Goal: Task Accomplishment & Management: Use online tool/utility

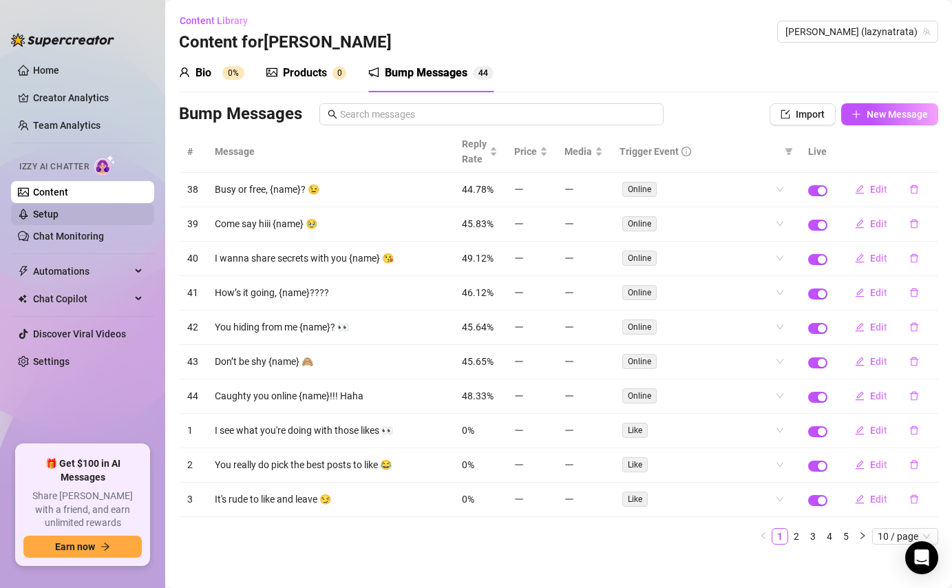
click at [52, 219] on link "Setup" at bounding box center [45, 213] width 25 height 11
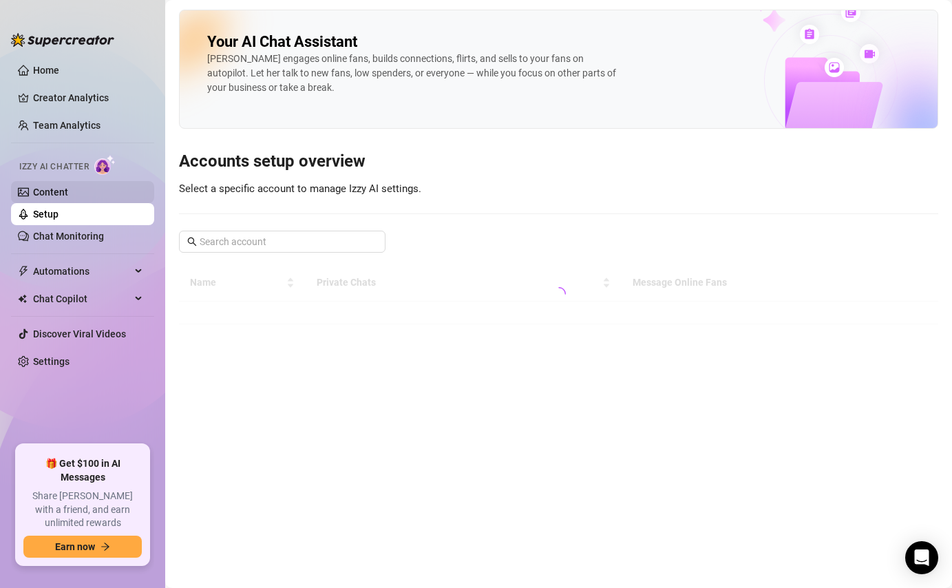
click at [56, 197] on link "Content" at bounding box center [50, 191] width 35 height 11
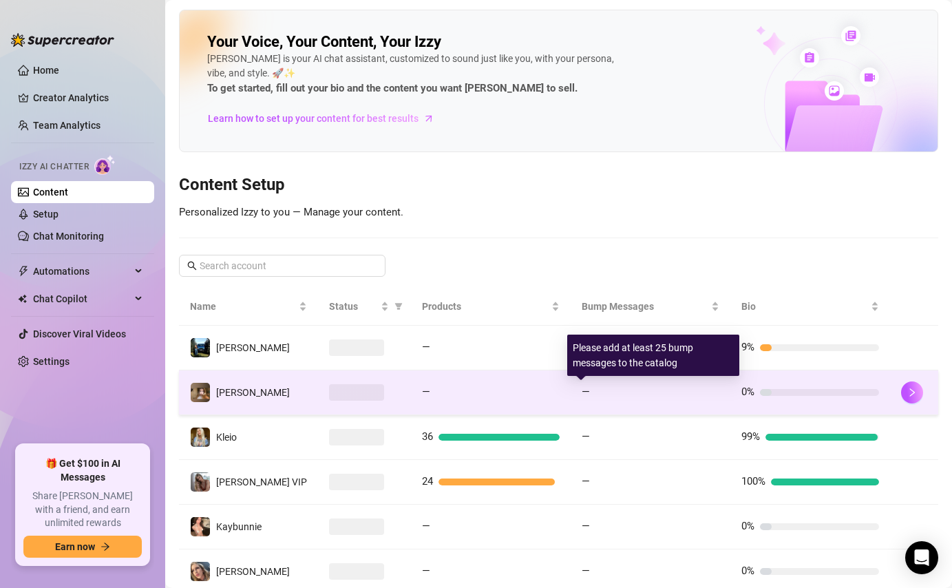
scroll to position [265, 0]
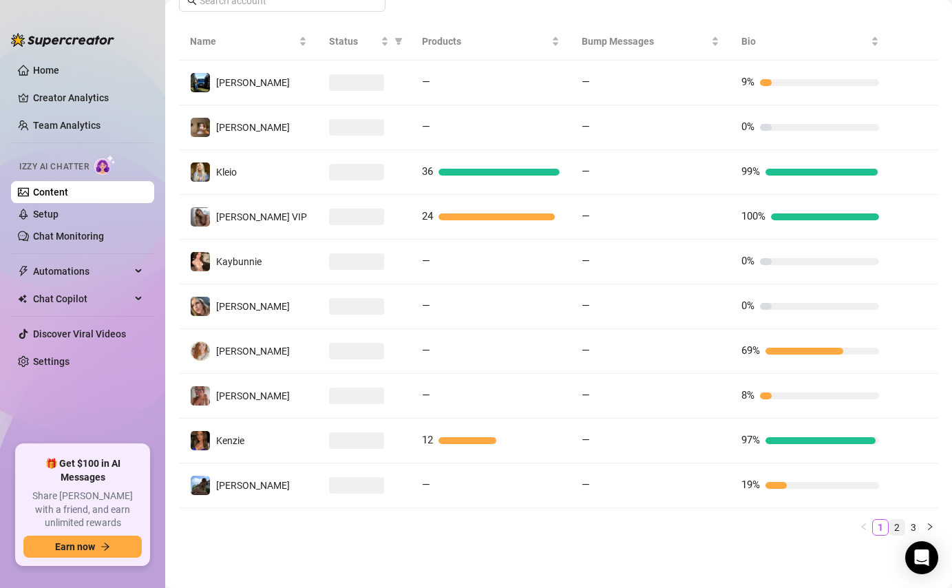
click at [889, 523] on link "2" at bounding box center [896, 526] width 15 height 15
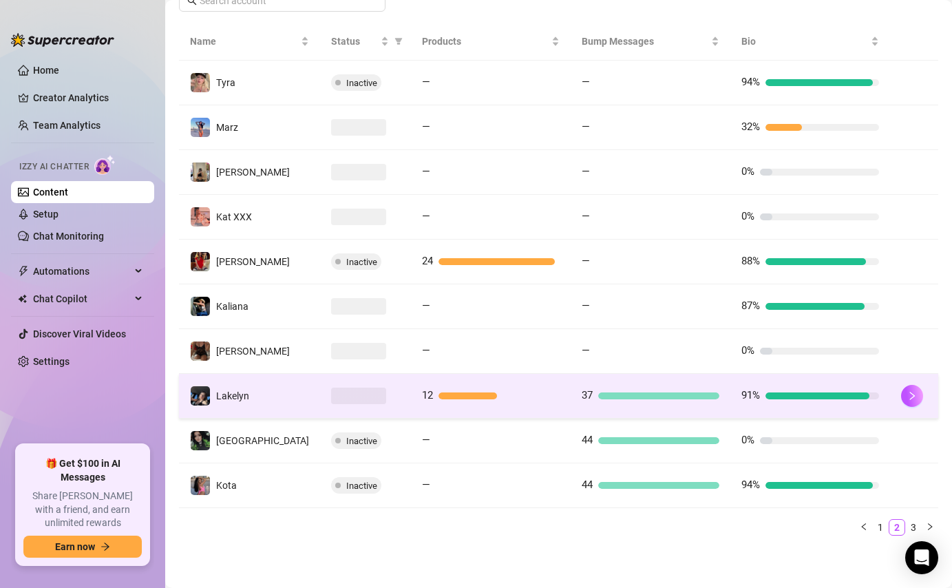
click at [681, 392] on div at bounding box center [658, 395] width 121 height 7
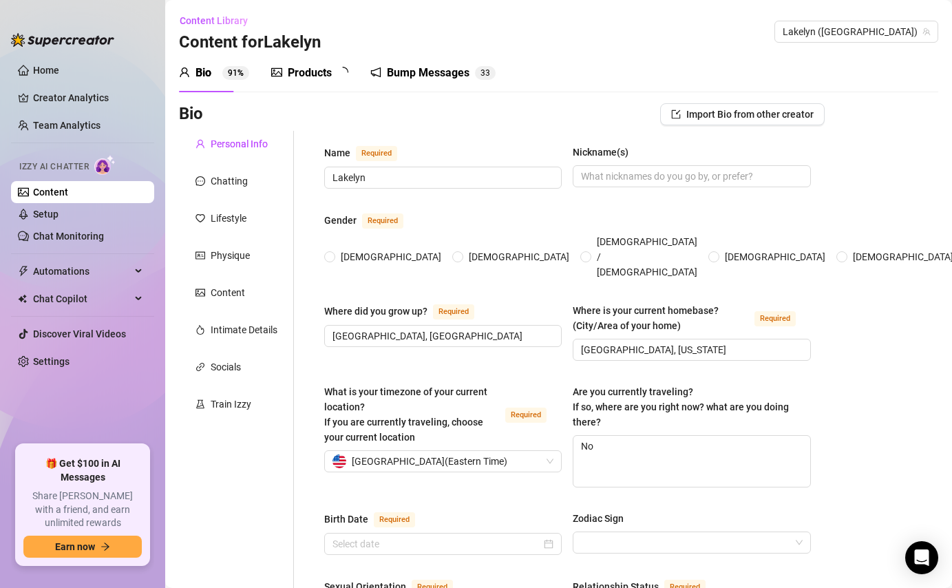
radio input "true"
type input "[DATE]"
click at [475, 67] on div "Bump Messages" at bounding box center [437, 73] width 83 height 17
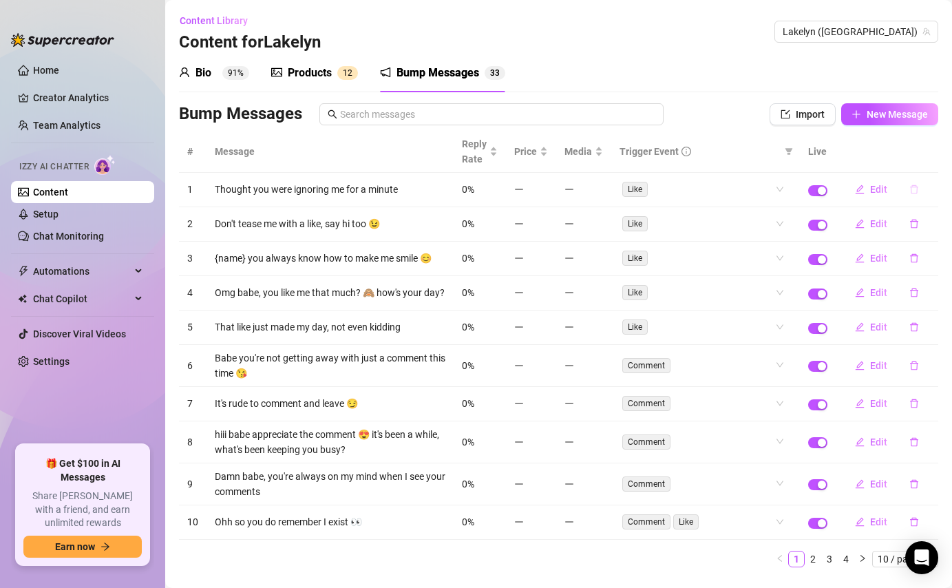
click at [909, 189] on icon "delete" at bounding box center [914, 189] width 10 height 10
click at [931, 157] on span "Yes" at bounding box center [928, 153] width 17 height 11
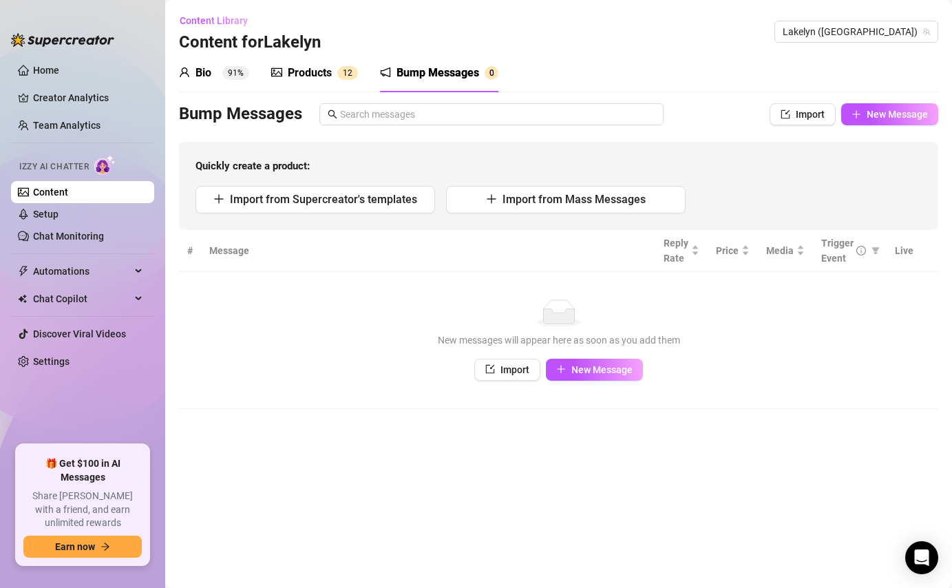
click at [903, 191] on div "Import from Supercreator's templates Import from Mass Messages" at bounding box center [558, 200] width 726 height 28
click at [458, 74] on div "Bump Messages" at bounding box center [437, 73] width 83 height 17
click at [42, 189] on link "Content" at bounding box center [50, 191] width 35 height 11
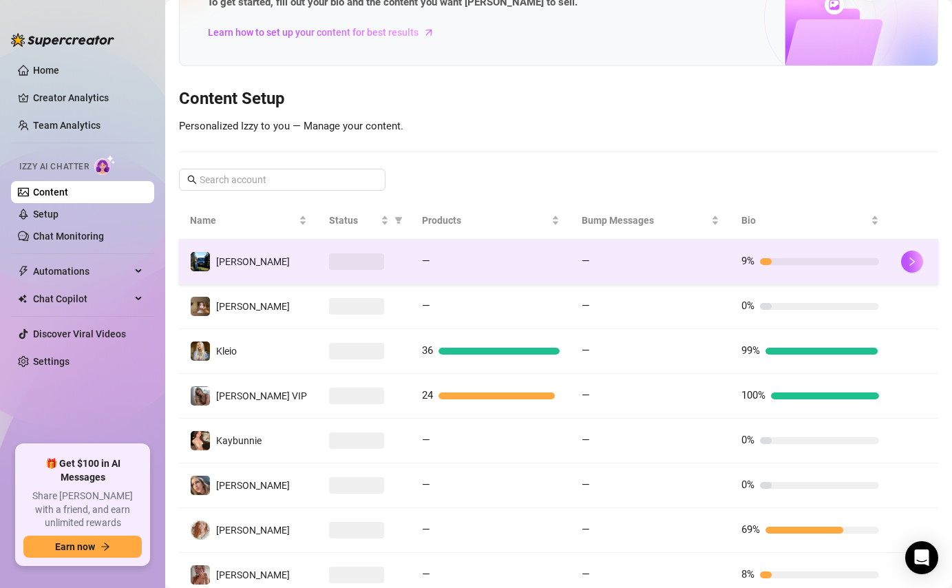
scroll to position [265, 0]
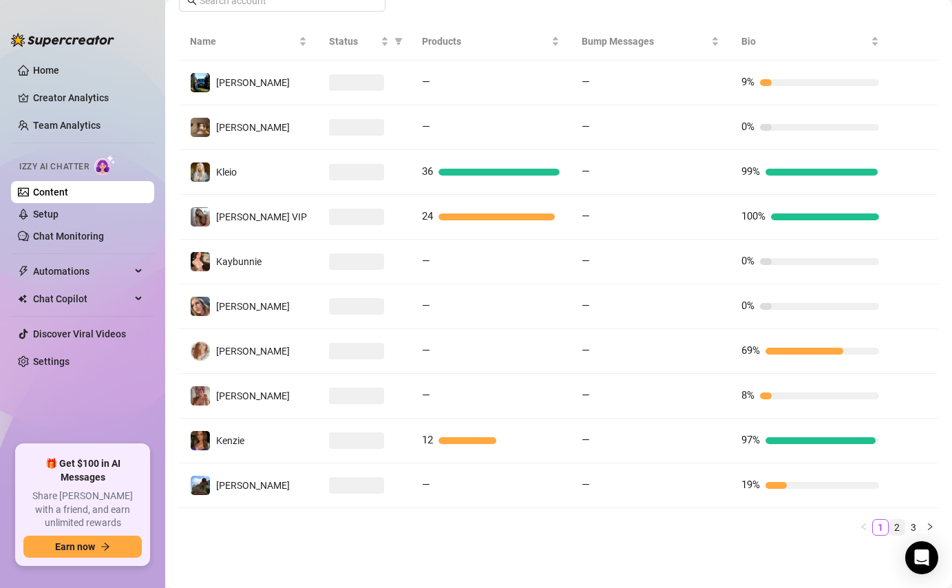
click at [889, 524] on link "2" at bounding box center [896, 526] width 15 height 15
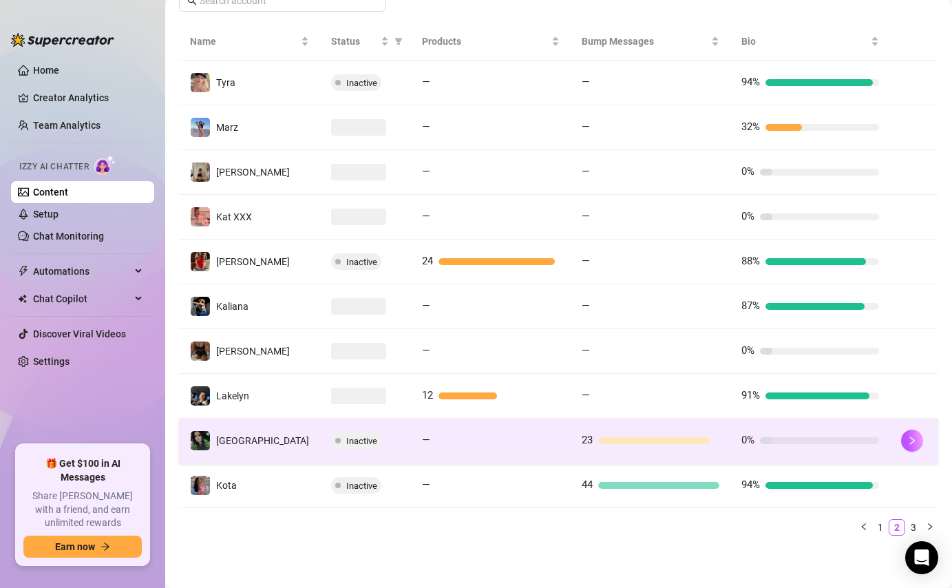
click at [696, 449] on td "23" at bounding box center [650, 440] width 160 height 45
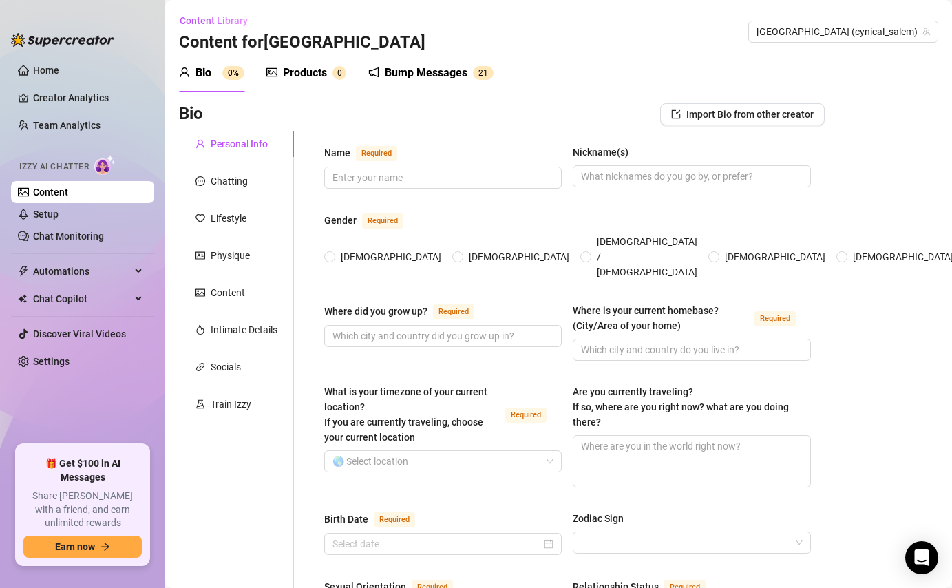
click at [443, 72] on div "Bump Messages" at bounding box center [426, 73] width 83 height 17
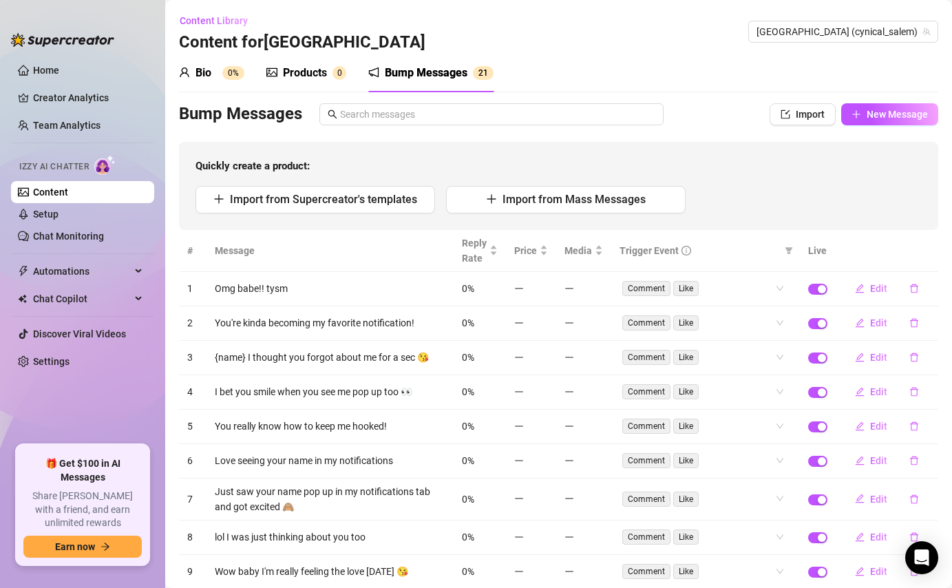
click at [68, 188] on link "Content" at bounding box center [50, 191] width 35 height 11
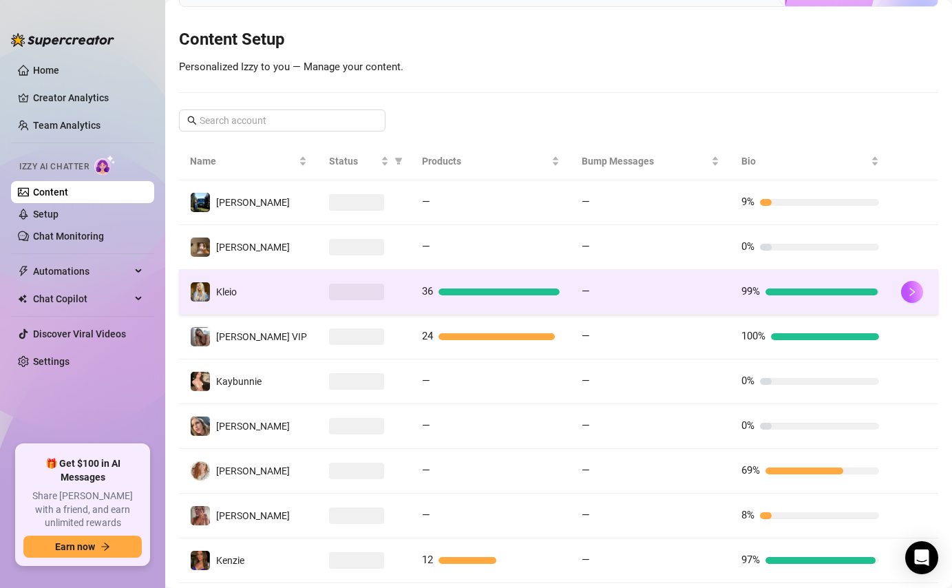
scroll to position [118, 0]
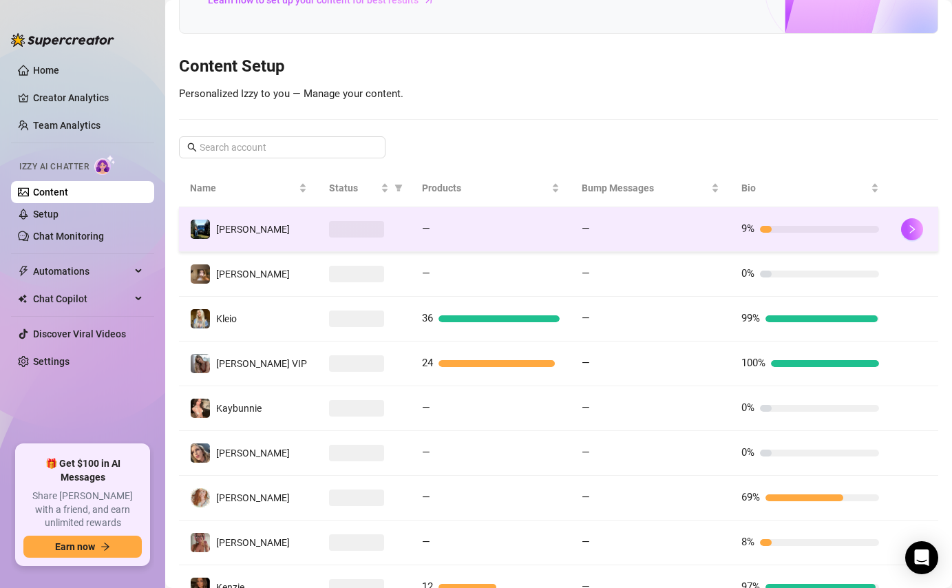
click at [411, 247] on td "—" at bounding box center [491, 229] width 160 height 45
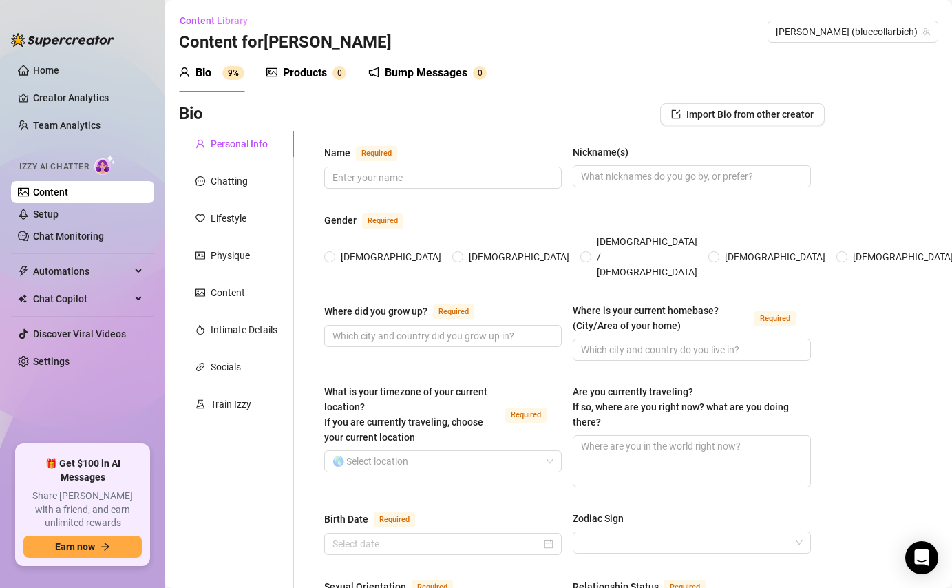
click at [398, 78] on div "Bump Messages" at bounding box center [426, 73] width 83 height 17
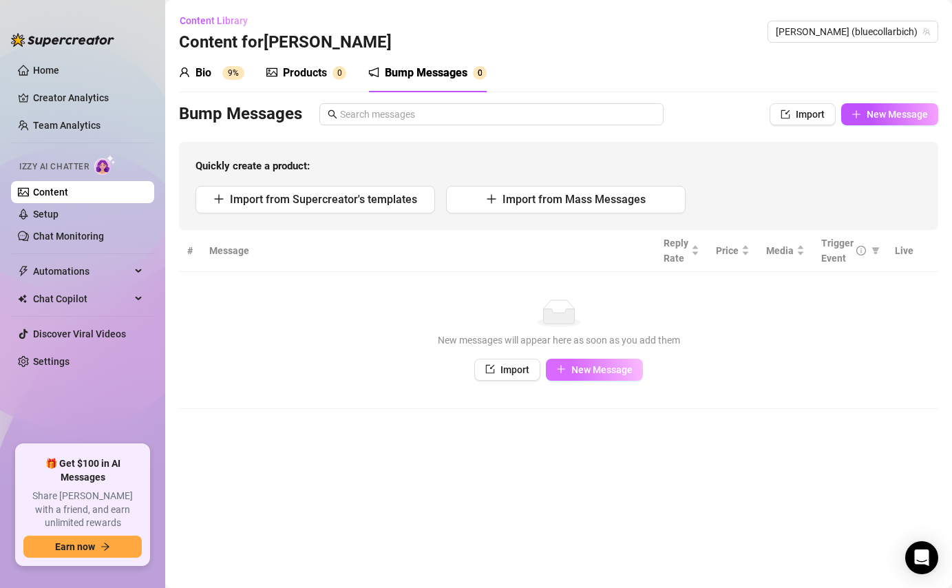
click at [616, 373] on span "New Message" at bounding box center [601, 369] width 61 height 11
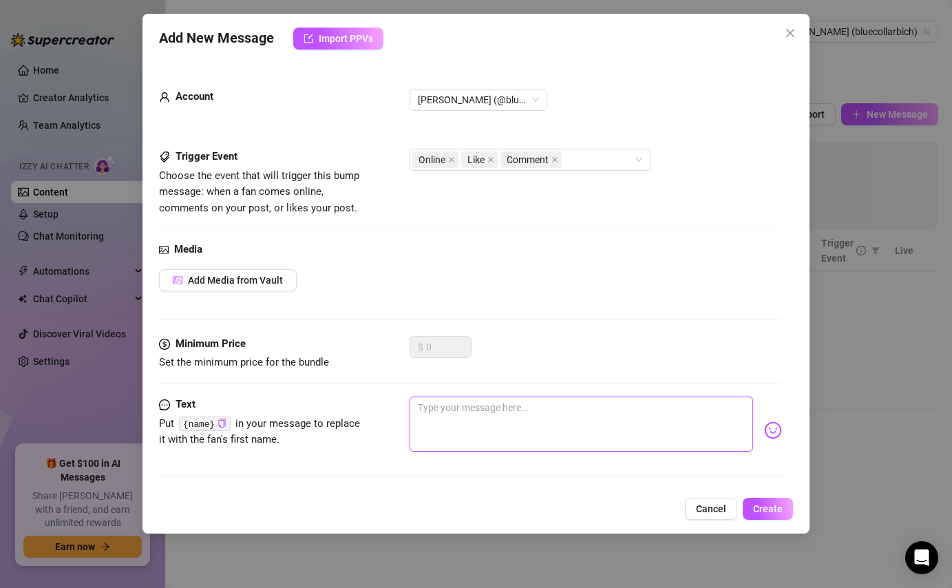
click at [570, 403] on textarea at bounding box center [580, 423] width 343 height 55
type textarea "W"
type textarea "Wh"
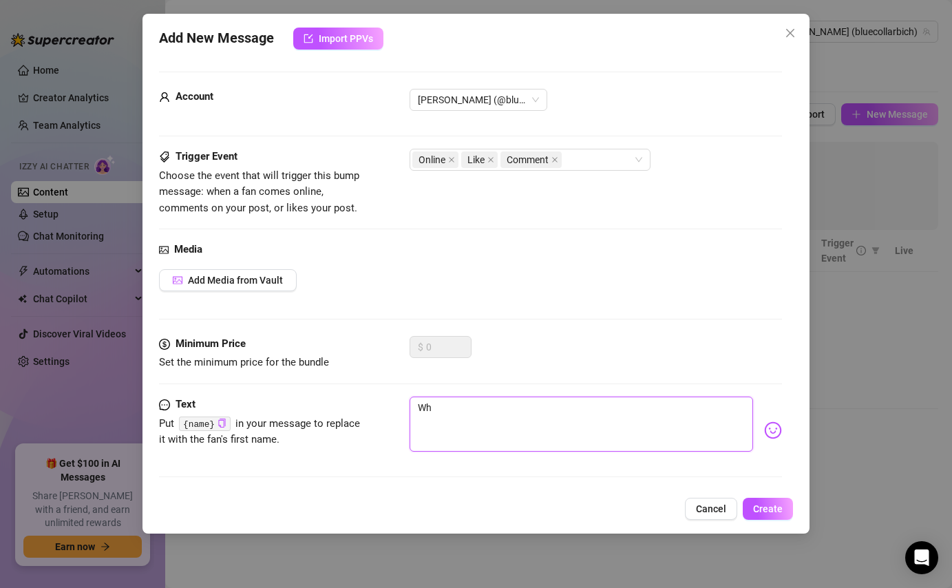
type textarea "Wht"
type textarea "Wht'"
type textarea "Wht"
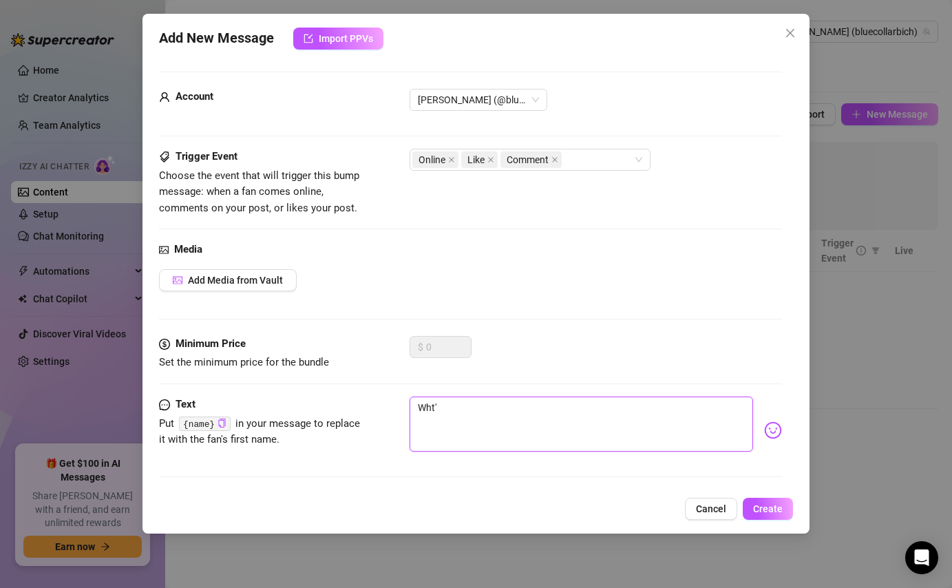
type textarea "Wht"
type textarea "Wh"
type textarea "W"
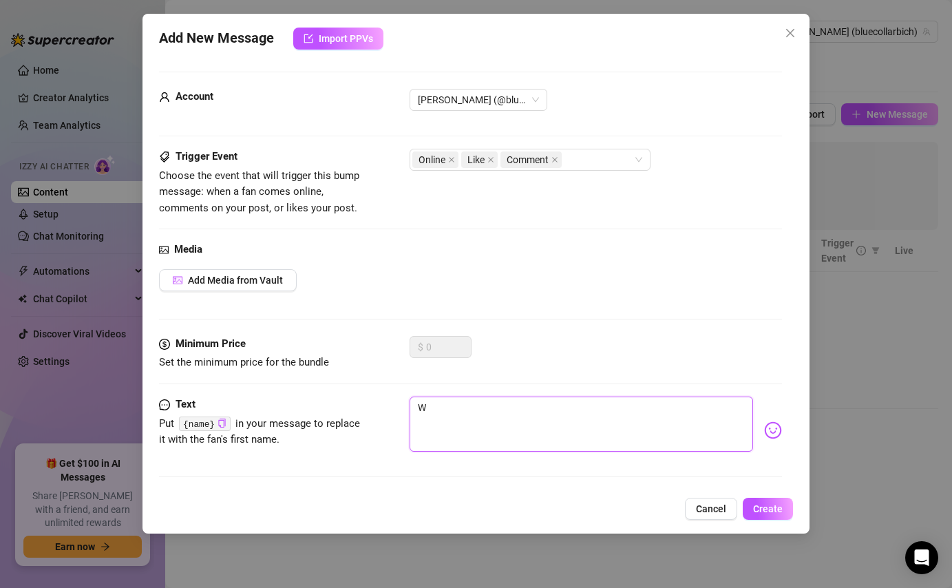
type textarea "Type your message here..."
click at [708, 506] on span "Cancel" at bounding box center [711, 508] width 30 height 11
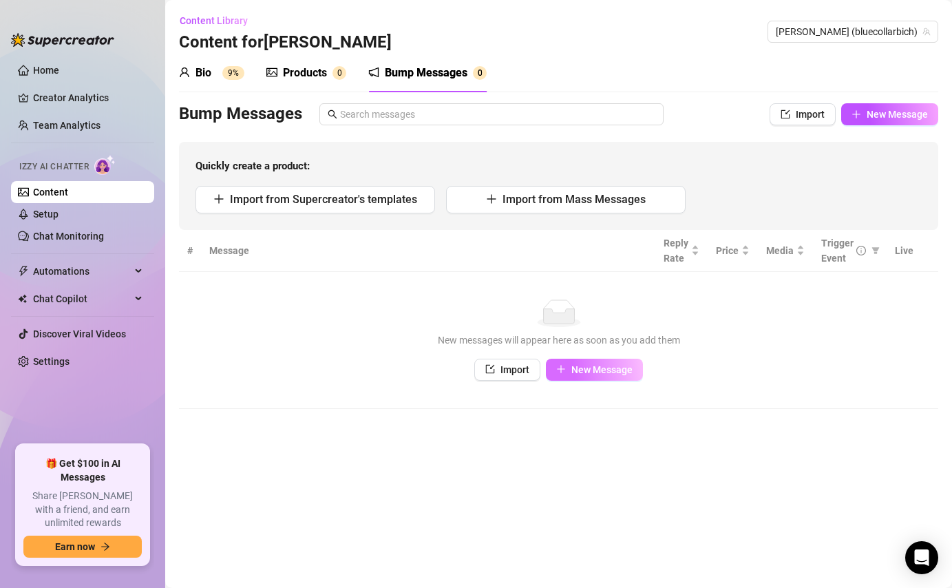
click at [583, 366] on span "New Message" at bounding box center [601, 369] width 61 height 11
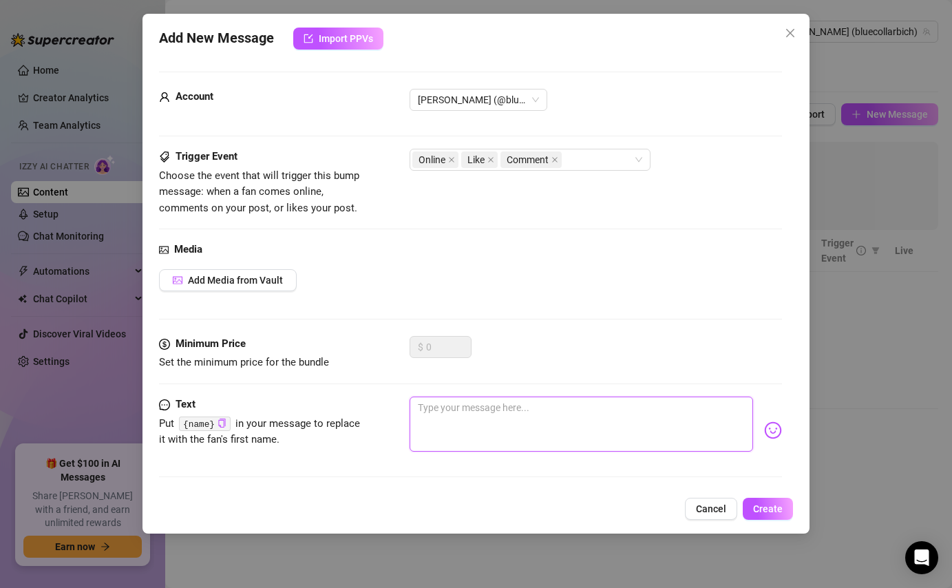
click at [460, 431] on textarea at bounding box center [580, 423] width 343 height 55
type textarea "H"
type textarea "Ho"
type textarea "How"
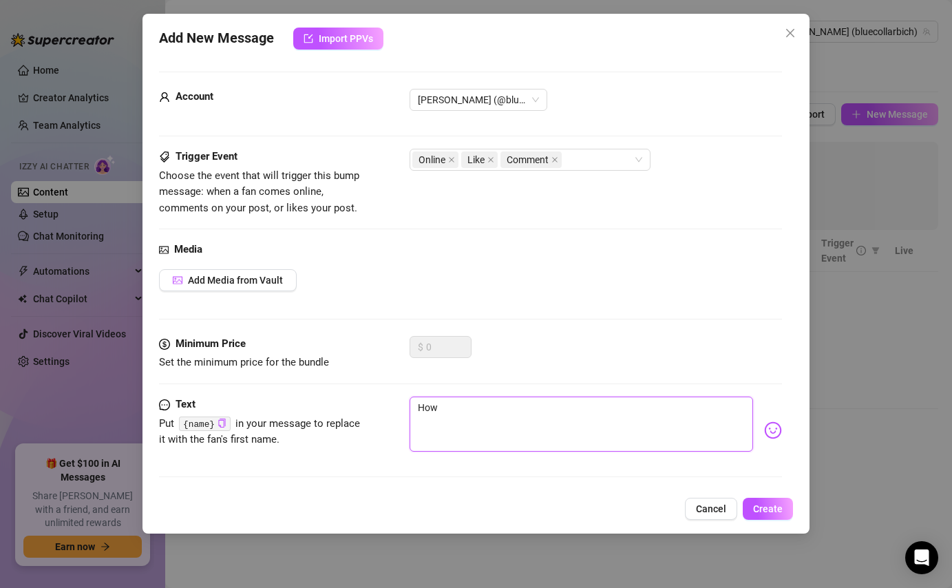
type textarea "How"
type textarea "How a"
type textarea "How ar"
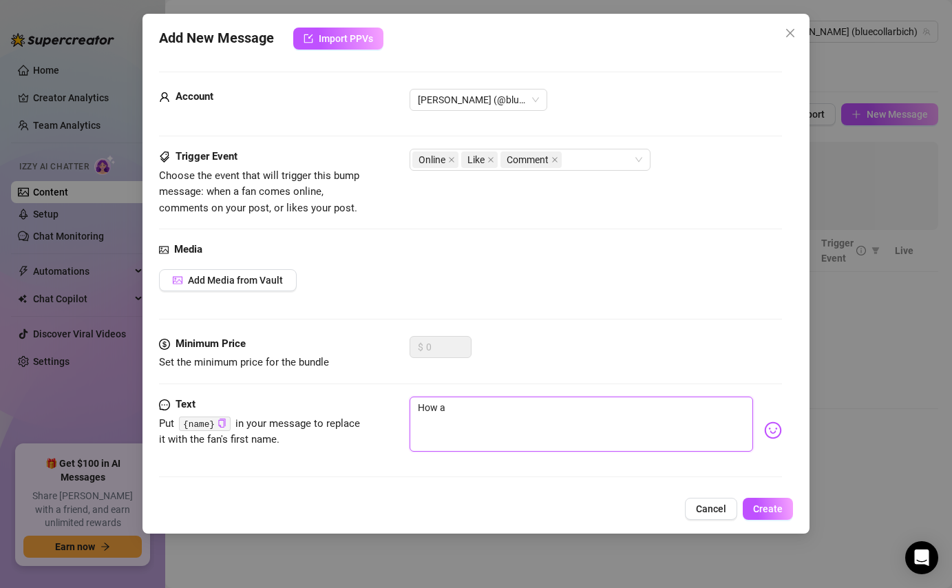
type textarea "How ar"
type textarea "How are"
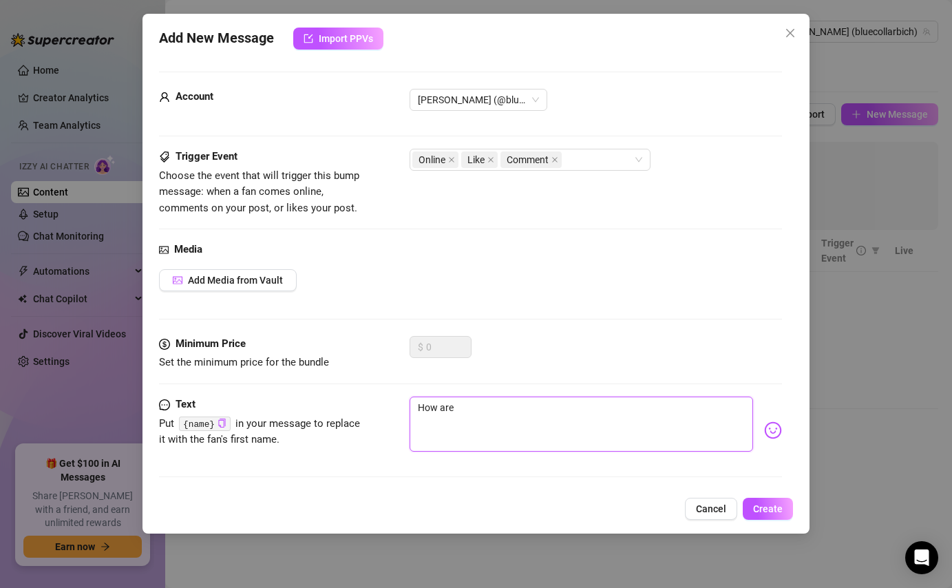
type textarea "How are y"
type textarea "How are yo"
type textarea "How are you"
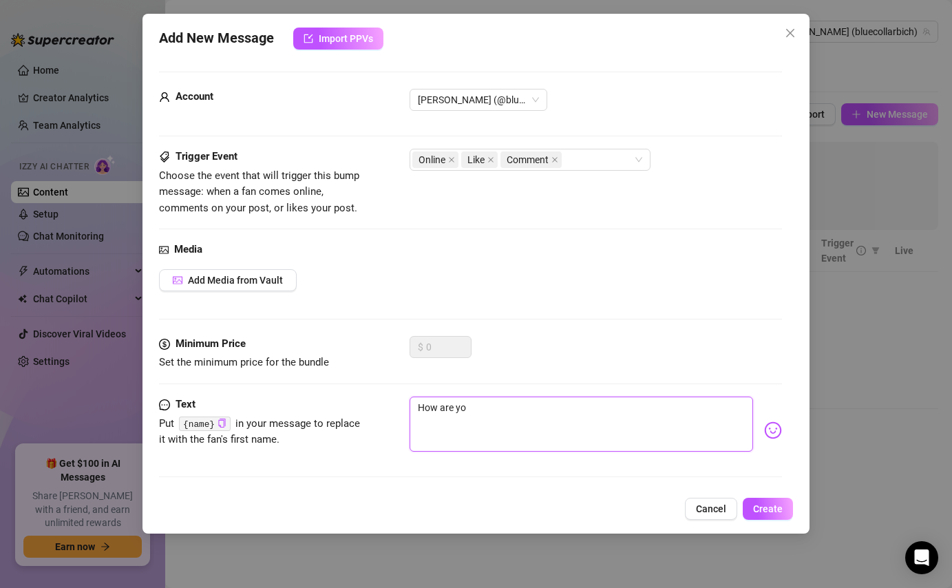
type textarea "How are you"
type textarea "How are you {"
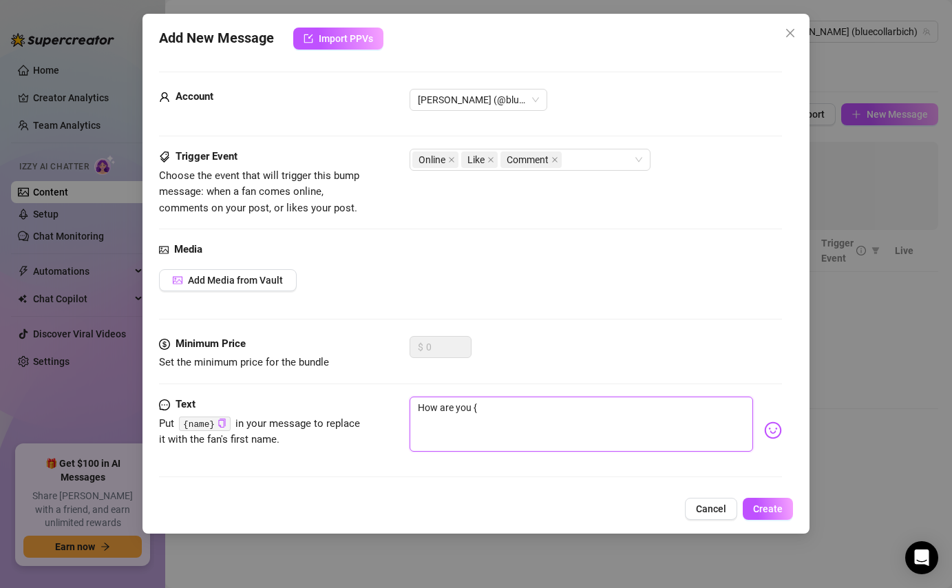
type textarea "How are you {n"
type textarea "How are you {na"
type textarea "How are you {nam"
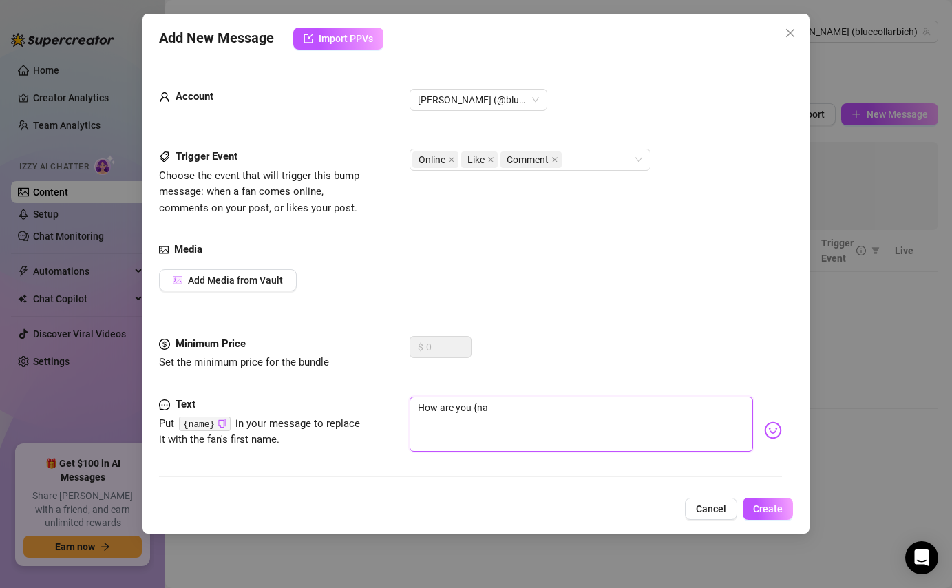
type textarea "How are you {nam"
type textarea "How are you {name"
type textarea "How are you {name}"
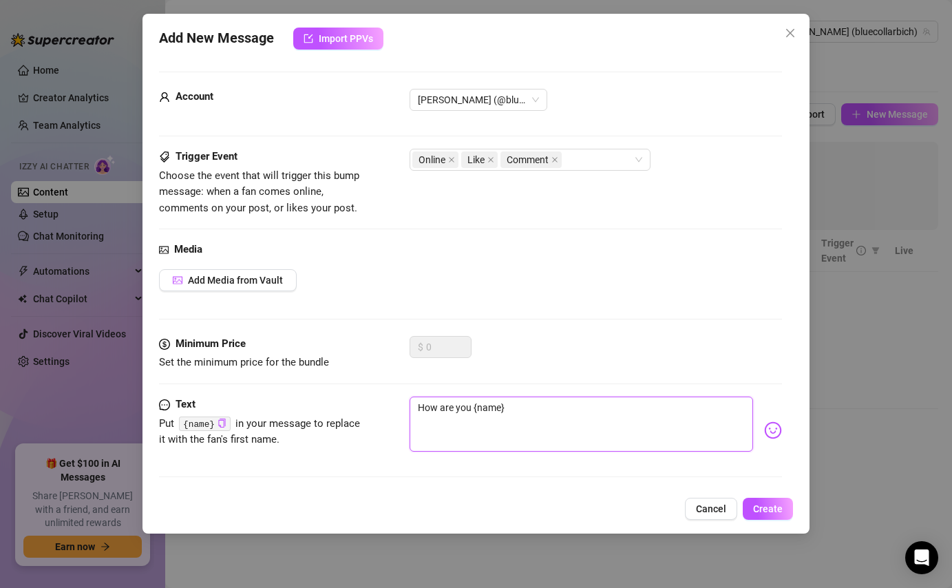
type textarea "How are you {name}?"
type textarea "How are you {name}??"
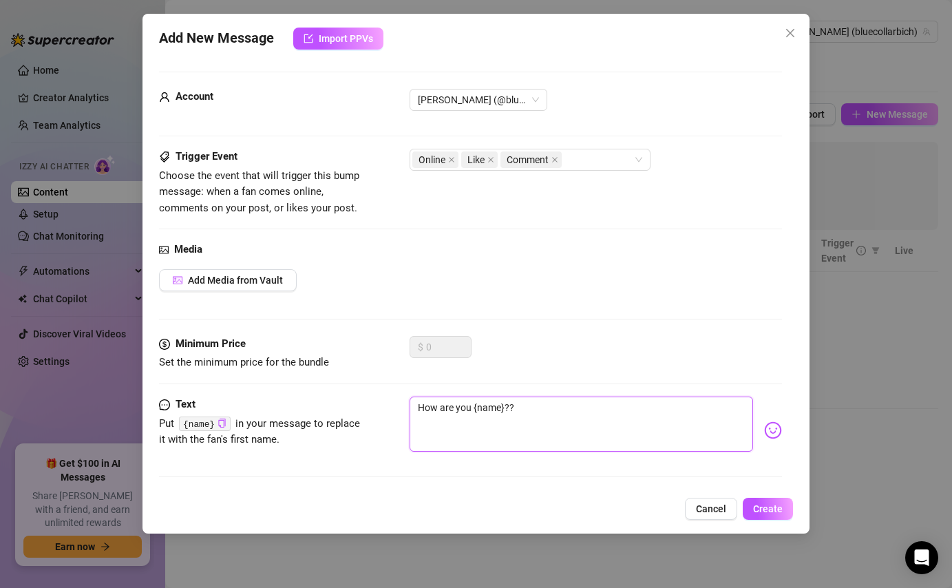
type textarea "How are you {name}??"
type textarea "How are you {name}?? 🫶🏽"
type textarea "How are you {name}??"
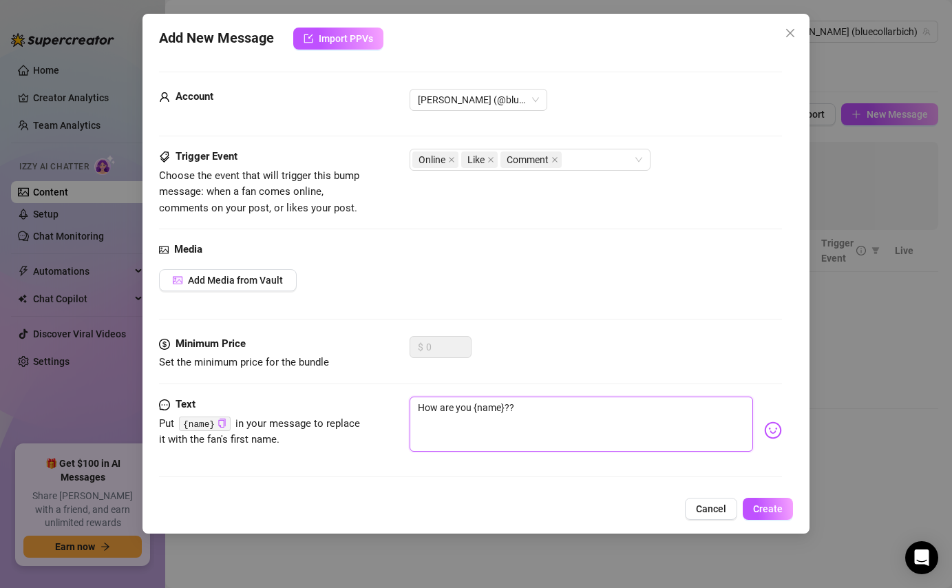
click at [546, 416] on textarea "How are you {name}??" at bounding box center [580, 423] width 343 height 55
paste textarea "🫣"
type textarea "How are you {name}?? 🫣"
click at [757, 509] on span "Create" at bounding box center [768, 508] width 30 height 11
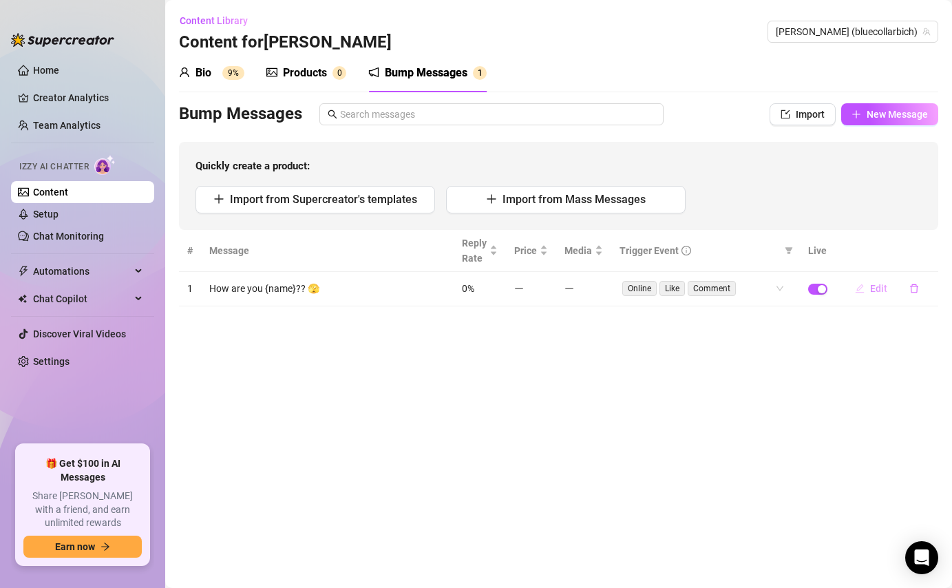
click at [888, 288] on button "Edit" at bounding box center [870, 288] width 54 height 22
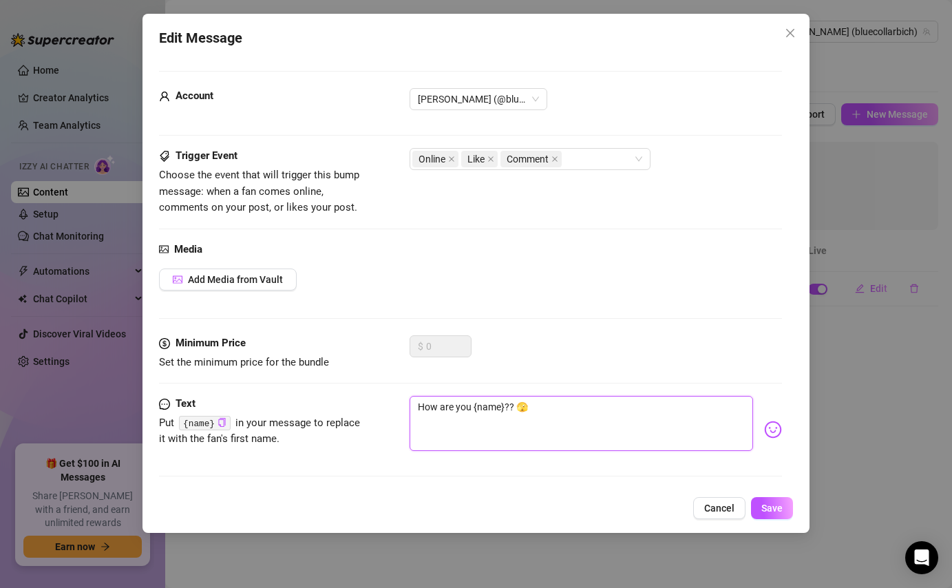
drag, startPoint x: 506, startPoint y: 406, endPoint x: 472, endPoint y: 406, distance: 34.4
click at [472, 406] on textarea "How are you {name}?? 🫣" at bounding box center [580, 423] width 343 height 55
type textarea "How are youx? 🫣"
type textarea "How are you? 🫣"
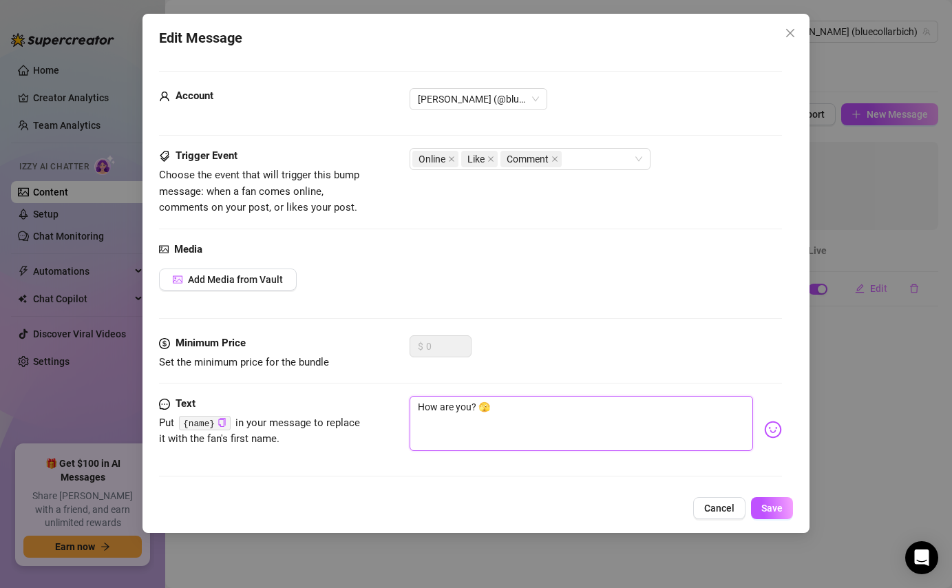
type textarea "How are you?? 🫣"
click at [421, 402] on textarea "How are you?? 🫣" at bounding box center [580, 423] width 343 height 55
type textarea "{How are you?? 🫣"
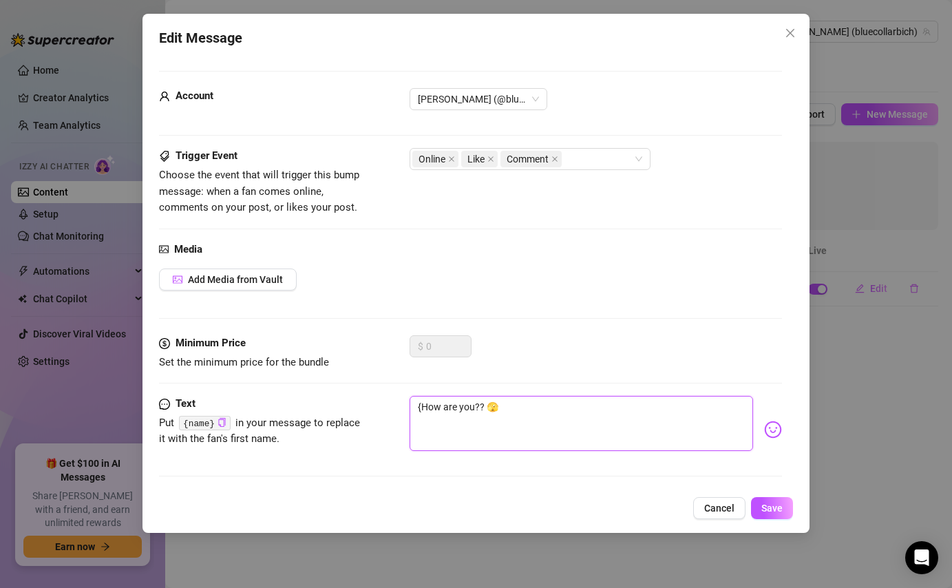
type textarea "{nHow are you?? 🫣"
type textarea "{naHow are you?? 🫣"
type textarea "{namHow are you?? 🫣"
type textarea "{nameHow are you?? 🫣"
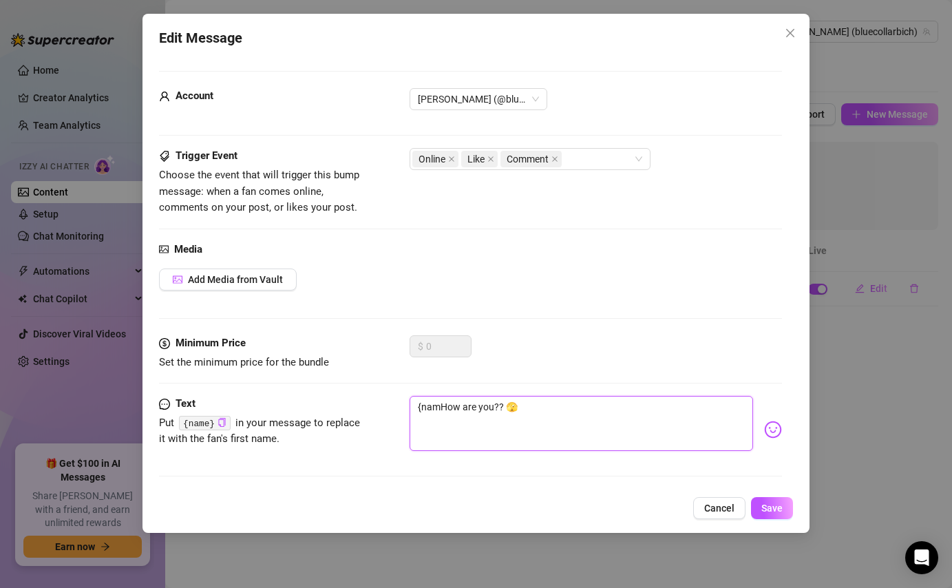
type textarea "{nameHow are you?? 🫣"
type textarea "{name}How are you?? 🫣"
type textarea "{name}.How are you?? 🫣"
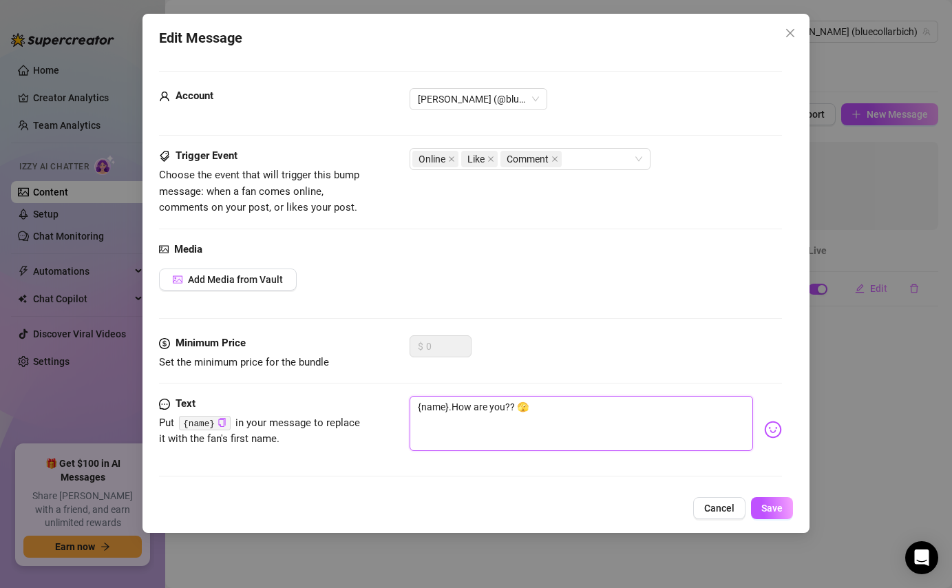
type textarea "{name}. How are you?? 🫣"
type textarea "{name}. ow are you?? 🫣"
type textarea "{name}.ow are you?? 🫣"
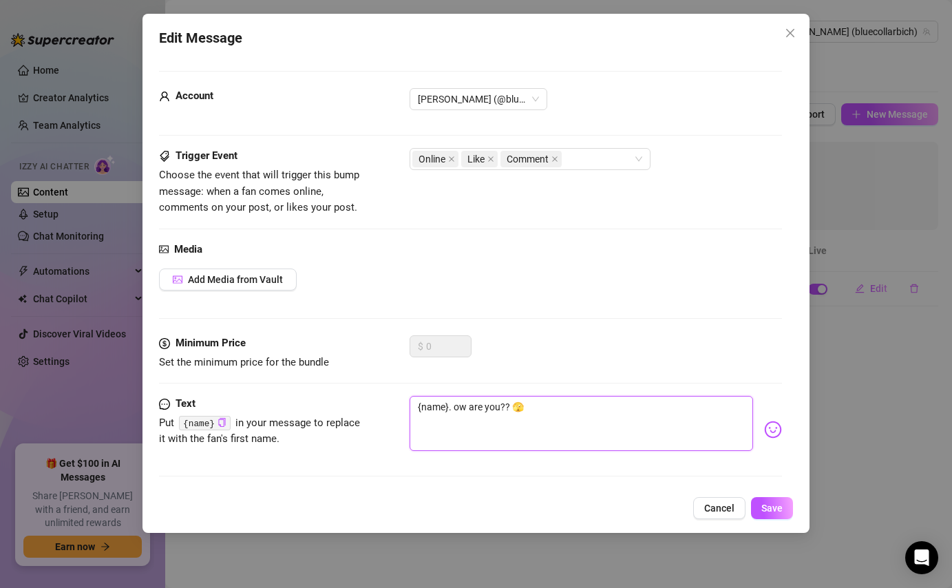
type textarea "{name}.ow are you?? 🫣"
type textarea "{name}ow are you?? 🫣"
type textarea "{name} ow are you?? 🫣"
type textarea "{name} how are you?? 🫣"
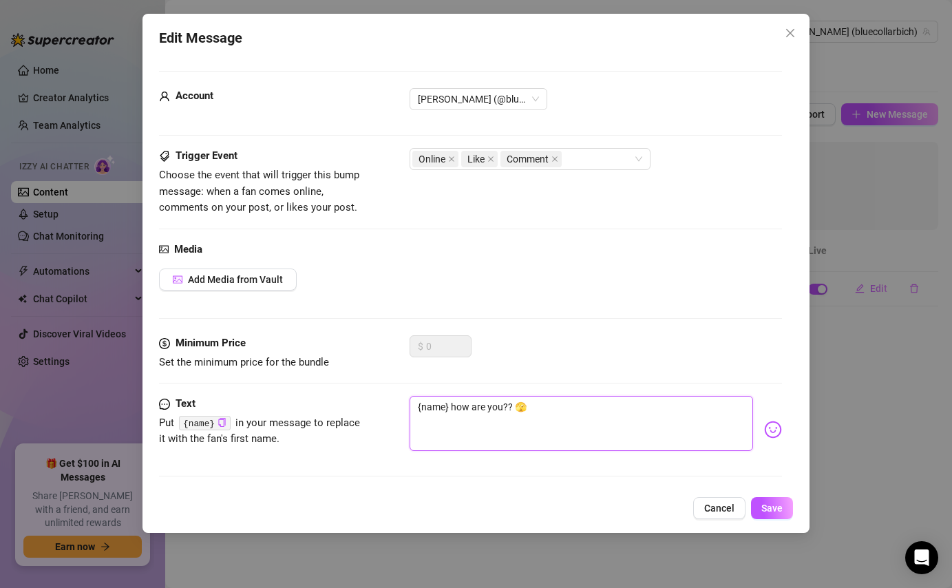
type textarea "{name} hjow are you?? 🫣"
type textarea "{name} how are you?? 🫣"
click at [780, 509] on span "Save" at bounding box center [771, 507] width 21 height 11
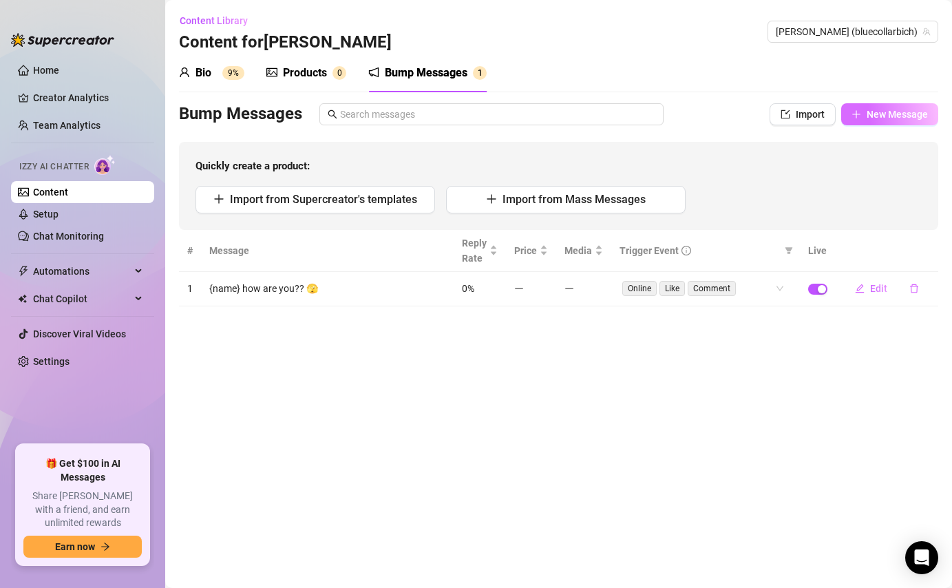
click at [859, 115] on icon "plus" at bounding box center [856, 114] width 10 height 10
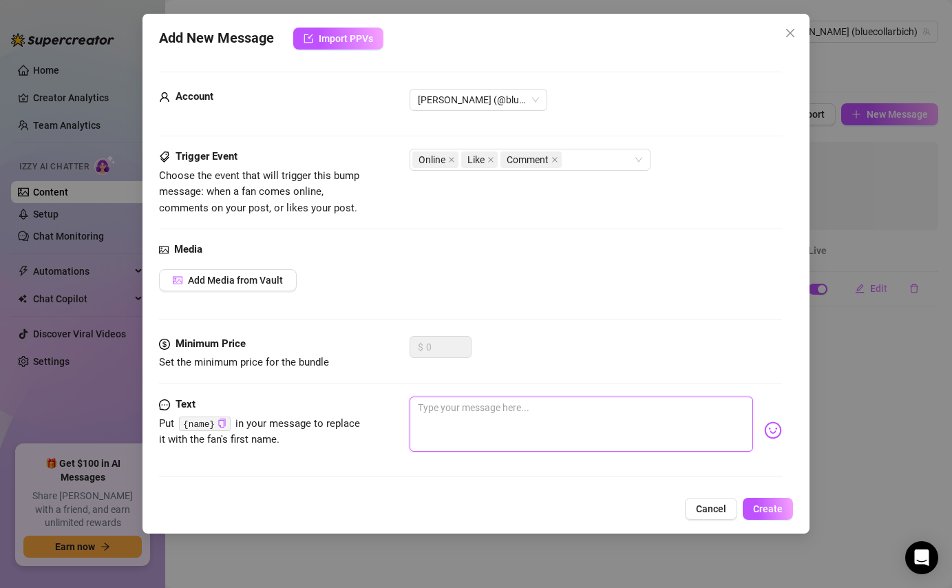
click at [485, 416] on textarea at bounding box center [580, 423] width 343 height 55
type textarea "{"
type textarea "{n"
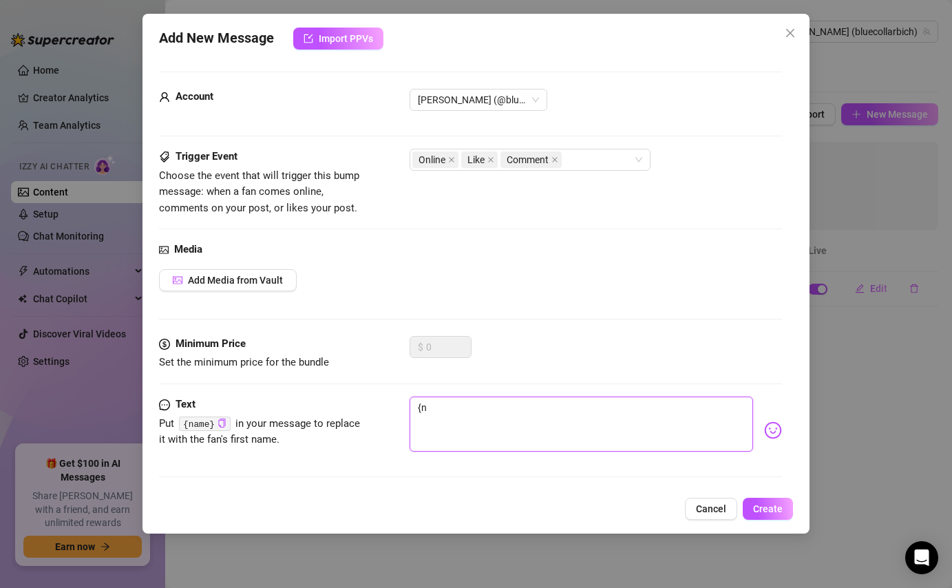
type textarea "{na"
type textarea "{nam"
type textarea "{name"
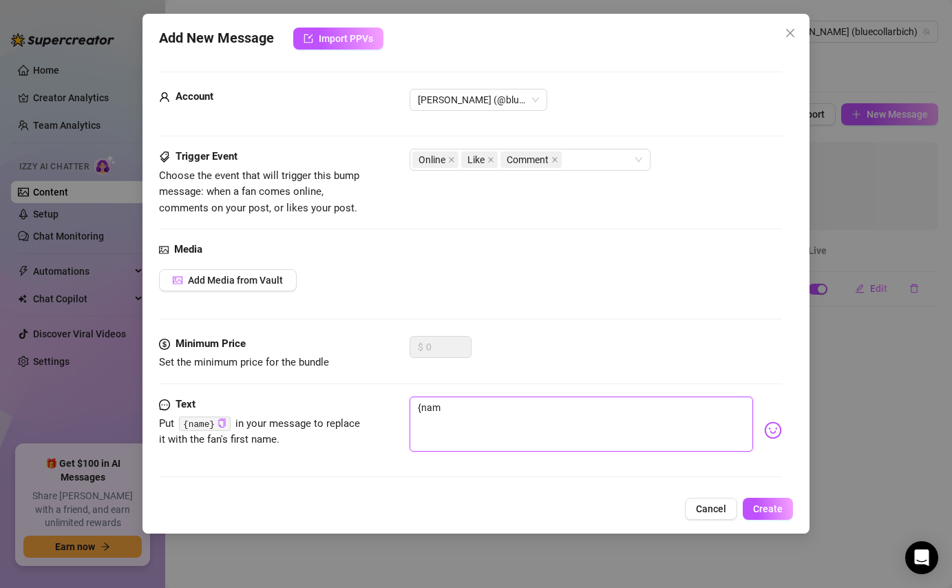
type textarea "{name"
type textarea "{name}"
type textarea "{name},"
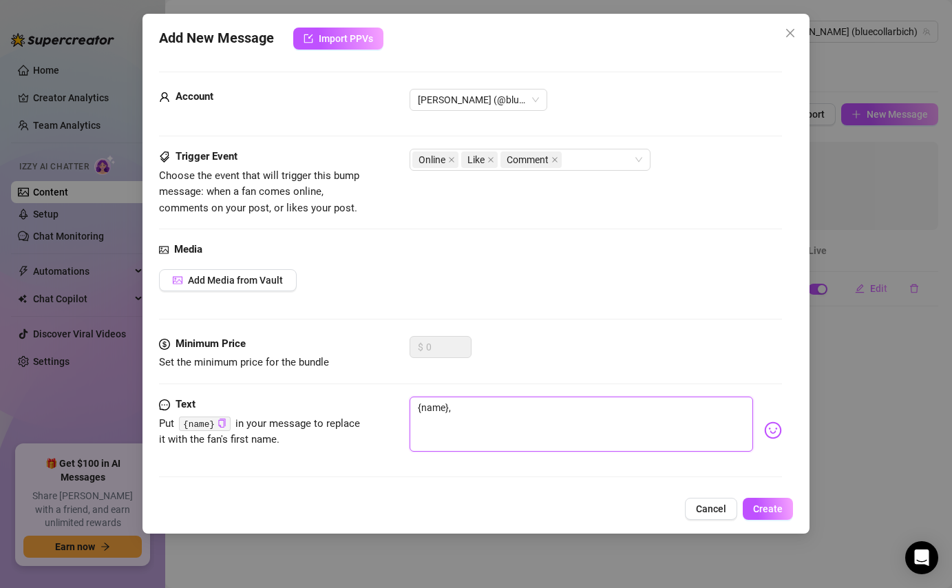
type textarea "{name},"
type textarea "{name}, w"
type textarea "{name}, wh"
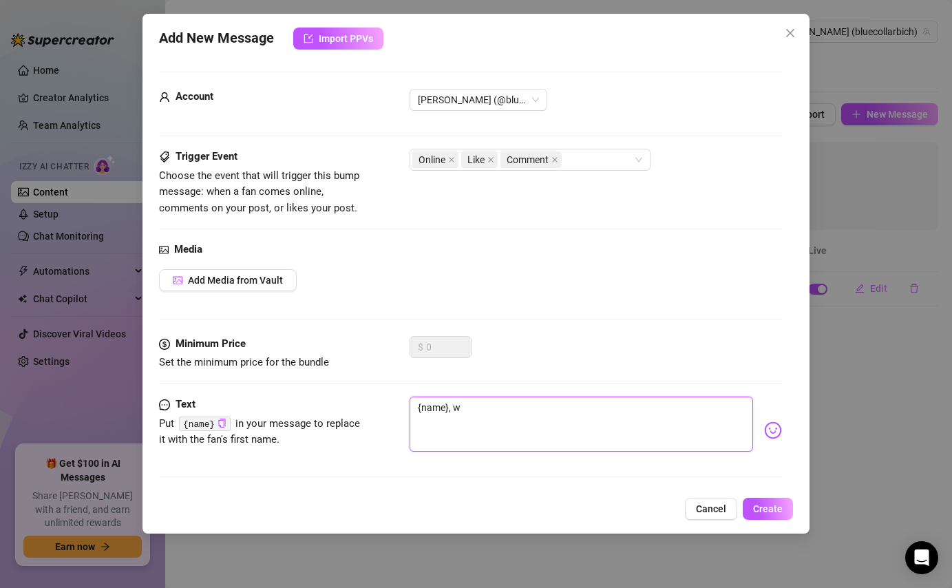
type textarea "{name}, wh"
type textarea "{name}, wha"
type textarea "{name}, what"
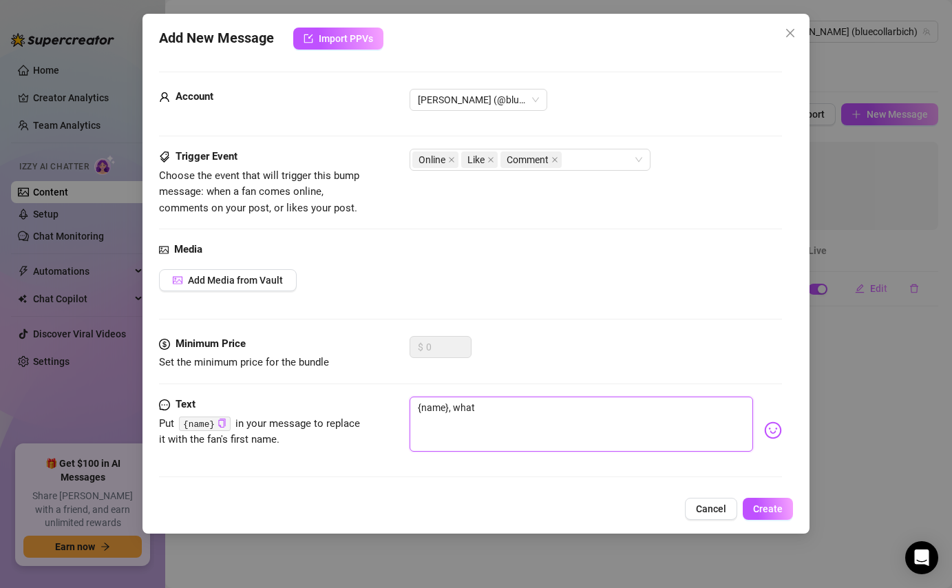
type textarea "{name}, what"
type textarea "{name}, what a"
type textarea "{name}, what ar"
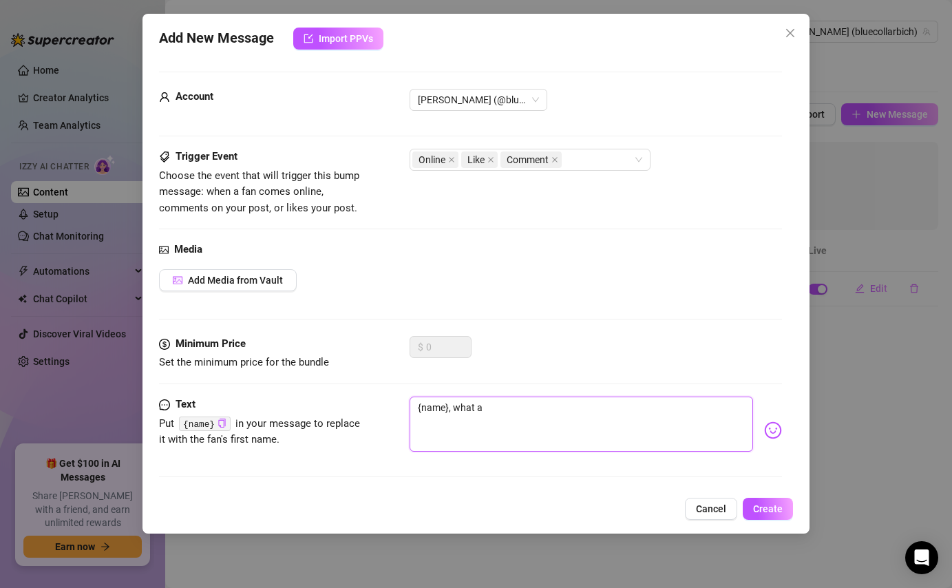
type textarea "{name}, what ar"
type textarea "{name}, what are"
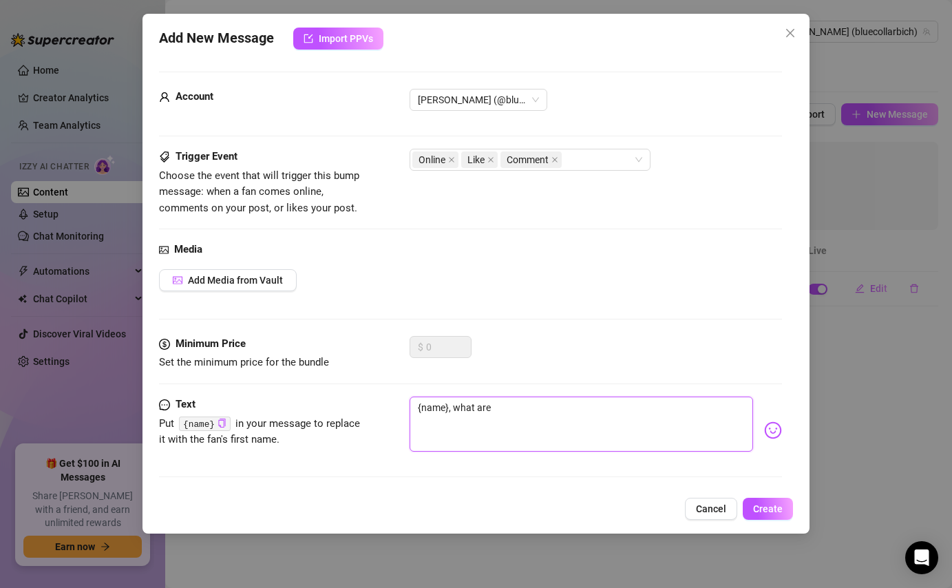
type textarea "{name}, what are y"
type textarea "{name}, what are yo"
type textarea "{name}, what are you"
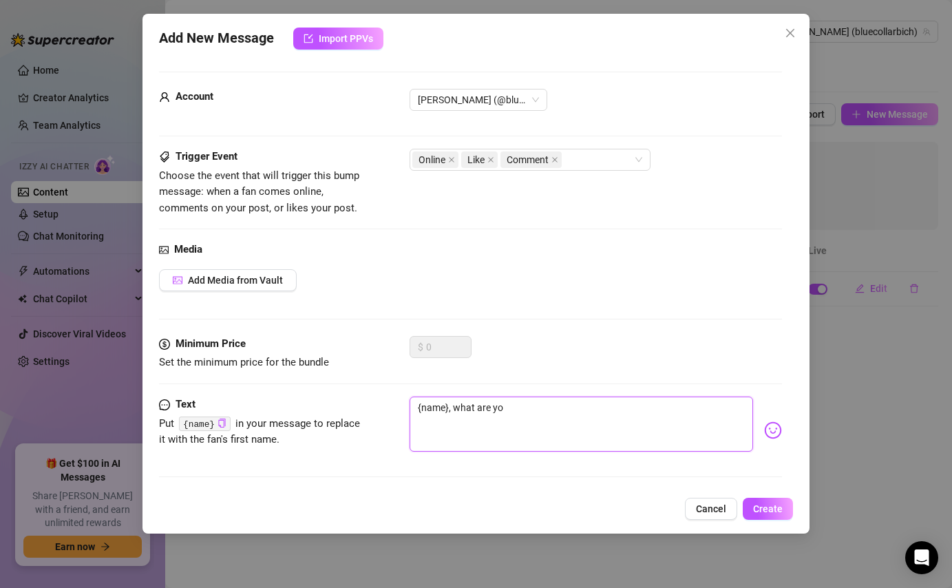
type textarea "{name}, what are you"
type textarea "{name}, what are you d"
type textarea "{name}, what are you do"
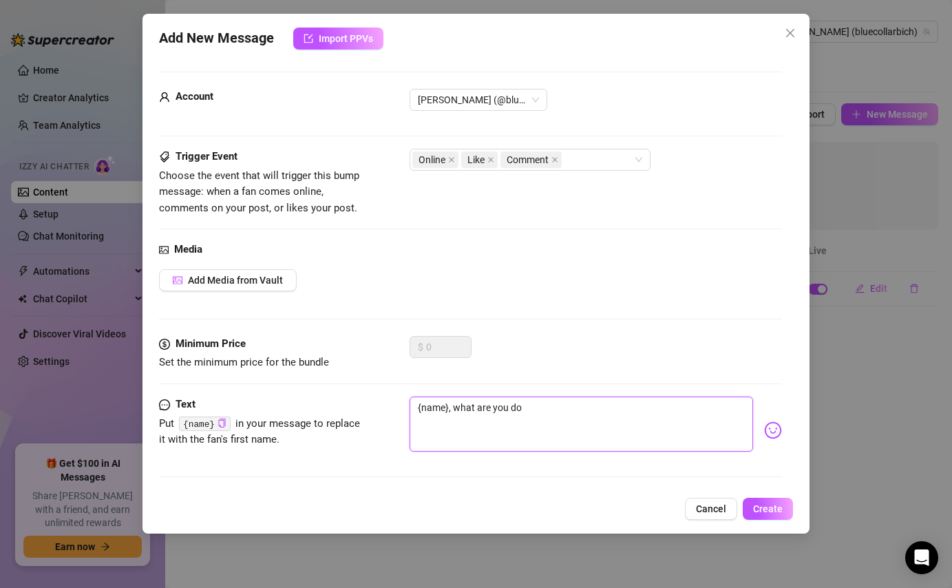
type textarea "{name}, what are you doi"
type textarea "{name}, what are you doin"
type textarea "{name}, what are you doing"
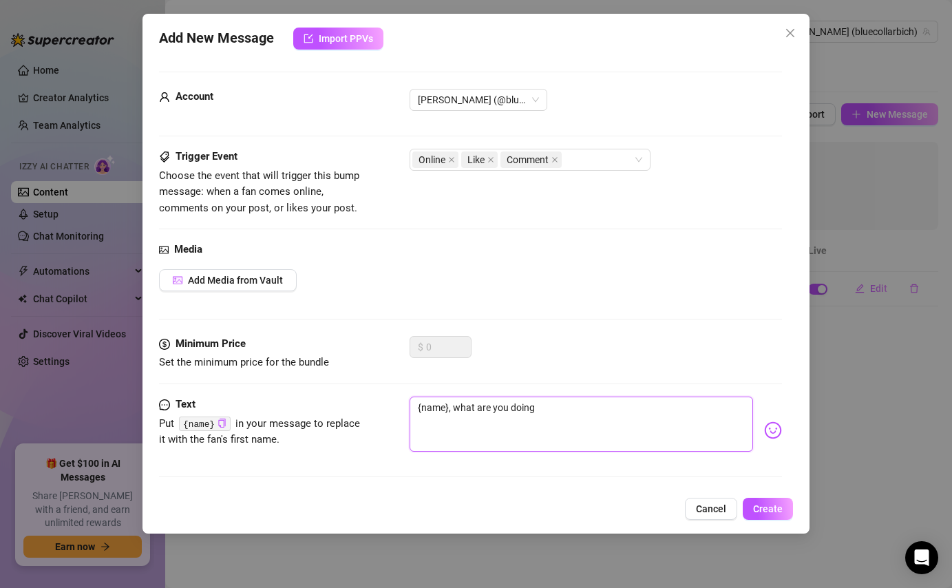
type textarea "{name}, what are you doing"
type textarea "{name}, what are you doing r"
type textarea "{name}, what are you doing rn"
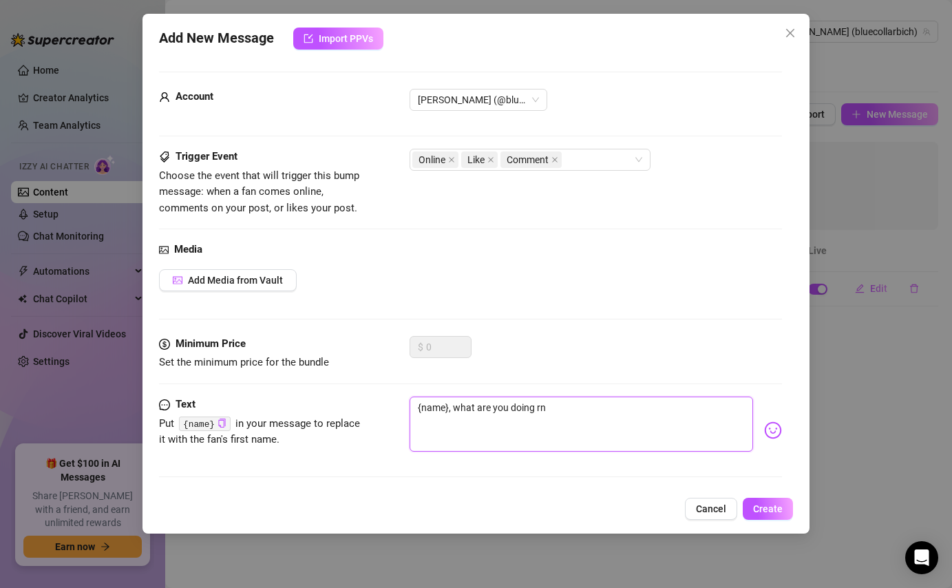
type textarea "{name}, what are you doing rn?"
click at [753, 511] on button "Create" at bounding box center [767, 508] width 50 height 22
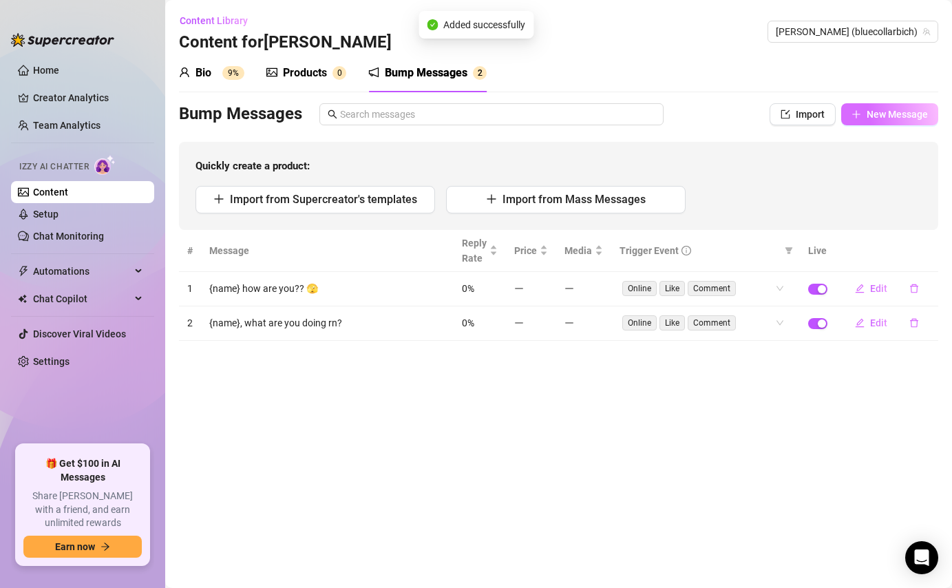
click at [903, 113] on span "New Message" at bounding box center [896, 114] width 61 height 11
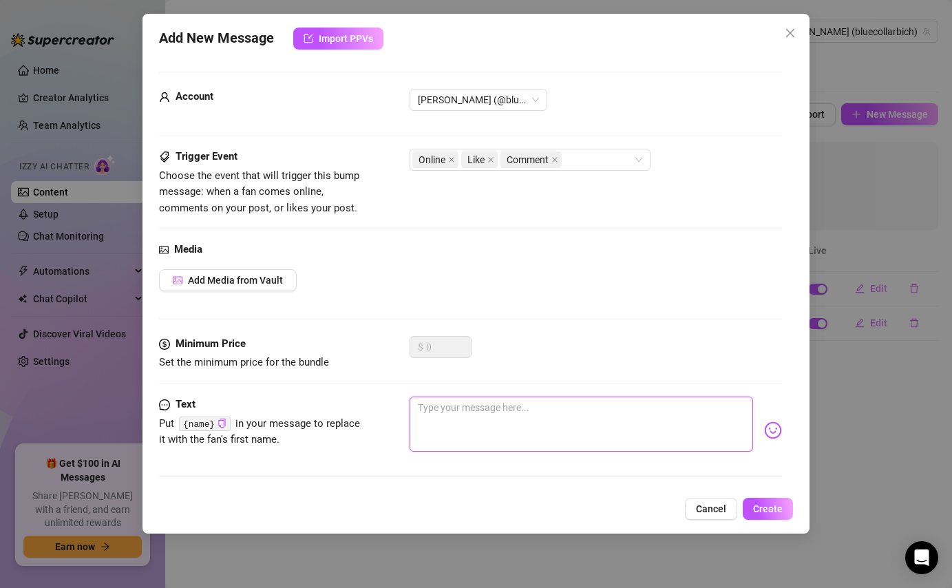
click at [519, 405] on textarea at bounding box center [580, 423] width 343 height 55
type textarea "{"
type textarea "{n"
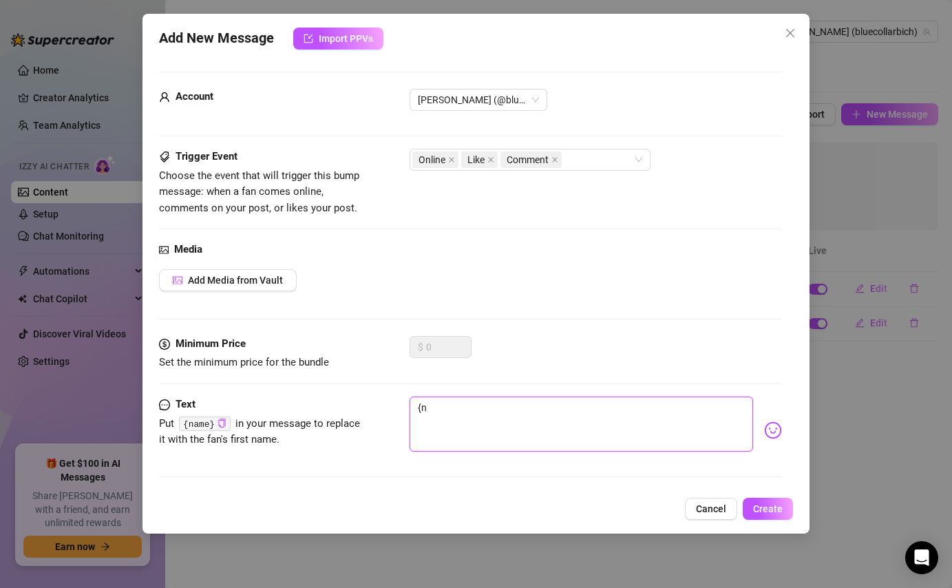
type textarea "{na"
type textarea "{nam"
type textarea "{name"
type textarea "{name}"
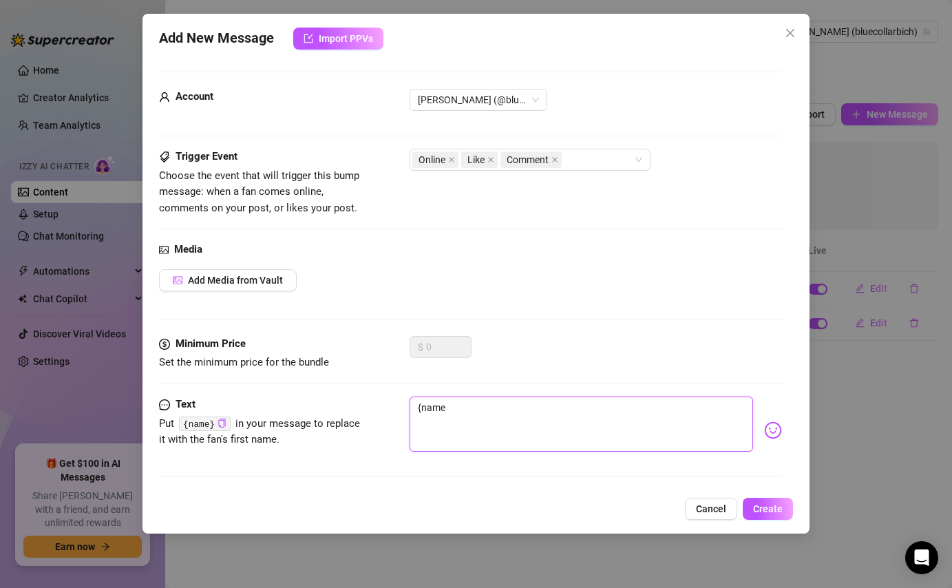
type textarea "{name}"
type textarea "{name} I"
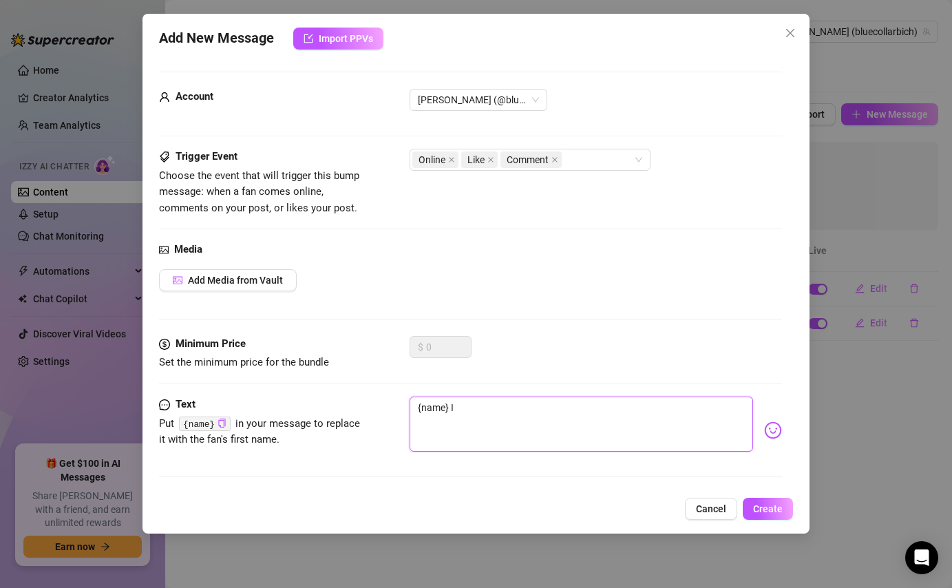
type textarea "{name} I"
type textarea "{name} I n"
type textarea "{name} I no"
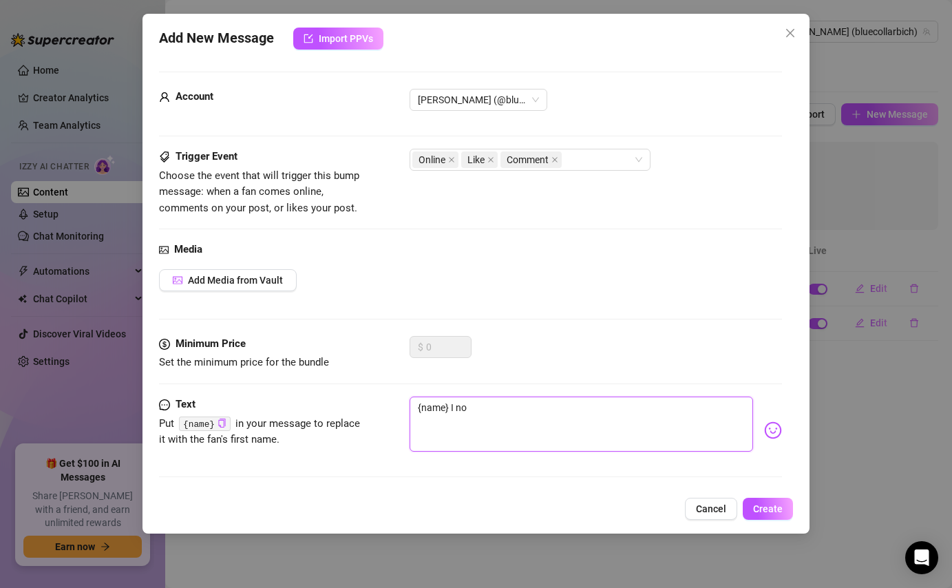
type textarea "{name} I not"
type textarea "{name} I noti"
type textarea "{name} I notic"
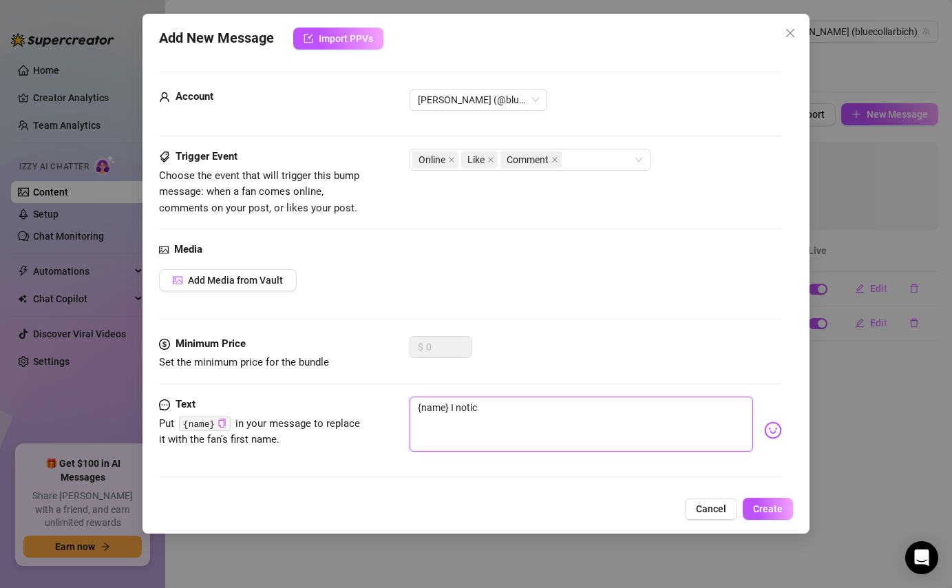
type textarea "{name} I notice"
type textarea "{name} I noticed"
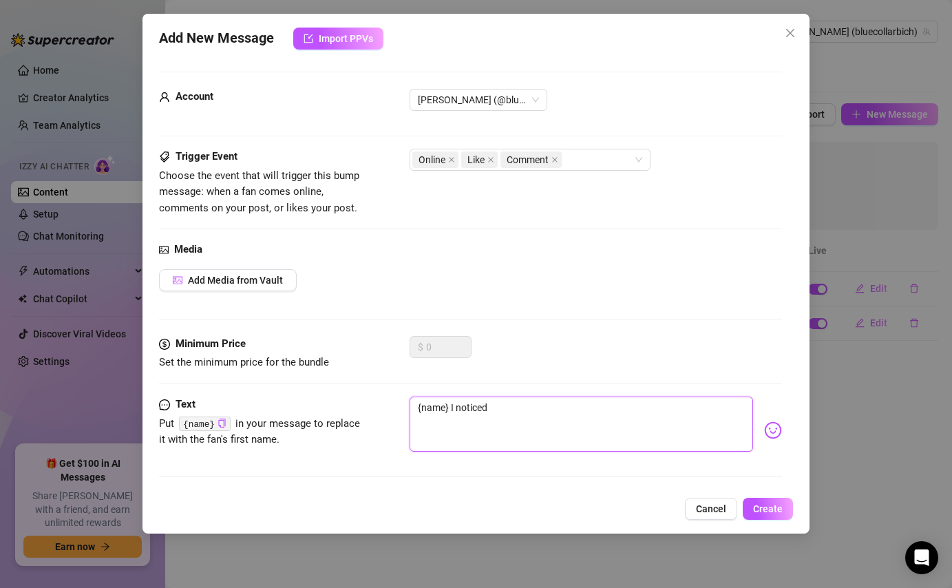
type textarea "{name} I noticed"
type textarea "{name} I noticed y"
type textarea "{name} I noticed yo"
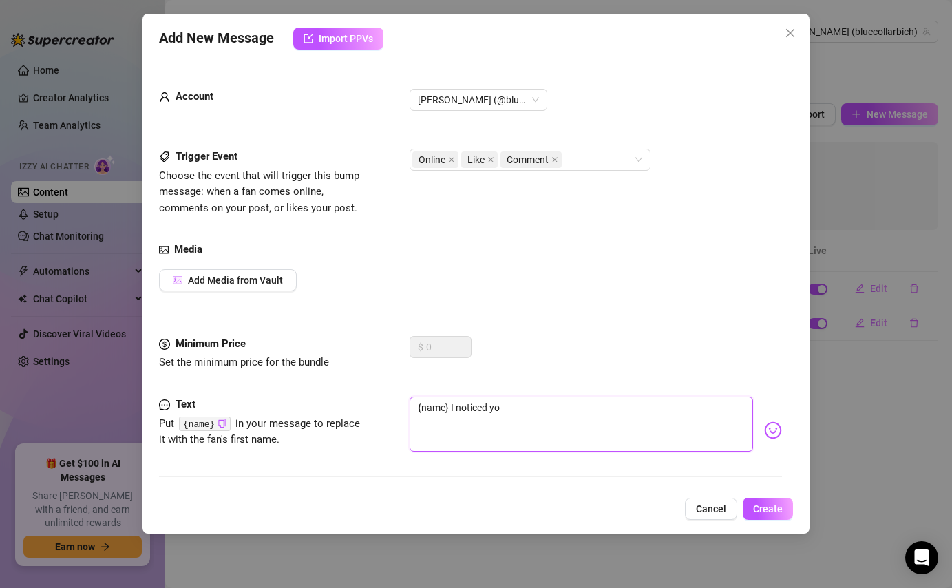
type textarea "{name} I noticed you"
type textarea "{name} I noticed you'"
type textarea "{name} I noticed you'r"
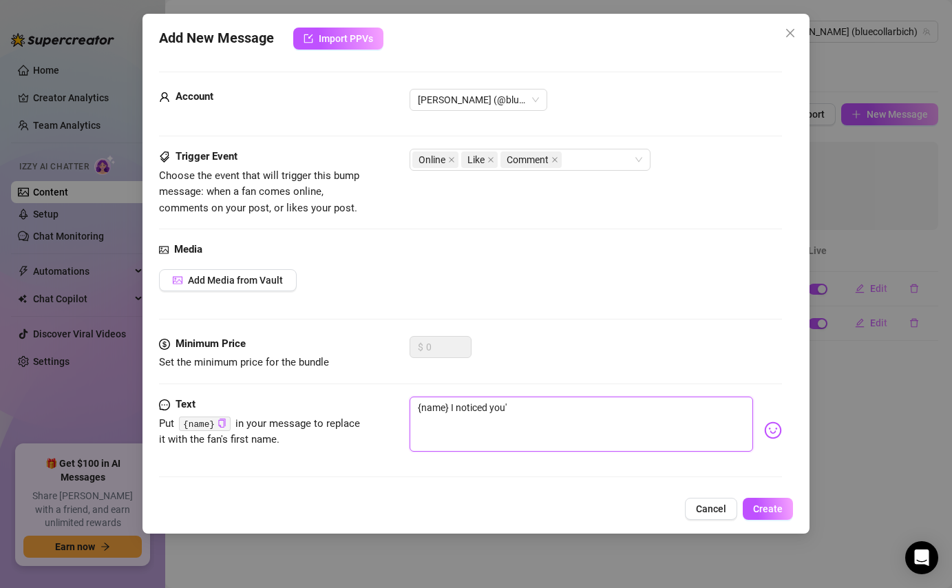
type textarea "{name} I noticed you'r"
type textarea "{name} I noticed you're"
type textarea "{name} I noticed you're o"
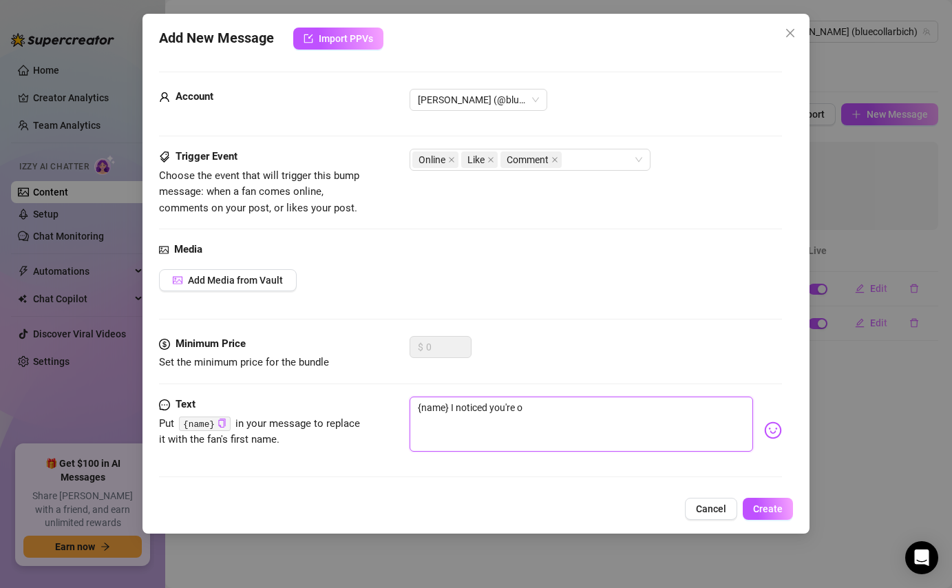
type textarea "{name} I noticed you're on"
type textarea "{name} I noticed you're onl"
click at [638, 408] on textarea "{name} I noticed you're online! What you up to?" at bounding box center [580, 423] width 343 height 55
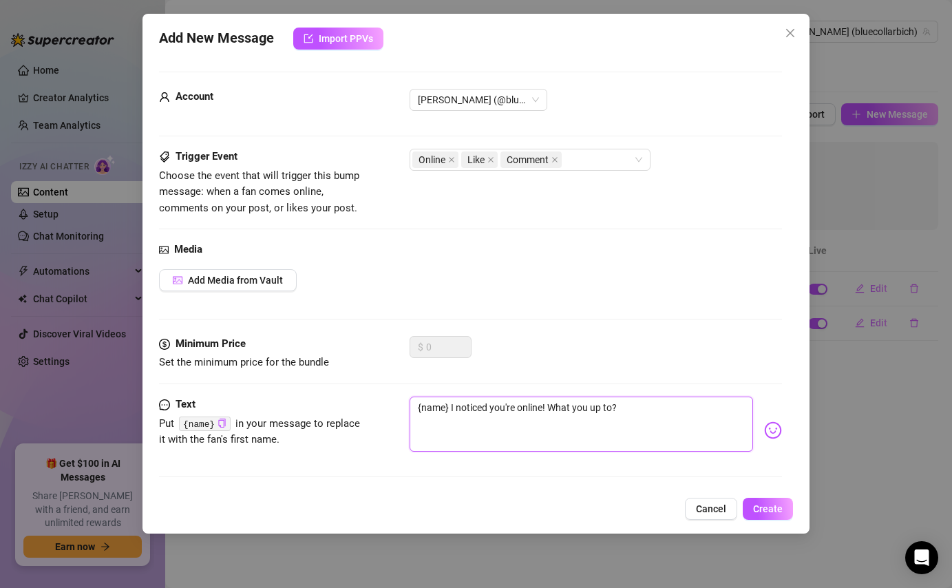
paste textarea "🫶🏻"
click at [766, 507] on span "Create" at bounding box center [768, 508] width 30 height 11
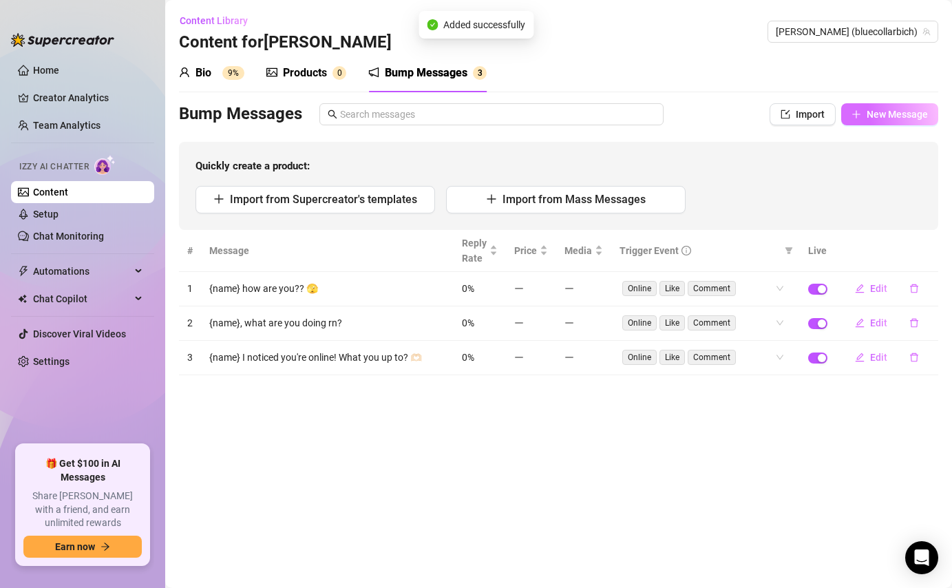
click at [857, 117] on icon "plus" at bounding box center [856, 114] width 10 height 10
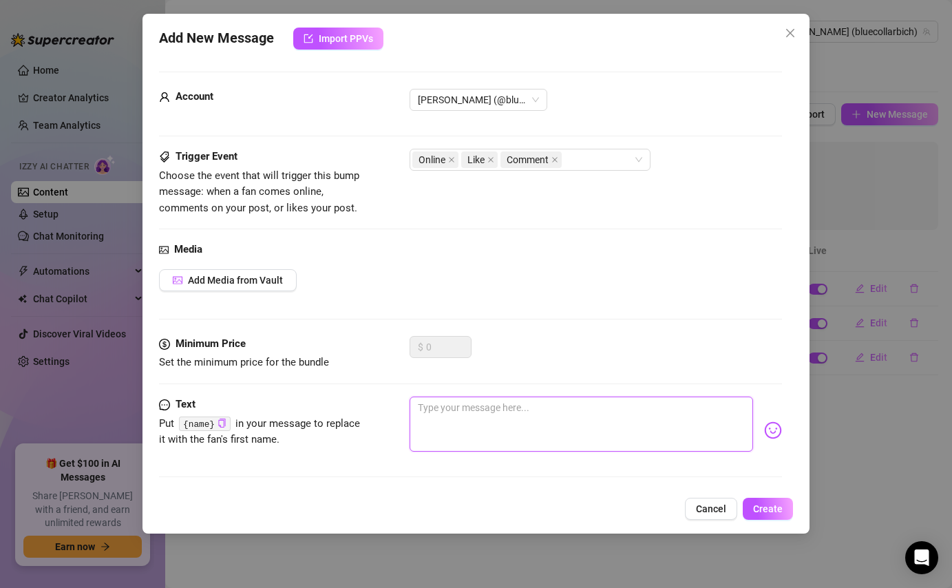
click at [457, 436] on textarea at bounding box center [580, 423] width 343 height 55
click at [765, 510] on span "Create" at bounding box center [768, 508] width 30 height 11
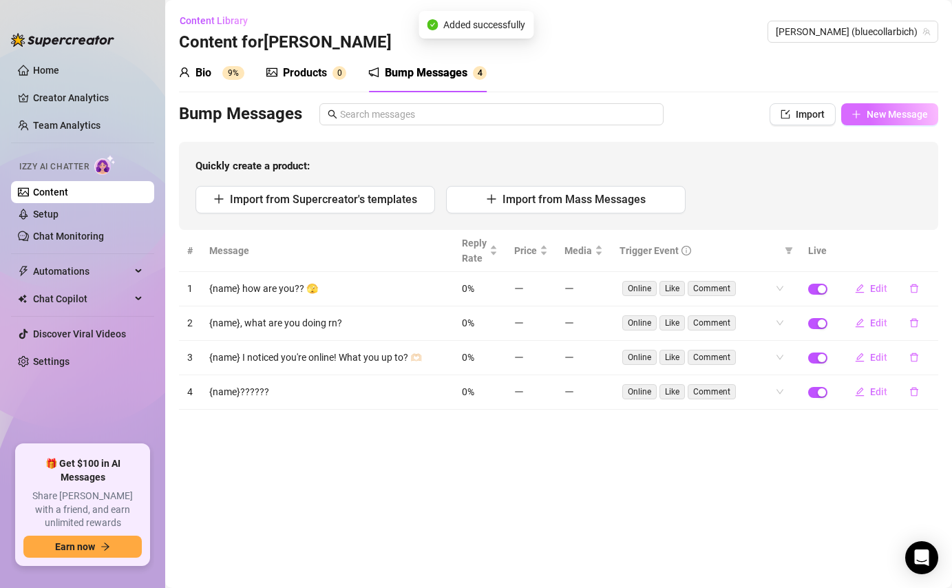
click at [866, 119] on span "New Message" at bounding box center [896, 114] width 61 height 11
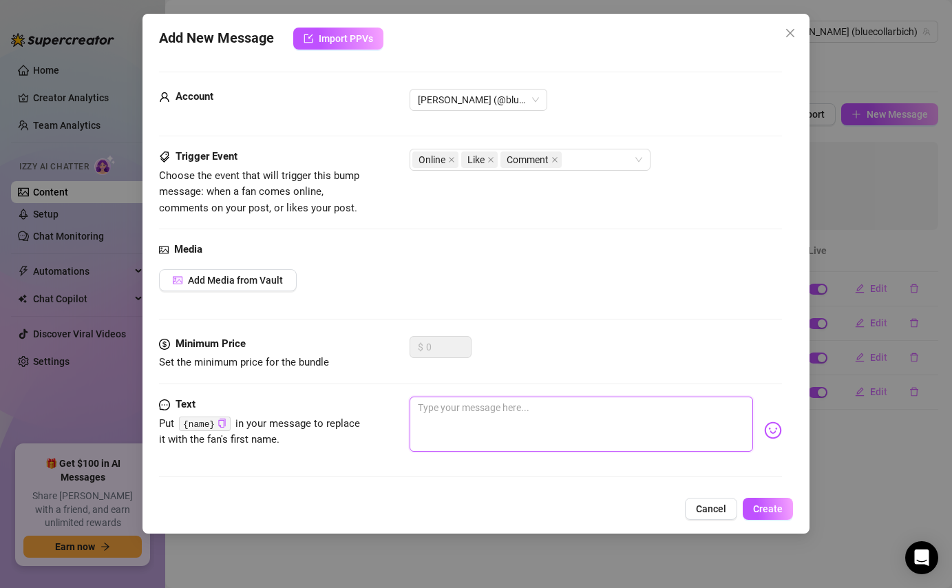
click at [503, 416] on textarea at bounding box center [580, 423] width 343 height 55
click at [457, 412] on textarea "{name} are you here?" at bounding box center [580, 423] width 343 height 55
click at [771, 509] on span "Create" at bounding box center [768, 508] width 30 height 11
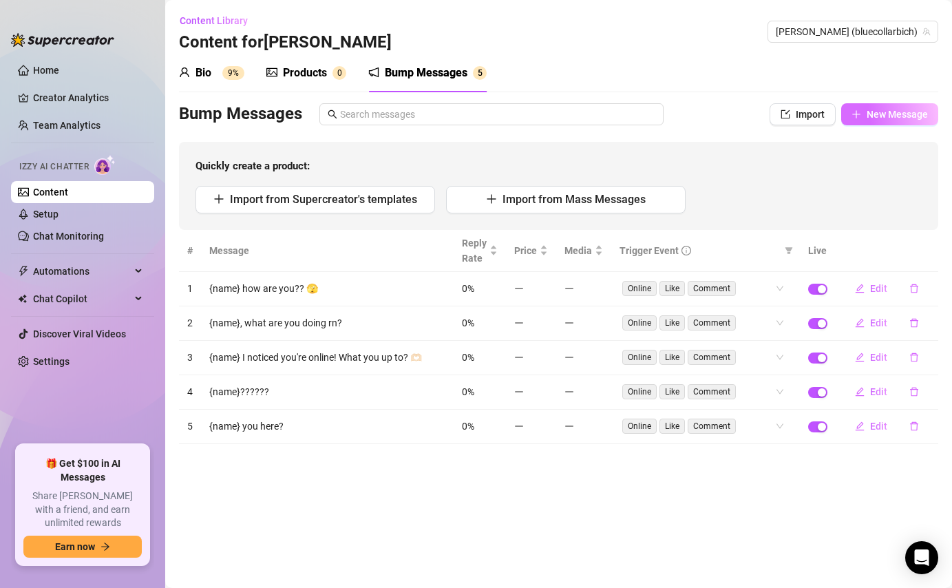
click at [903, 113] on span "New Message" at bounding box center [896, 114] width 61 height 11
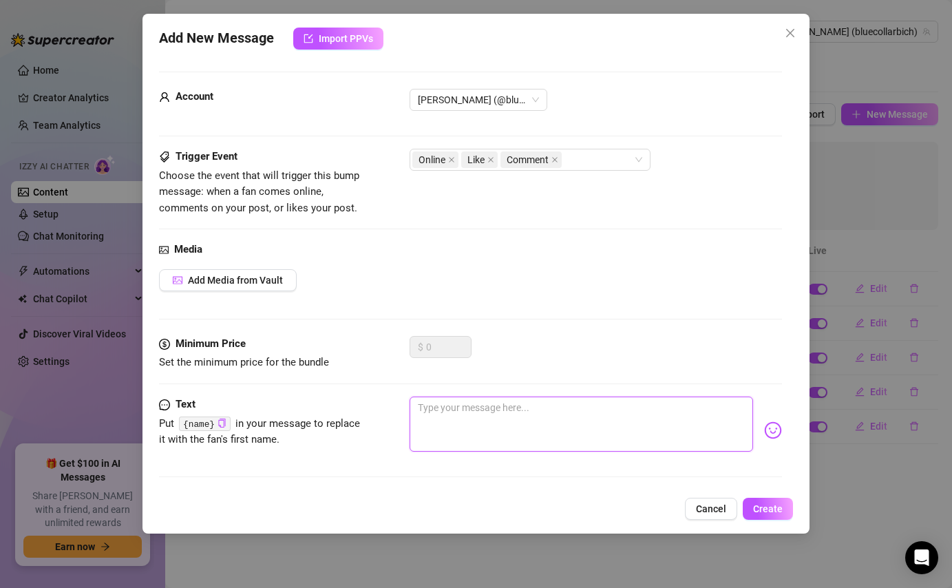
click at [487, 416] on textarea at bounding box center [580, 423] width 343 height 55
click at [594, 406] on textarea "{name} how's your day going?" at bounding box center [580, 423] width 343 height 55
paste textarea "🫶🏻"
click at [776, 502] on button "Create" at bounding box center [767, 508] width 50 height 22
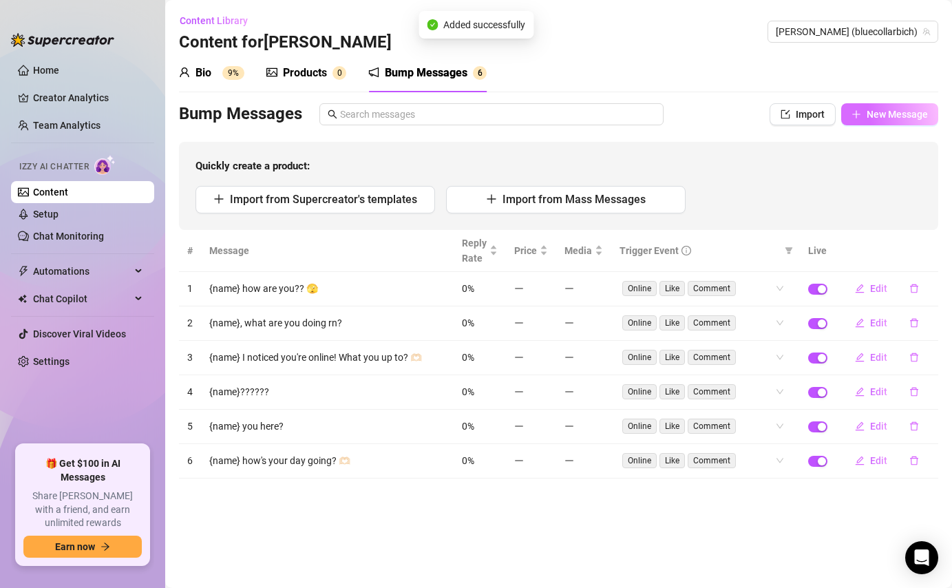
click at [892, 105] on button "New Message" at bounding box center [889, 114] width 97 height 22
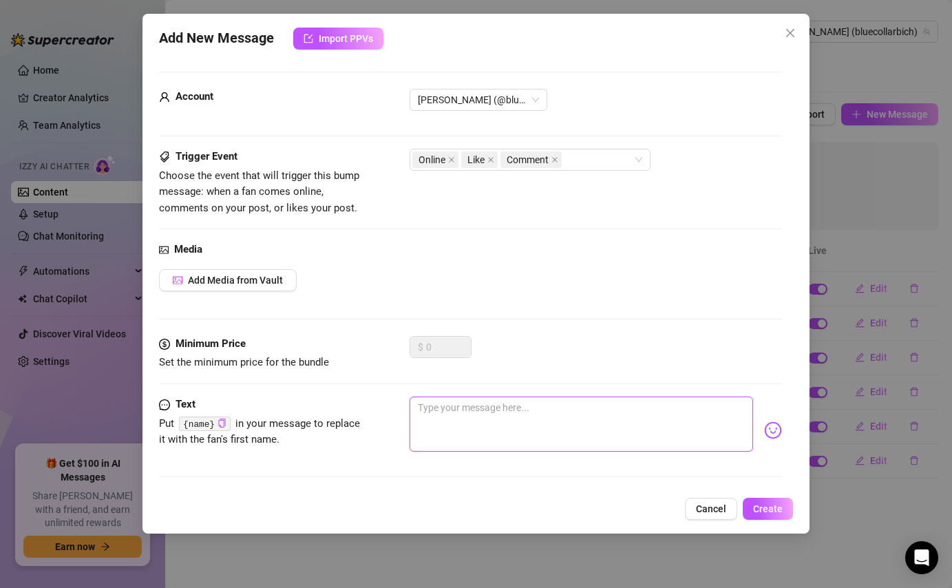
click at [623, 405] on textarea at bounding box center [580, 423] width 343 height 55
click at [469, 421] on textarea at bounding box center [580, 423] width 343 height 55
paste textarea "🤪"
click at [781, 510] on span "Create" at bounding box center [768, 508] width 30 height 11
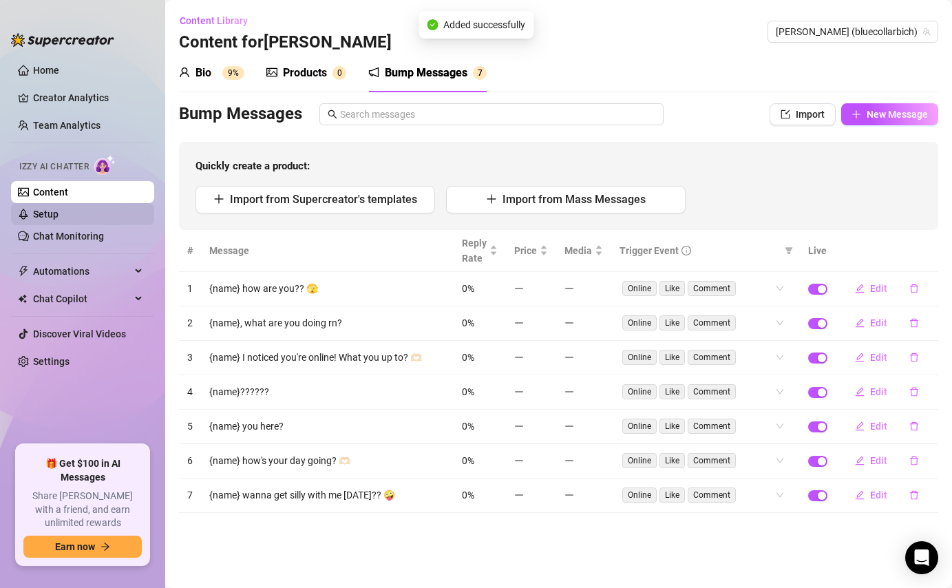
click at [33, 208] on link "Setup" at bounding box center [45, 213] width 25 height 11
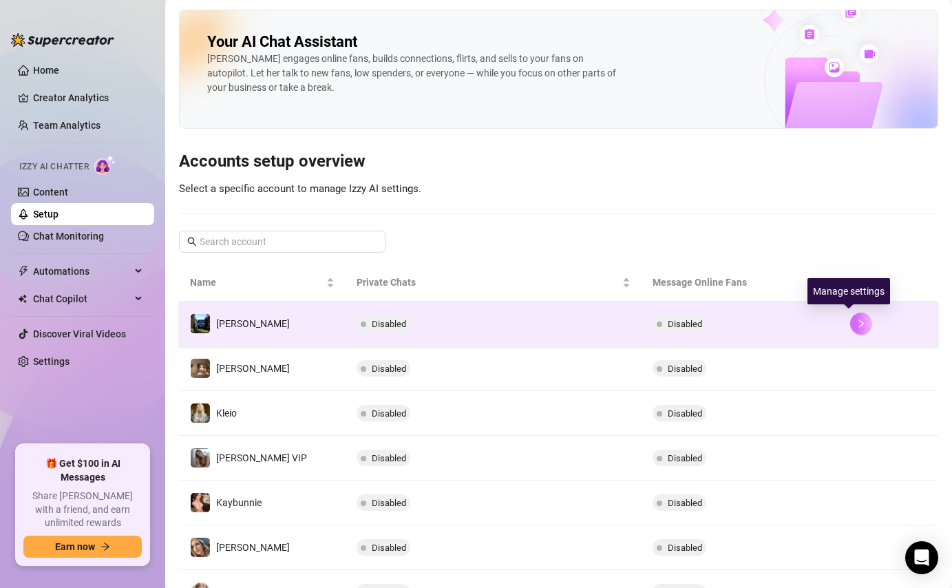
click at [856, 322] on icon "right" at bounding box center [861, 324] width 10 height 10
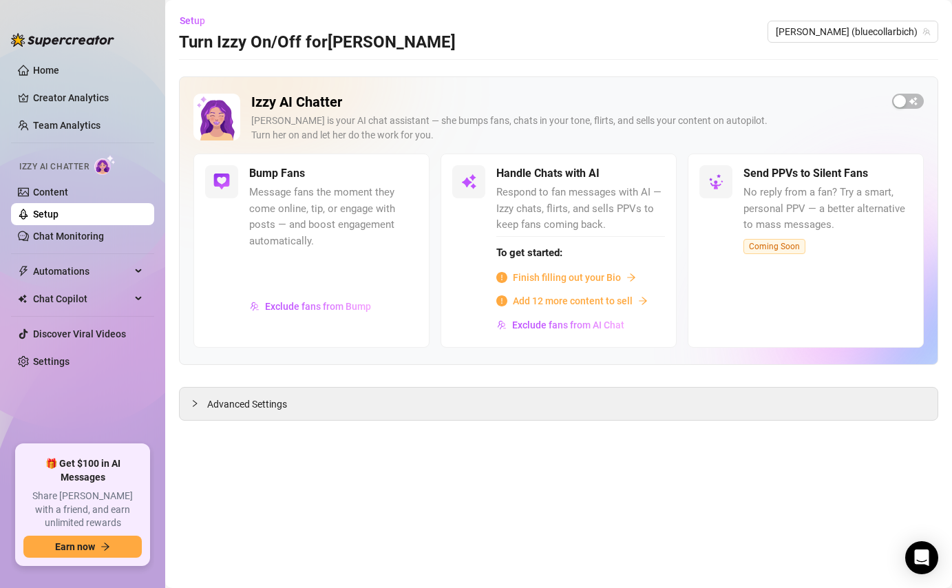
click at [903, 102] on div "button" at bounding box center [899, 101] width 12 height 12
click at [323, 305] on span "Exclude fans from Bump" at bounding box center [318, 306] width 106 height 11
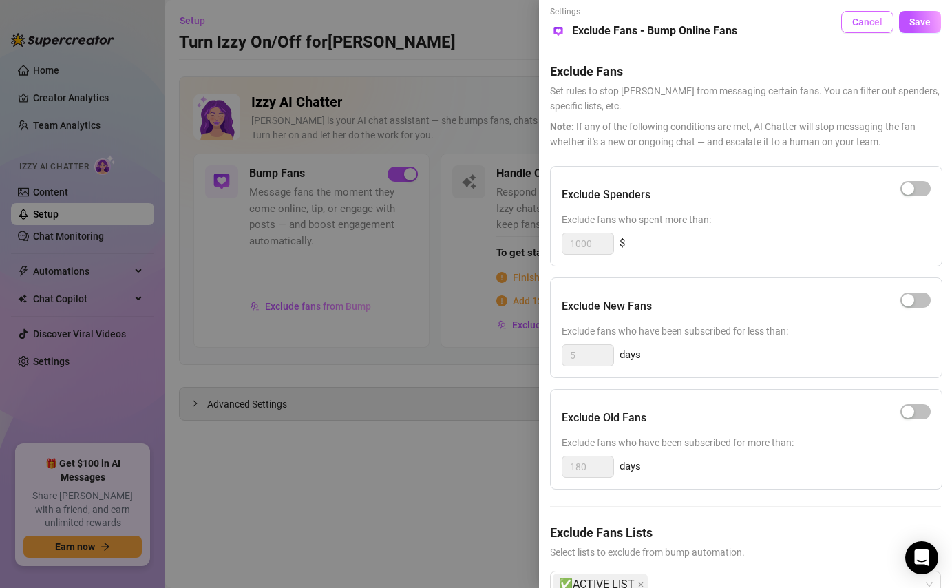
click at [852, 27] on span "Cancel" at bounding box center [867, 22] width 30 height 11
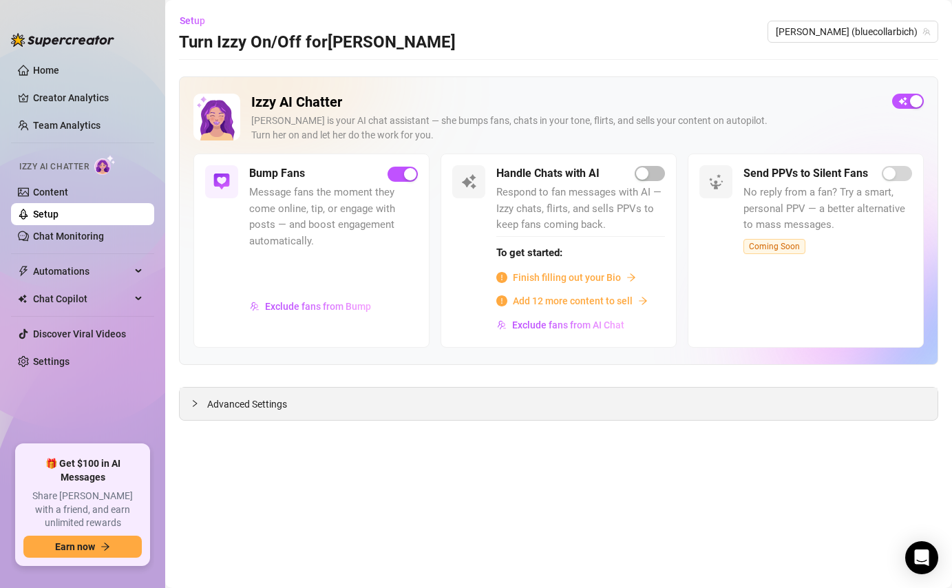
click at [262, 398] on span "Advanced Settings" at bounding box center [247, 403] width 80 height 15
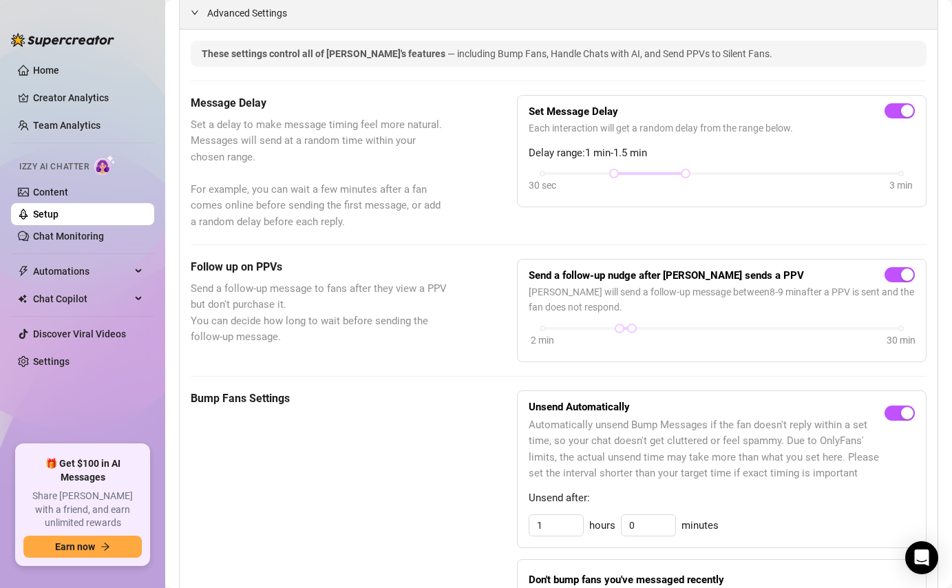
scroll to position [387, 0]
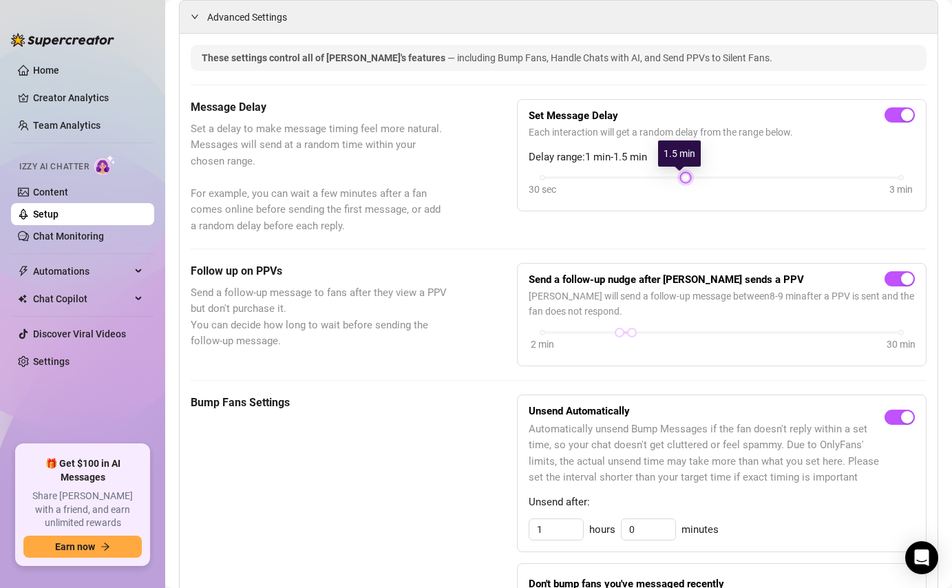
drag, startPoint x: 607, startPoint y: 180, endPoint x: 669, endPoint y: 186, distance: 62.3
click at [669, 187] on div "30 sec 3 min" at bounding box center [721, 186] width 386 height 26
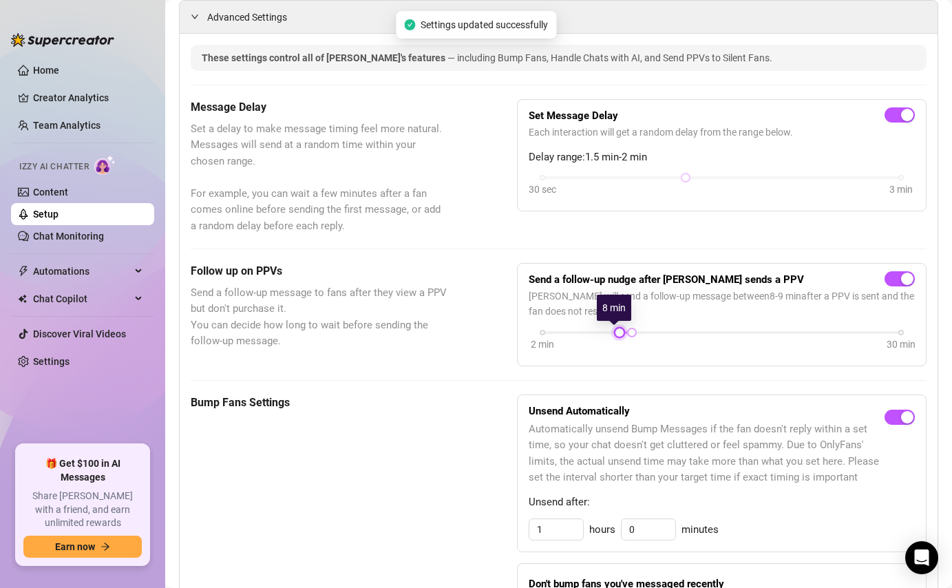
click at [616, 330] on div at bounding box center [619, 332] width 7 height 7
click at [628, 333] on div at bounding box center [631, 332] width 7 height 7
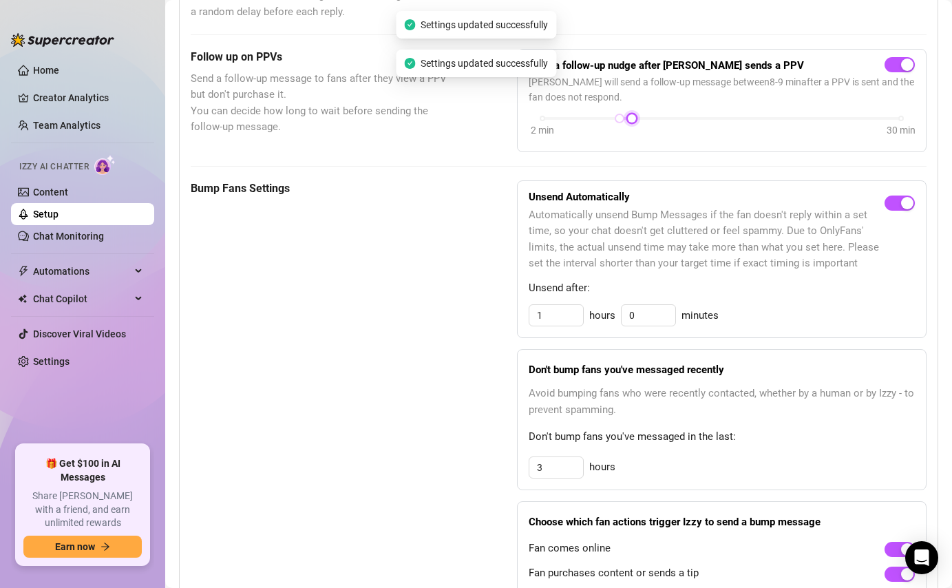
scroll to position [608, 0]
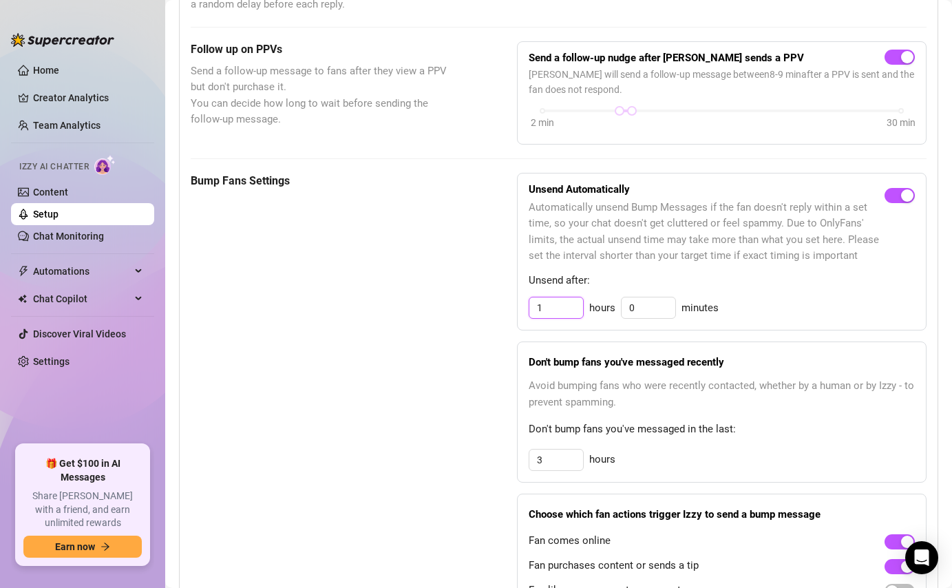
drag, startPoint x: 555, startPoint y: 305, endPoint x: 522, endPoint y: 306, distance: 33.1
click at [529, 306] on input "1" at bounding box center [556, 307] width 54 height 21
drag, startPoint x: 804, startPoint y: 311, endPoint x: 797, endPoint y: 299, distance: 14.2
click at [804, 311] on div "2 hours 0 minutes" at bounding box center [721, 308] width 386 height 22
click at [548, 466] on input "3" at bounding box center [556, 459] width 54 height 21
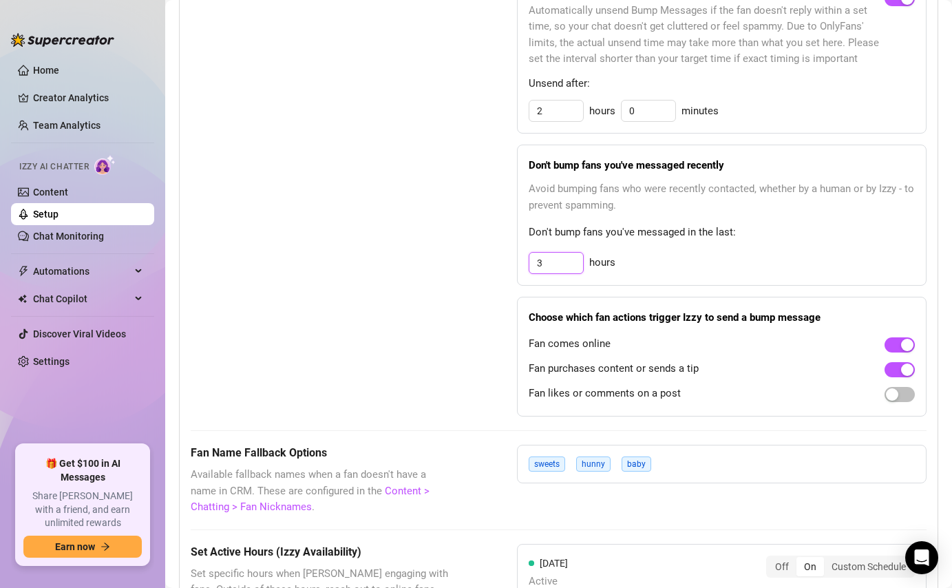
scroll to position [857, 0]
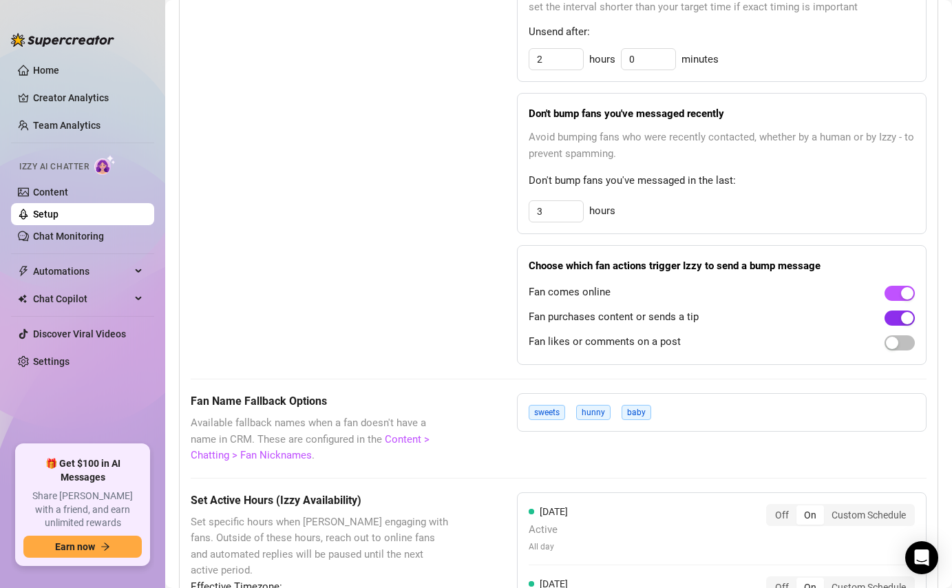
click at [901, 323] on div "button" at bounding box center [907, 318] width 12 height 12
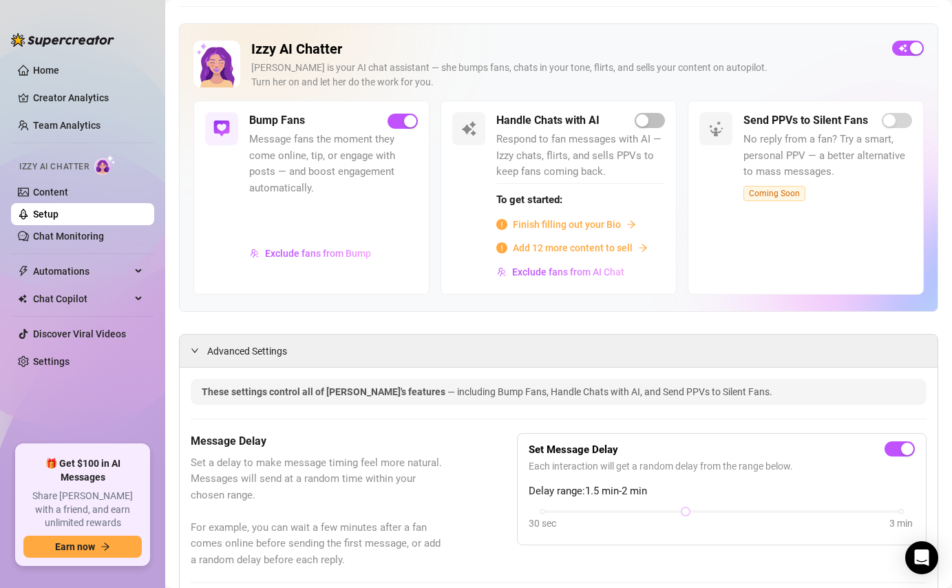
scroll to position [0, 0]
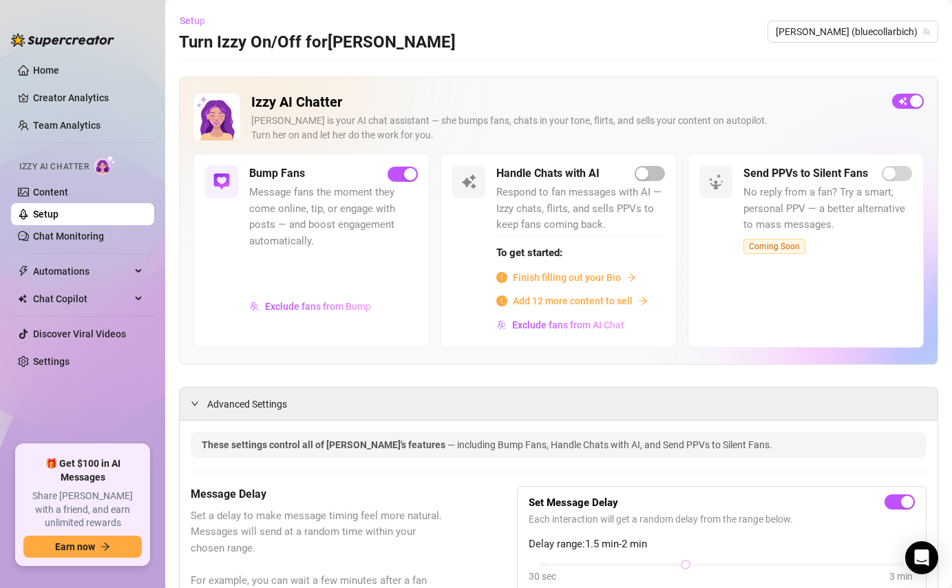
click at [190, 23] on span "Setup" at bounding box center [192, 20] width 25 height 11
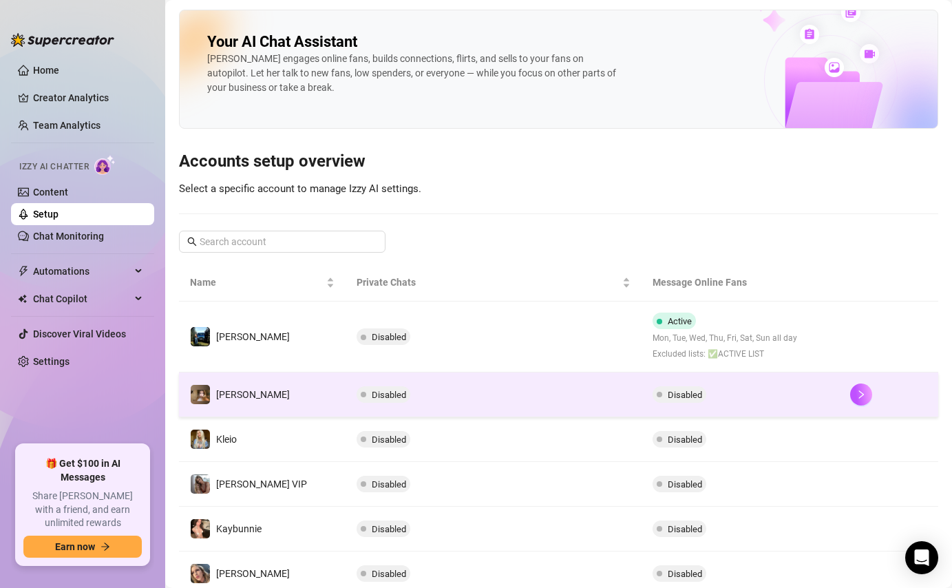
click at [620, 398] on td "Disabled" at bounding box center [493, 394] width 297 height 45
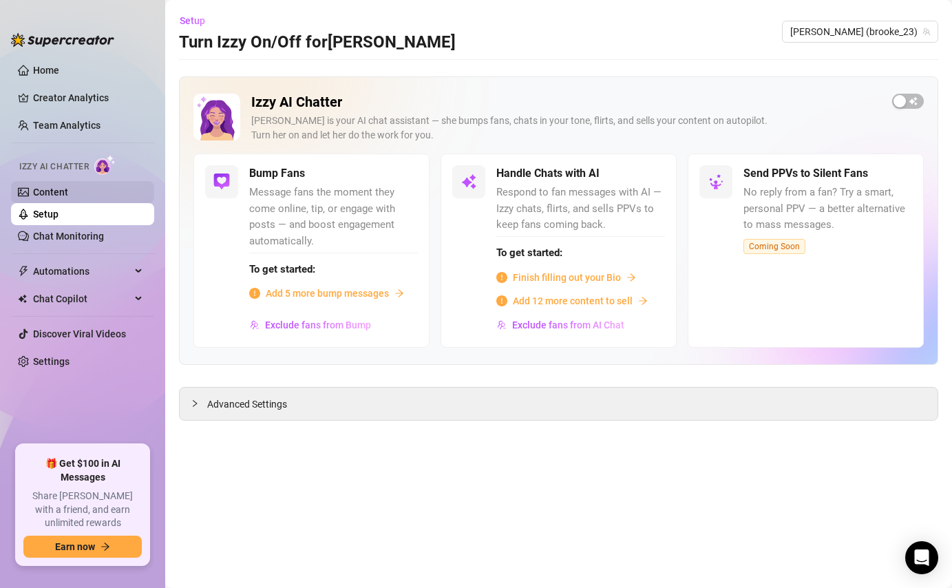
click at [47, 194] on link "Content" at bounding box center [50, 191] width 35 height 11
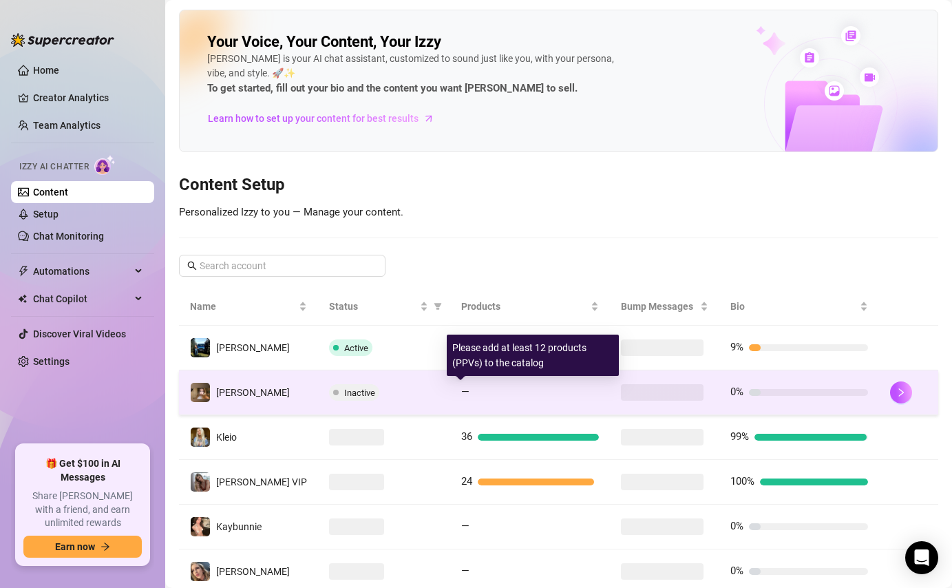
click at [610, 378] on td at bounding box center [664, 392] width 109 height 45
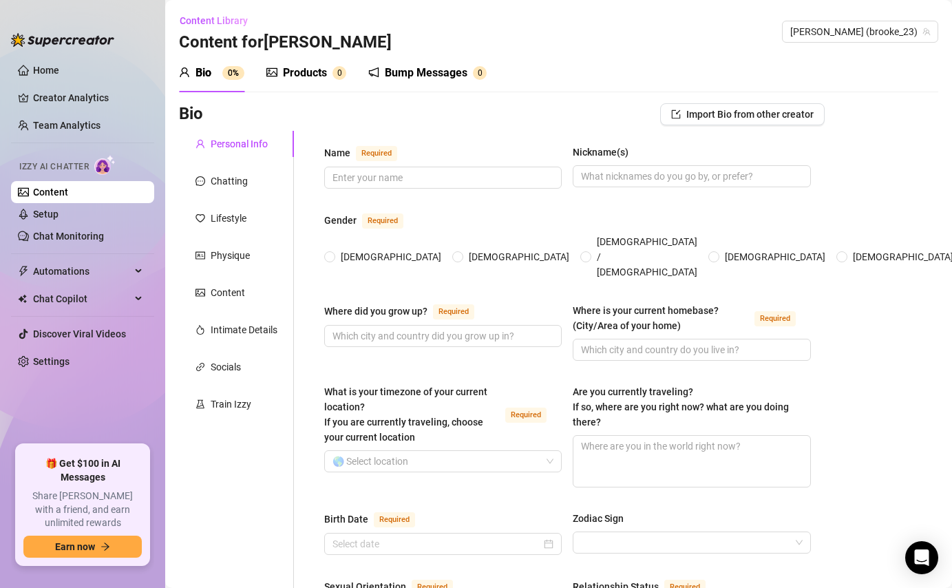
scroll to position [83, 0]
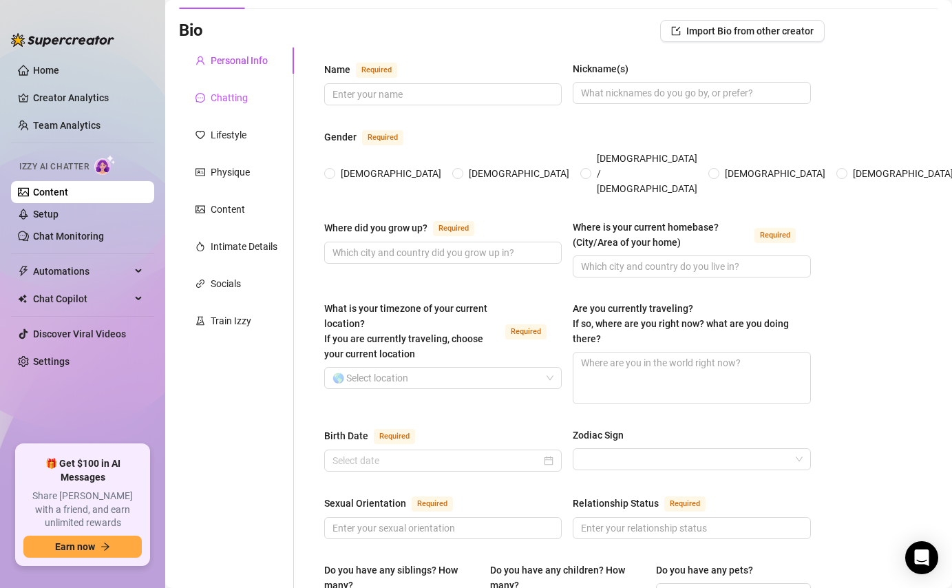
click at [244, 100] on div "Chatting" at bounding box center [229, 97] width 37 height 15
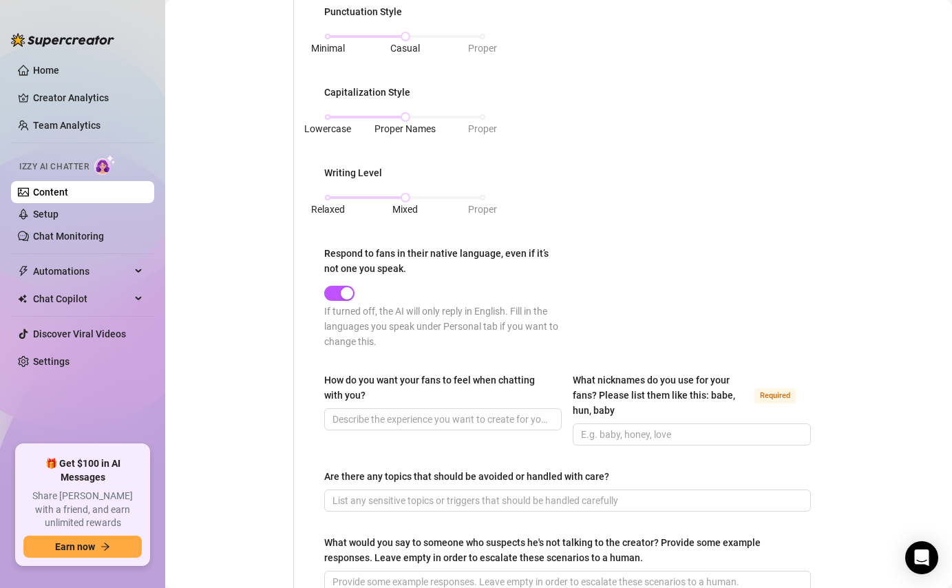
scroll to position [755, 0]
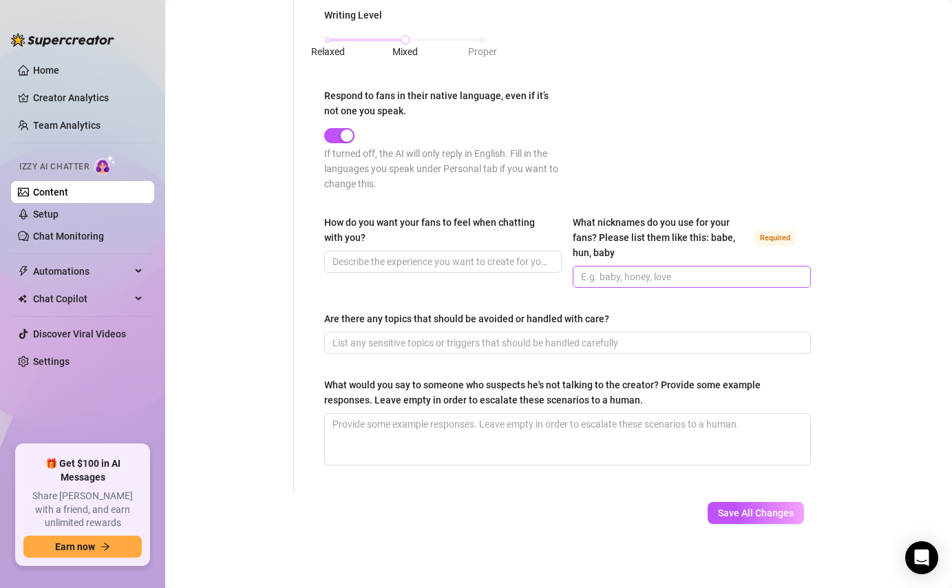
click at [656, 266] on span at bounding box center [690, 277] width 237 height 22
paste input "babe, daddy, sweetheart, honey"
click at [734, 520] on button "Save All Changes" at bounding box center [755, 513] width 96 height 22
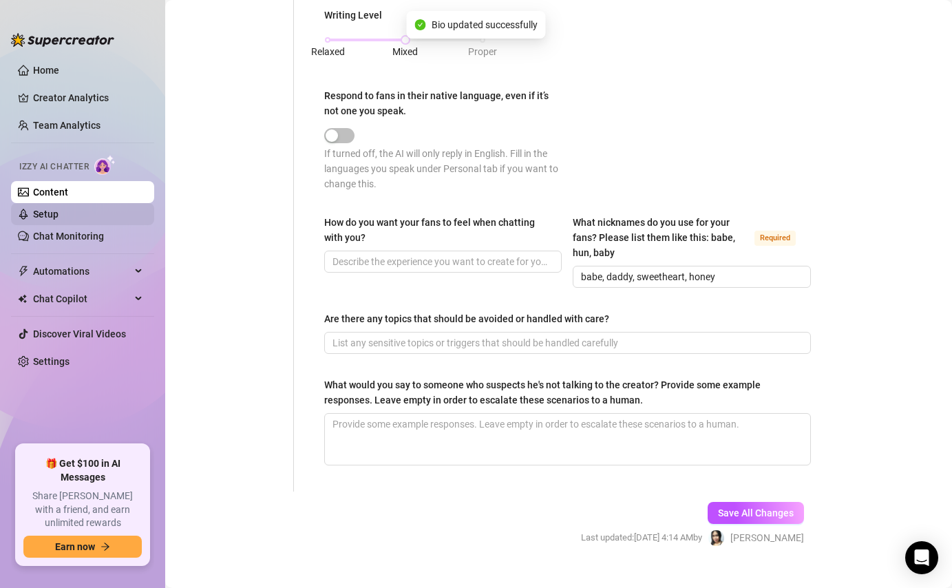
click at [58, 214] on link "Setup" at bounding box center [45, 213] width 25 height 11
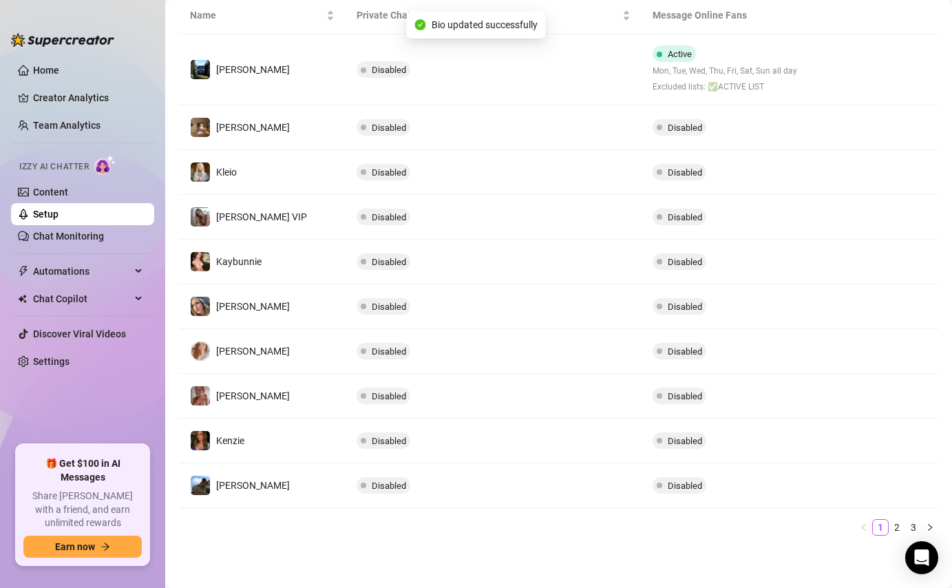
scroll to position [267, 0]
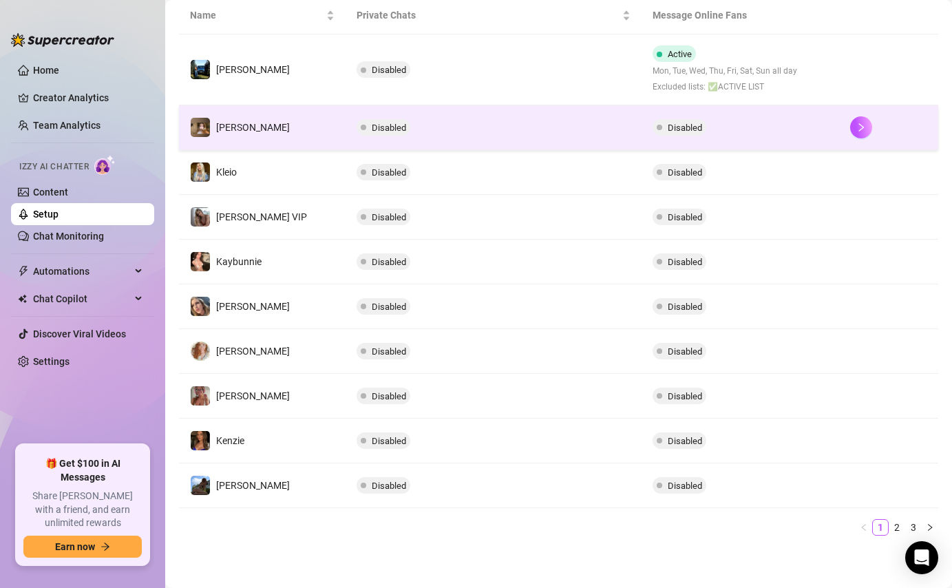
click at [537, 145] on td "Disabled" at bounding box center [493, 127] width 297 height 45
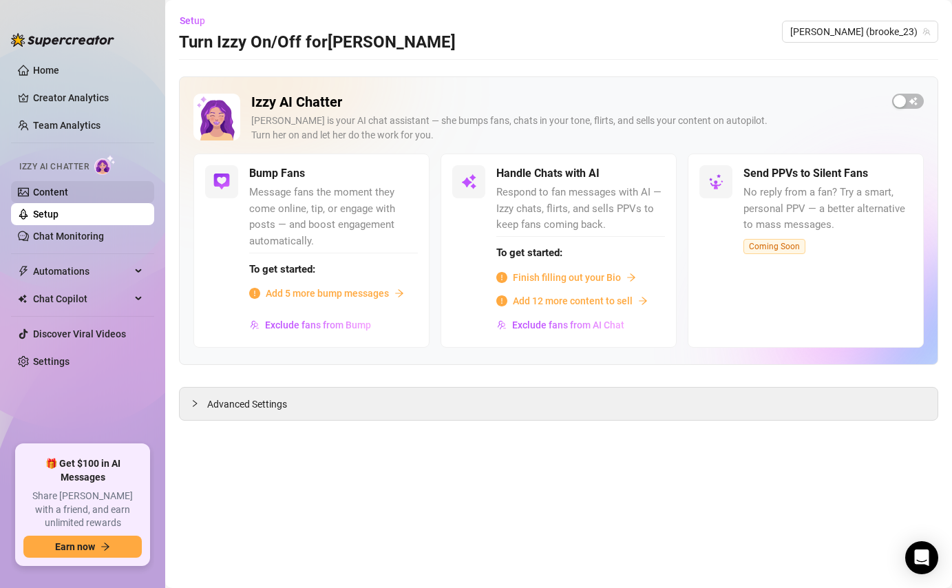
click at [50, 191] on link "Content" at bounding box center [50, 191] width 35 height 11
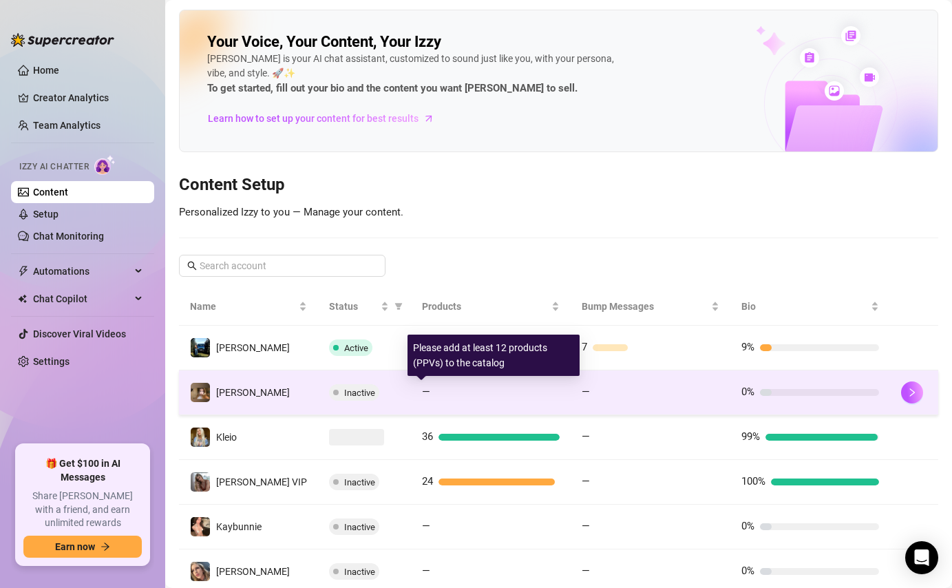
click at [531, 385] on div "—" at bounding box center [491, 392] width 138 height 17
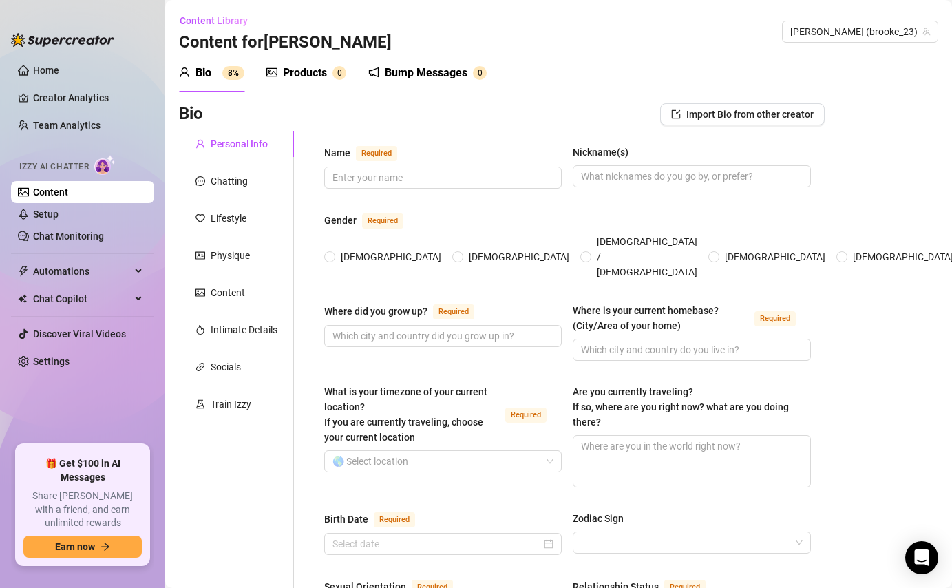
click at [392, 78] on div "Bump Messages" at bounding box center [426, 73] width 83 height 17
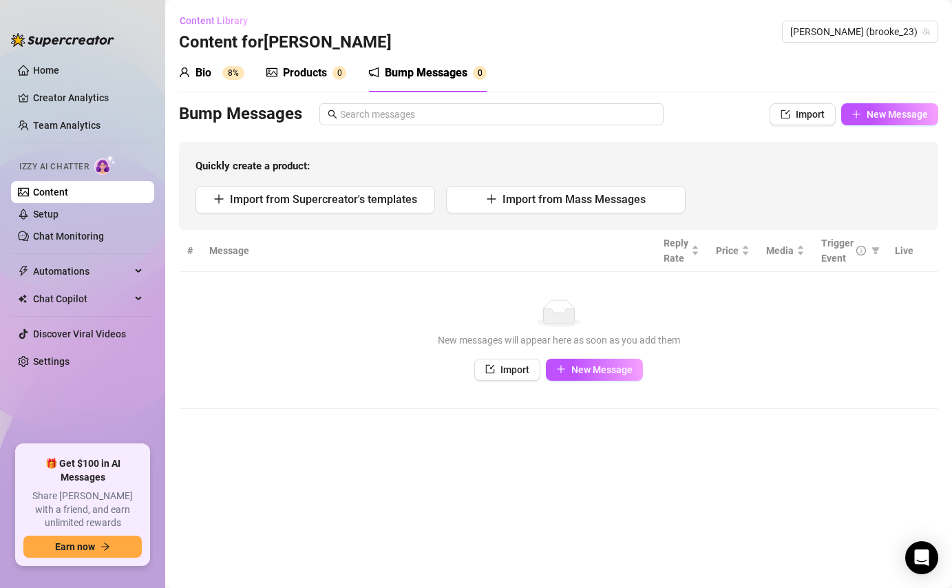
click at [224, 23] on span "Content Library" at bounding box center [214, 20] width 68 height 11
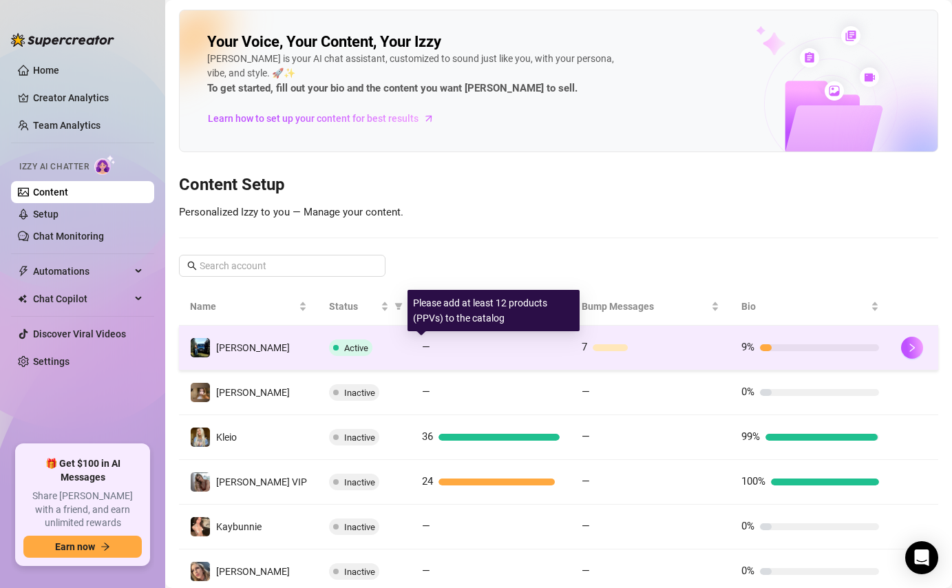
click at [447, 348] on div at bounding box center [498, 347] width 124 height 7
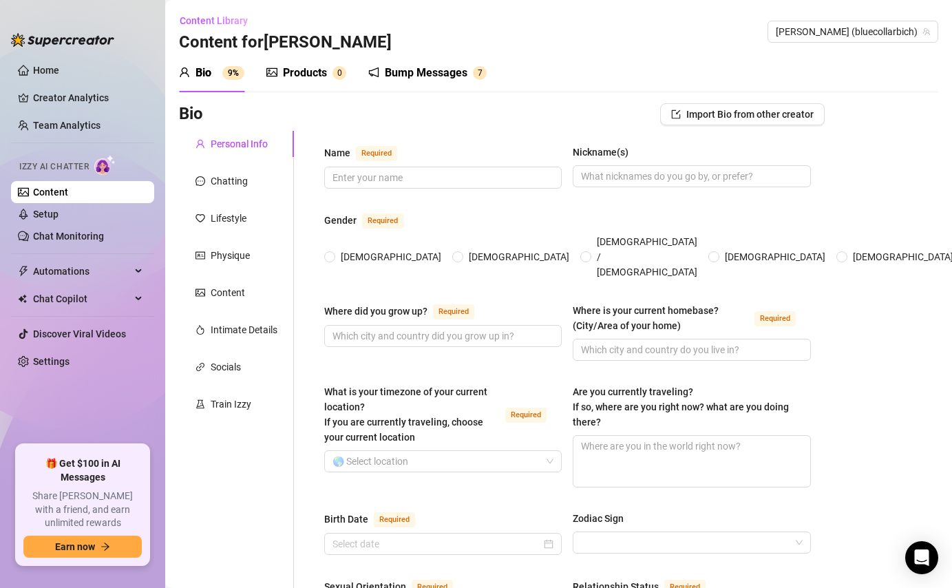
click at [411, 69] on div "Bump Messages" at bounding box center [426, 73] width 83 height 17
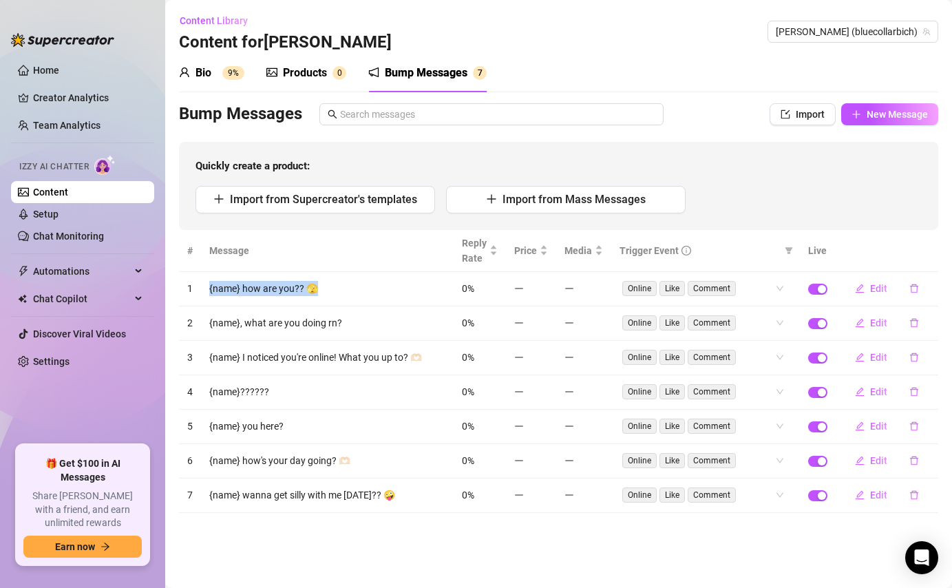
copy td "{name} how are you?? 🫣"
drag, startPoint x: 314, startPoint y: 288, endPoint x: 211, endPoint y: 277, distance: 103.8
click at [211, 277] on td "{name} how are you?? 🫣" at bounding box center [327, 289] width 252 height 34
drag, startPoint x: 208, startPoint y: 320, endPoint x: 343, endPoint y: 325, distance: 135.6
click at [343, 325] on td "{name}, what are you doing rn?" at bounding box center [327, 323] width 252 height 34
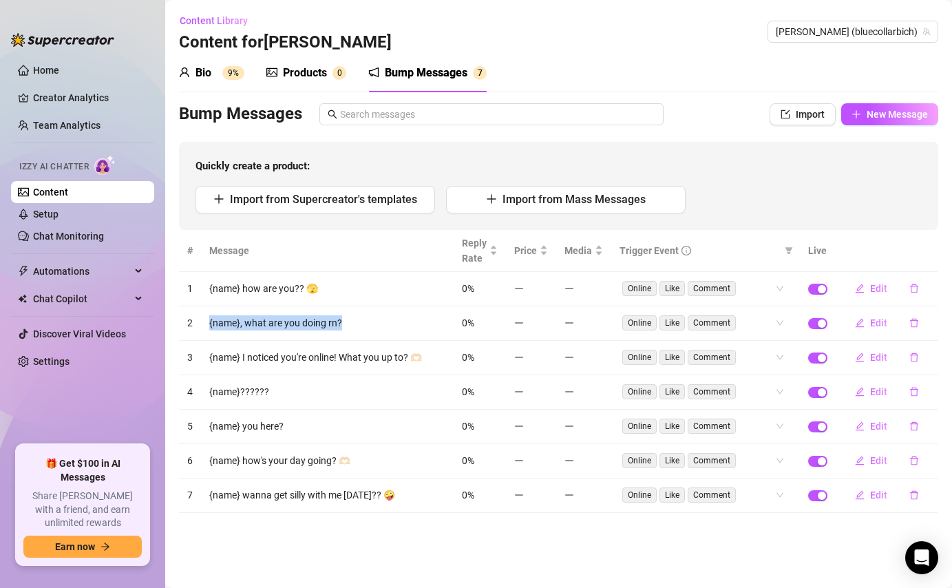
copy td "{name}, what are you doing rn?"
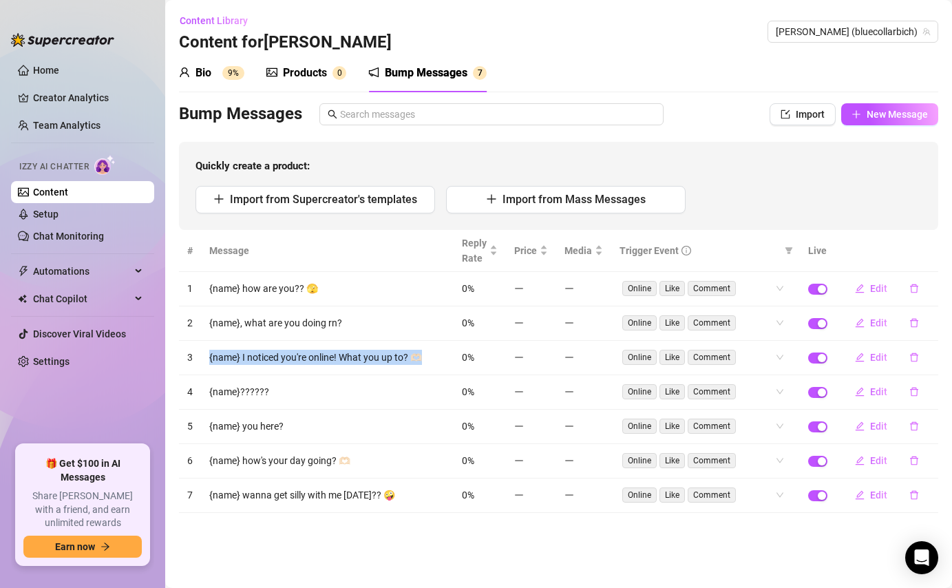
drag, startPoint x: 209, startPoint y: 358, endPoint x: 420, endPoint y: 363, distance: 210.6
click at [420, 363] on td "{name} I noticed you're online! What you up to? 🫶🏻" at bounding box center [327, 358] width 252 height 34
copy td "{name} I noticed you're online! What you up to? 🫶🏻"
click at [279, 557] on main "Content Library Content for [PERSON_NAME] (bluecollarbich) Bio 9% Products 0 Bu…" at bounding box center [558, 294] width 786 height 588
drag, startPoint x: 274, startPoint y: 398, endPoint x: 208, endPoint y: 388, distance: 66.1
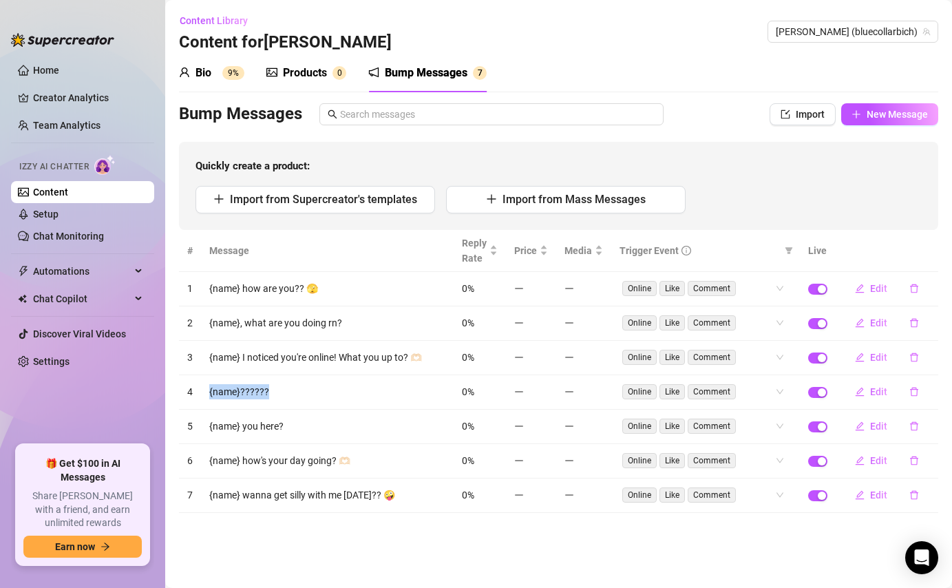
click at [208, 388] on td "{name}??????" at bounding box center [327, 392] width 252 height 34
copy td "{name}??????"
click at [227, 19] on span "Content Library" at bounding box center [214, 20] width 68 height 11
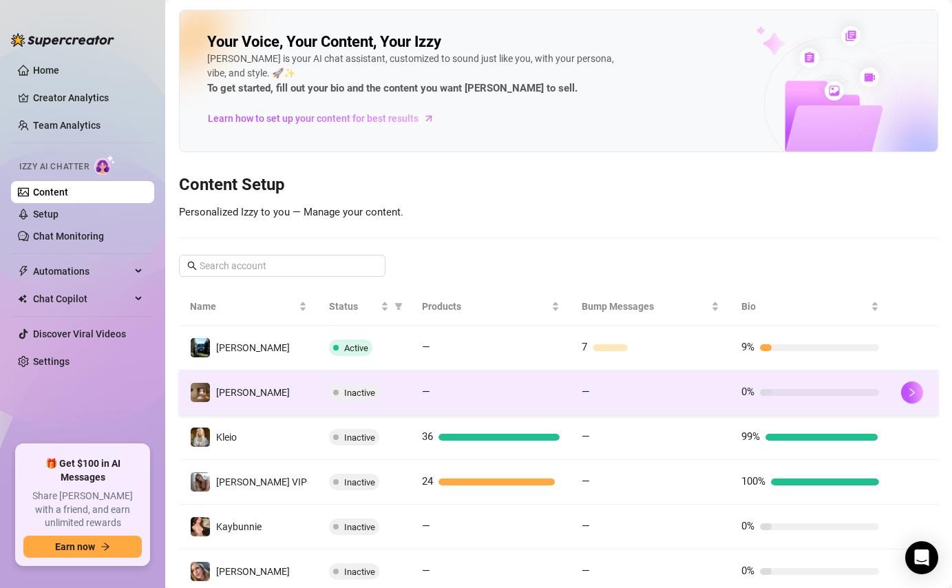
click at [288, 396] on td "[PERSON_NAME]" at bounding box center [248, 392] width 139 height 45
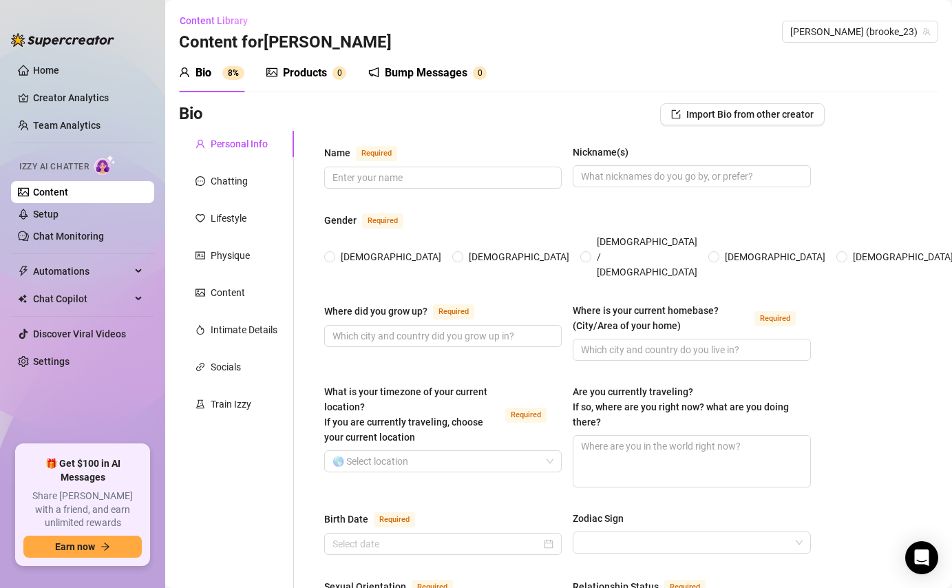
click at [449, 76] on div "Bump Messages" at bounding box center [426, 73] width 83 height 17
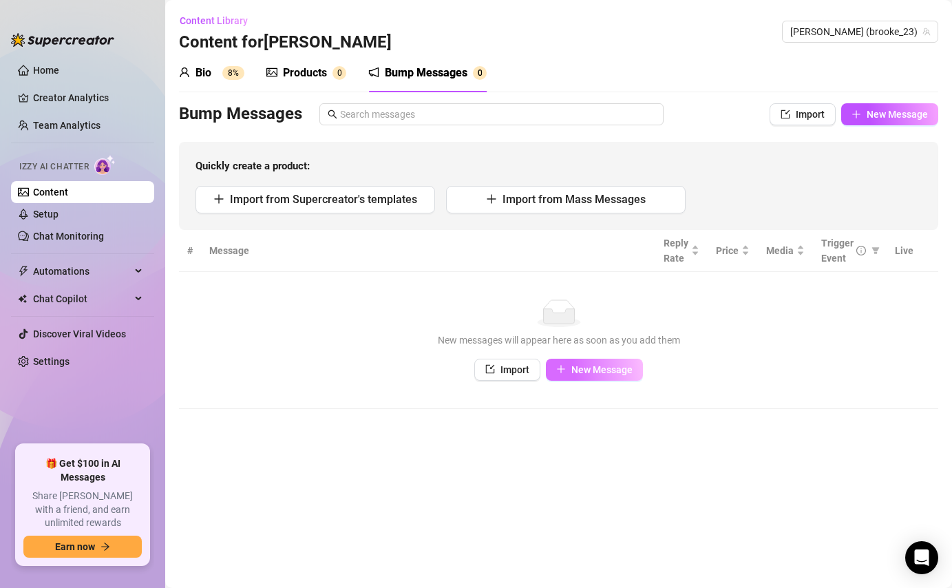
click at [586, 366] on span "New Message" at bounding box center [601, 369] width 61 height 11
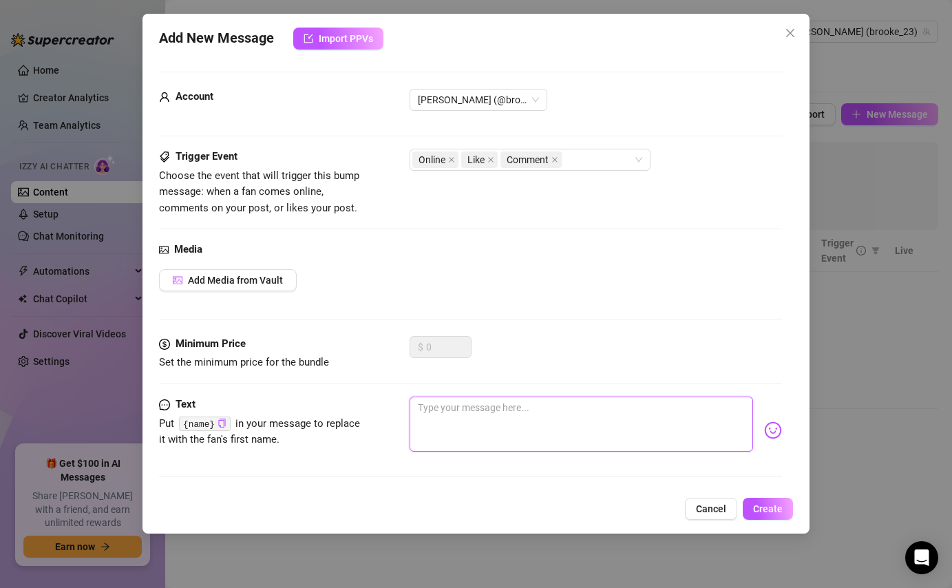
click at [460, 437] on textarea at bounding box center [580, 423] width 343 height 55
paste textarea "{name} what’s on your mind rn?"
click at [769, 511] on span "Create" at bounding box center [768, 508] width 30 height 11
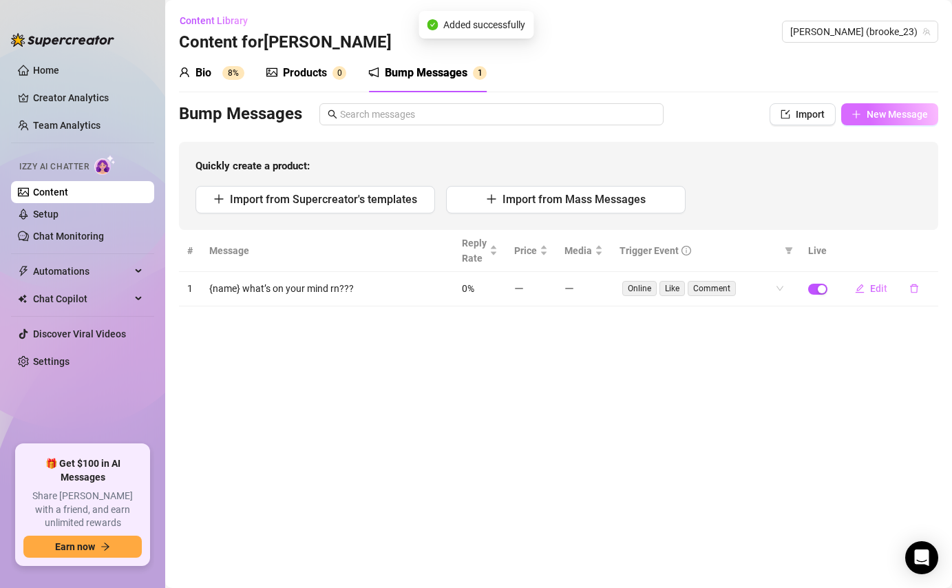
click at [879, 118] on span "New Message" at bounding box center [896, 114] width 61 height 11
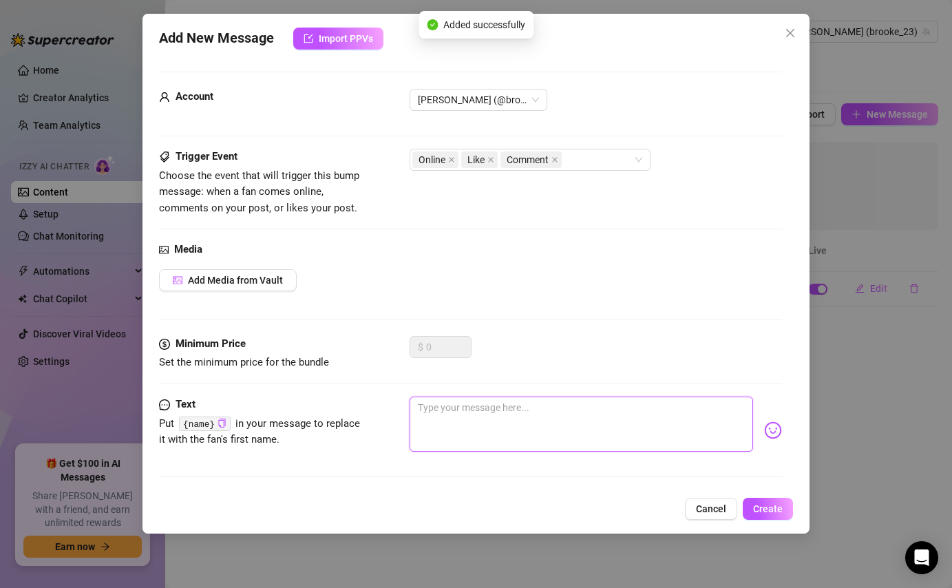
click at [484, 420] on textarea at bounding box center [580, 423] width 343 height 55
click at [431, 411] on textarea at bounding box center [580, 423] width 343 height 55
paste textarea "{name} you good?? 👀"
click at [528, 410] on textarea "{name} you good?? 👀" at bounding box center [580, 423] width 343 height 55
paste textarea "🥹"
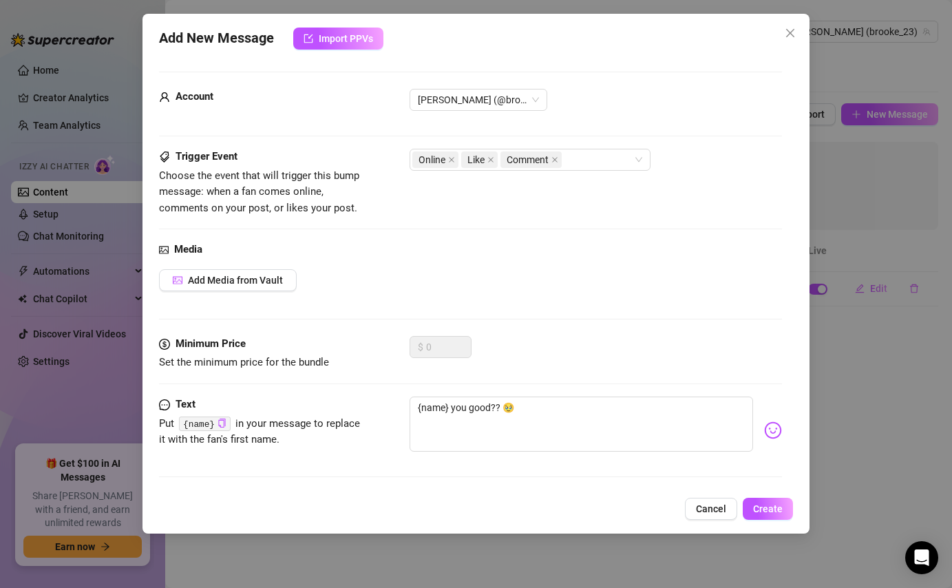
click at [768, 495] on div "Add New Message Import PPVs Account [PERSON_NAME] (@brooke_23) Trigger Event Ch…" at bounding box center [475, 273] width 666 height 519
click at [768, 508] on span "Create" at bounding box center [768, 508] width 30 height 11
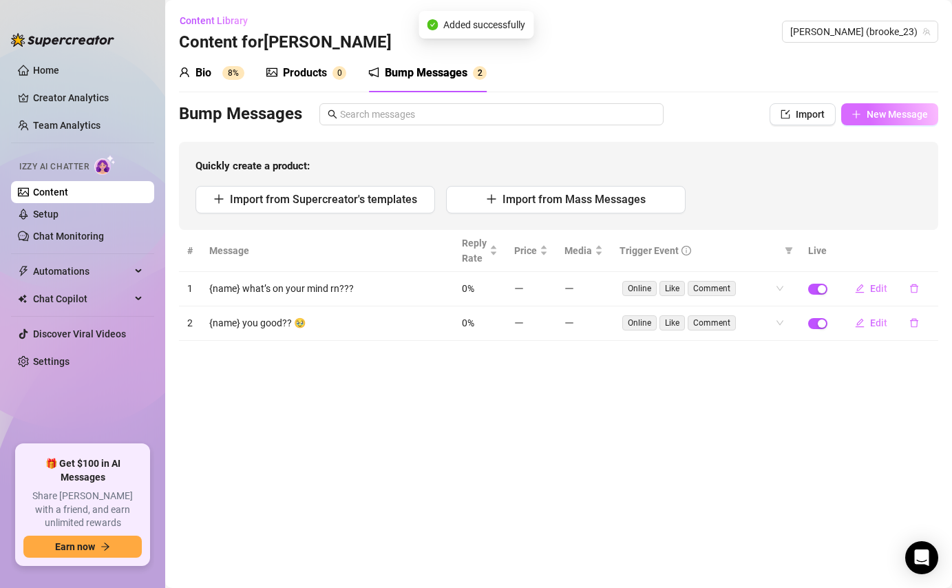
click at [881, 103] on button "New Message" at bounding box center [889, 114] width 97 height 22
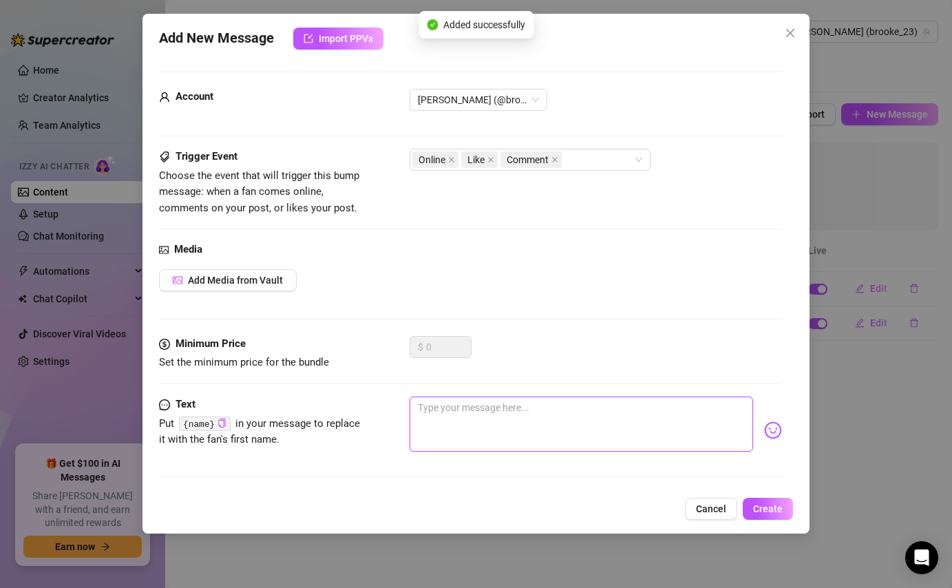
click at [594, 427] on textarea at bounding box center [580, 423] width 343 height 55
click at [457, 418] on textarea at bounding box center [580, 423] width 343 height 55
paste textarea "{name} tell me your vibe right now"
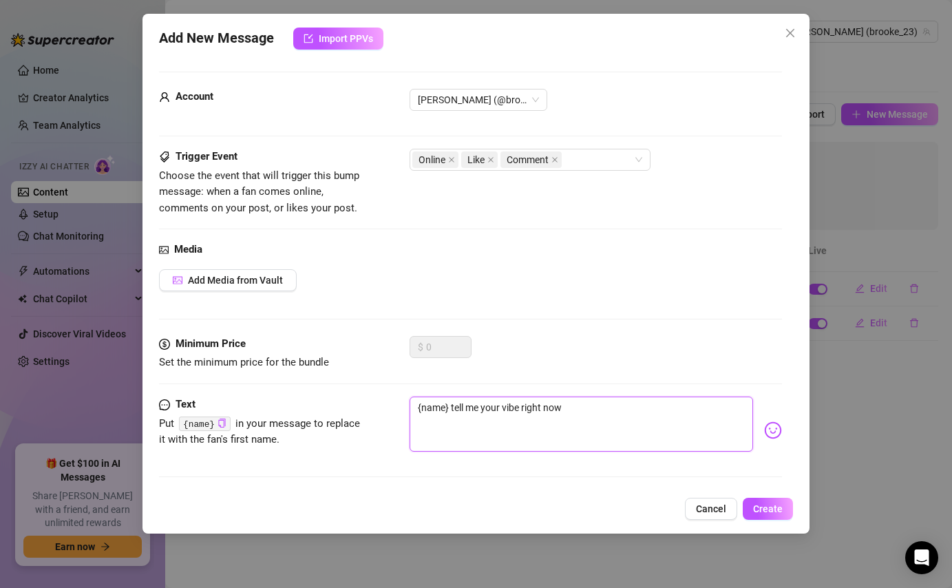
click at [612, 416] on textarea "{name} tell me your vibe right now" at bounding box center [580, 423] width 343 height 55
paste textarea "🙈"
click at [561, 404] on textarea "{name} tell me your vibe right now🙈" at bounding box center [580, 423] width 343 height 55
click at [764, 515] on button "Create" at bounding box center [767, 508] width 50 height 22
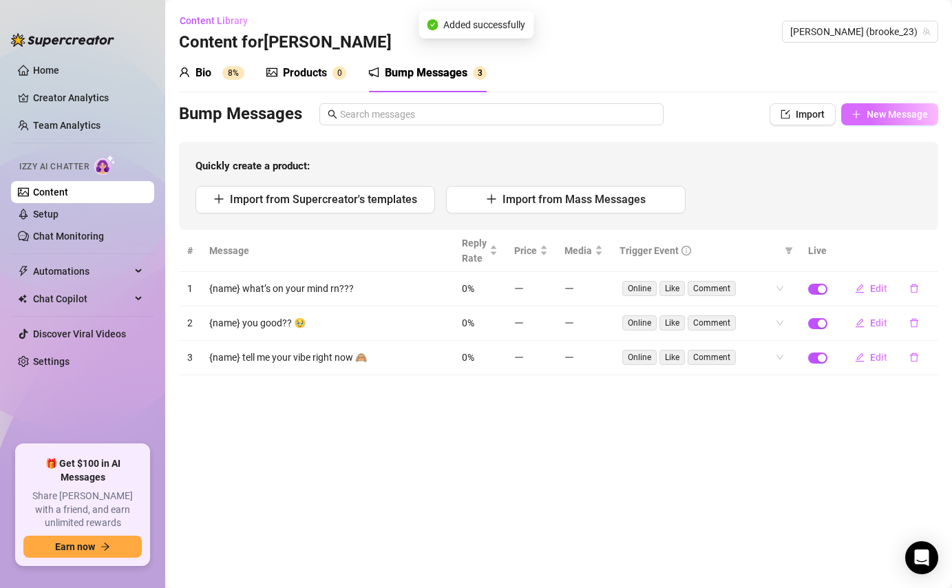
click at [857, 116] on icon "plus" at bounding box center [856, 114] width 10 height 10
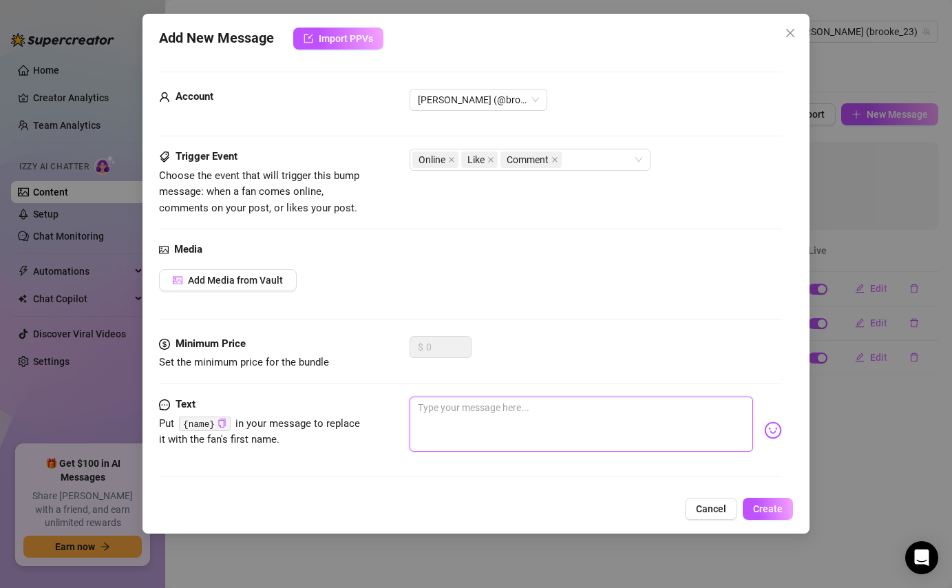
click at [483, 431] on textarea at bounding box center [580, 423] width 343 height 55
click at [436, 422] on textarea at bounding box center [580, 423] width 343 height 55
paste textarea "{name} what’s keeping you up? 🌙"
click at [560, 403] on textarea "{name} what’s keeping you up? 🌙" at bounding box center [580, 423] width 343 height 55
paste textarea "😉"
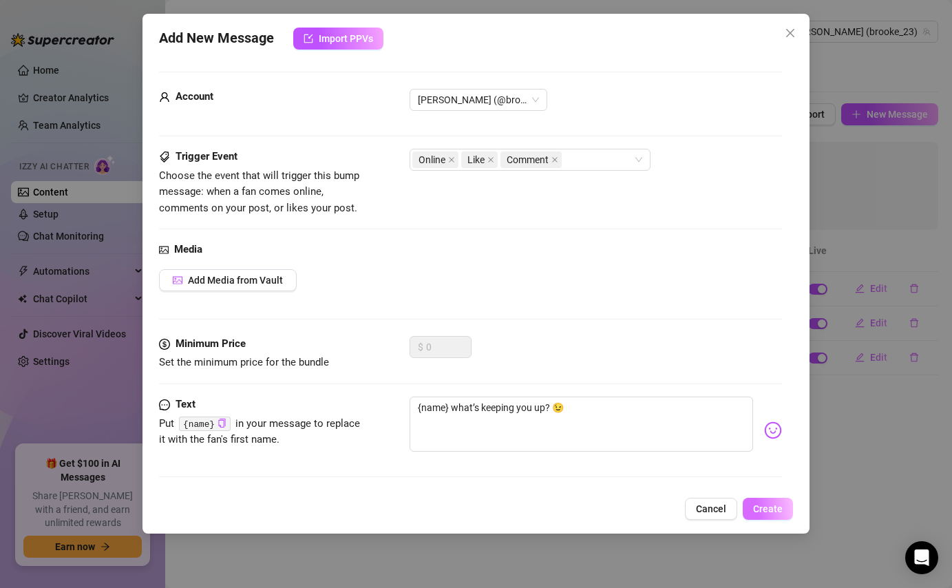
click at [757, 511] on span "Create" at bounding box center [768, 508] width 30 height 11
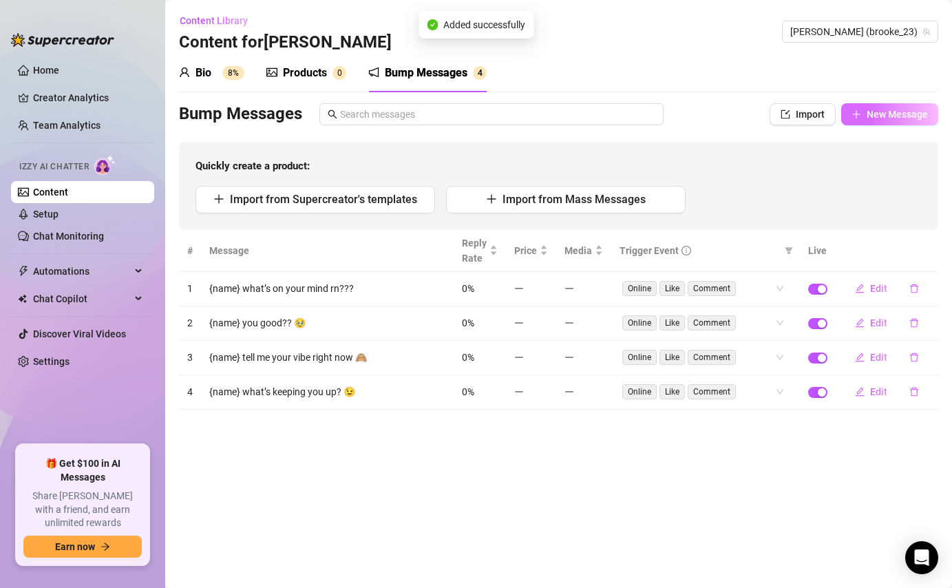
click at [890, 114] on span "New Message" at bounding box center [896, 114] width 61 height 11
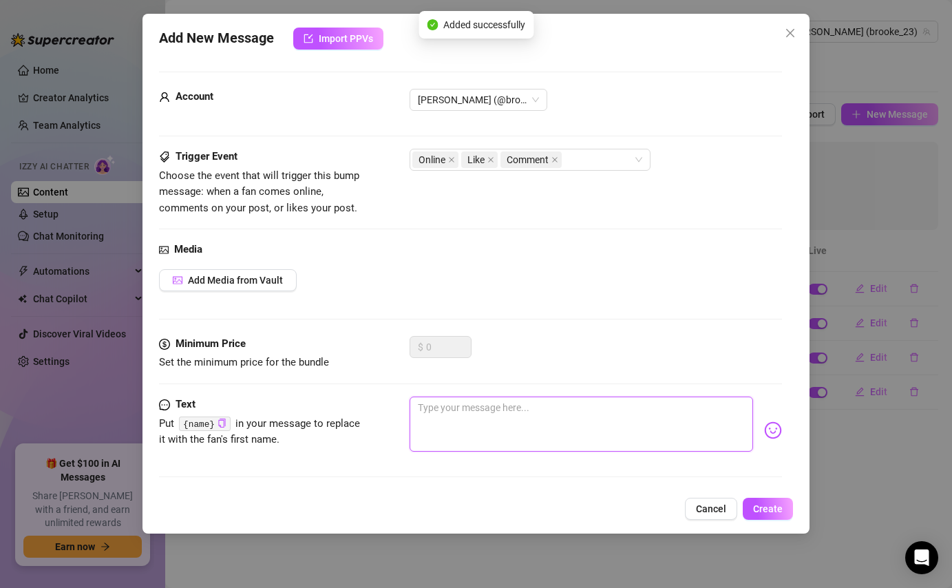
click at [534, 411] on textarea at bounding box center [580, 423] width 343 height 55
click at [452, 414] on textarea at bounding box center [580, 423] width 343 height 55
paste textarea "{name} what’s got you smiling [DATE]? 😏"
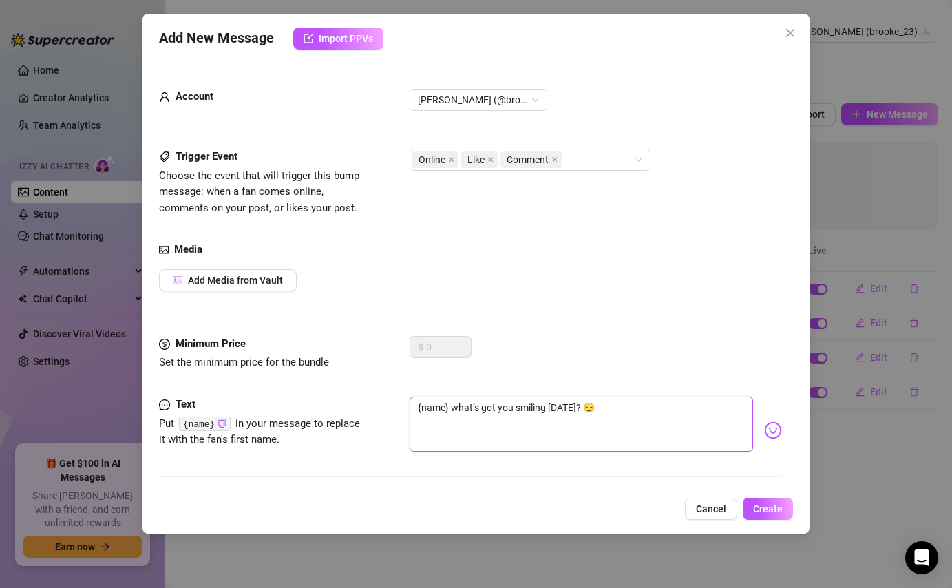
click at [623, 402] on textarea "{name} what’s got you smiling [DATE]? 😏" at bounding box center [580, 423] width 343 height 55
paste textarea "🤭"
click at [776, 502] on button "Create" at bounding box center [767, 508] width 50 height 22
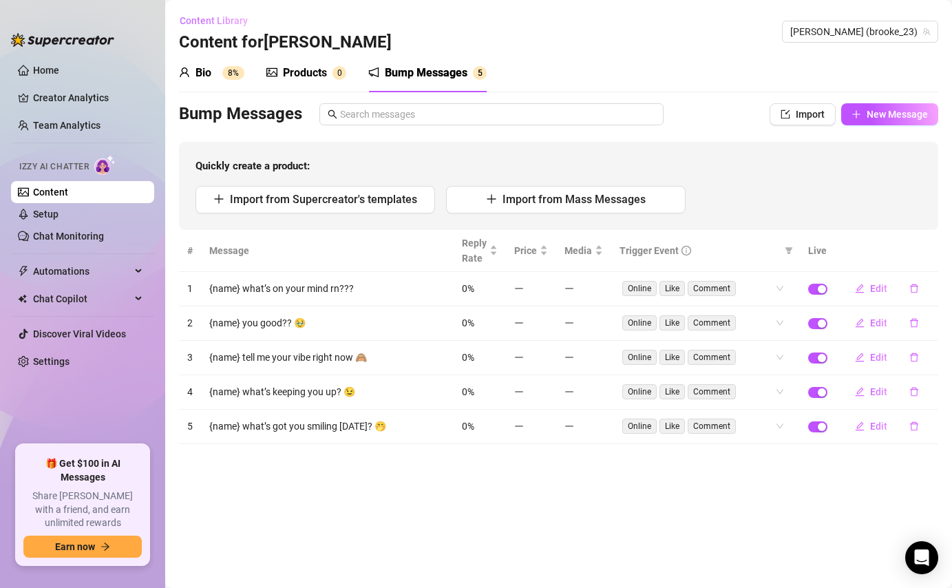
click at [224, 21] on span "Content Library" at bounding box center [214, 20] width 68 height 11
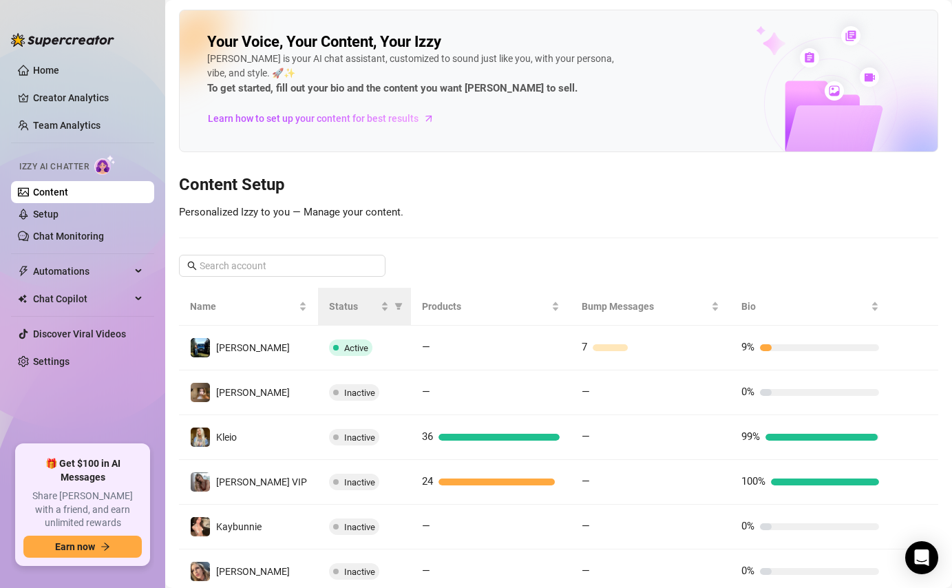
click at [391, 325] on th "Status" at bounding box center [364, 307] width 93 height 38
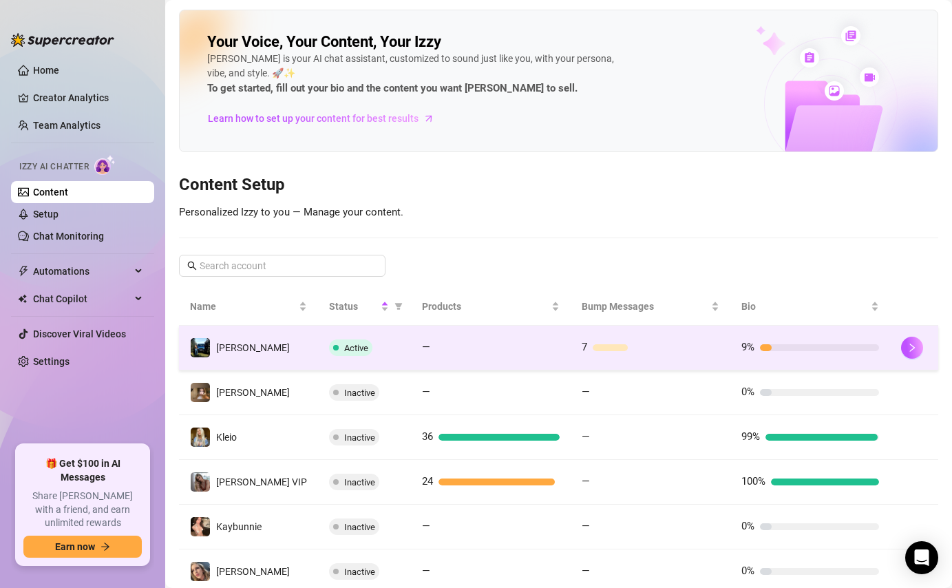
click at [411, 336] on td "—" at bounding box center [491, 347] width 160 height 45
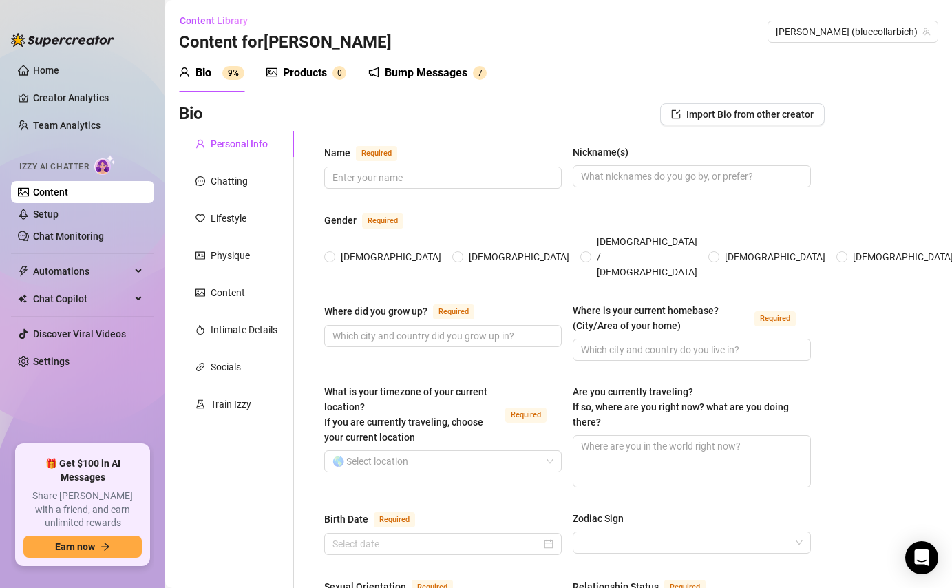
click at [408, 87] on div "Bump Messages 7" at bounding box center [427, 73] width 118 height 39
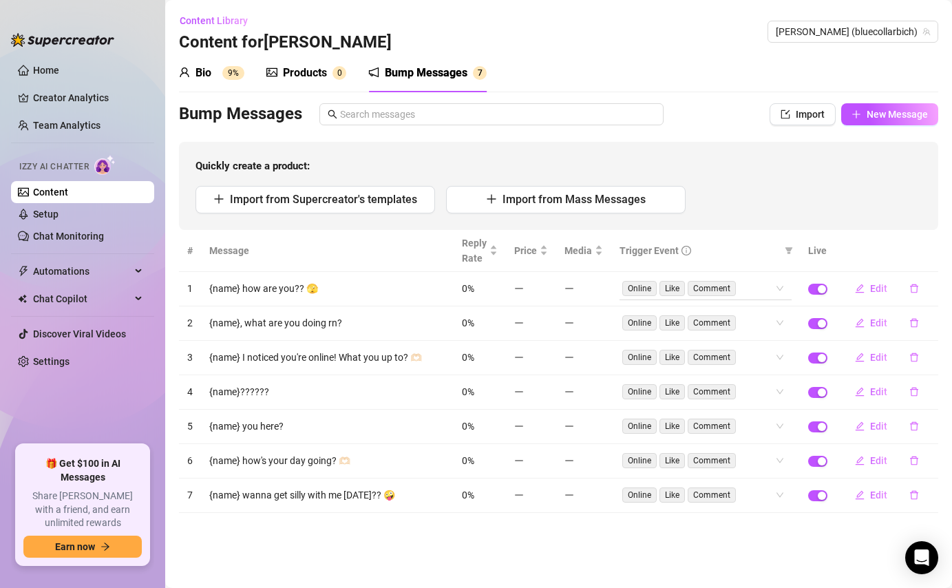
click at [724, 288] on span "Comment" at bounding box center [711, 288] width 48 height 15
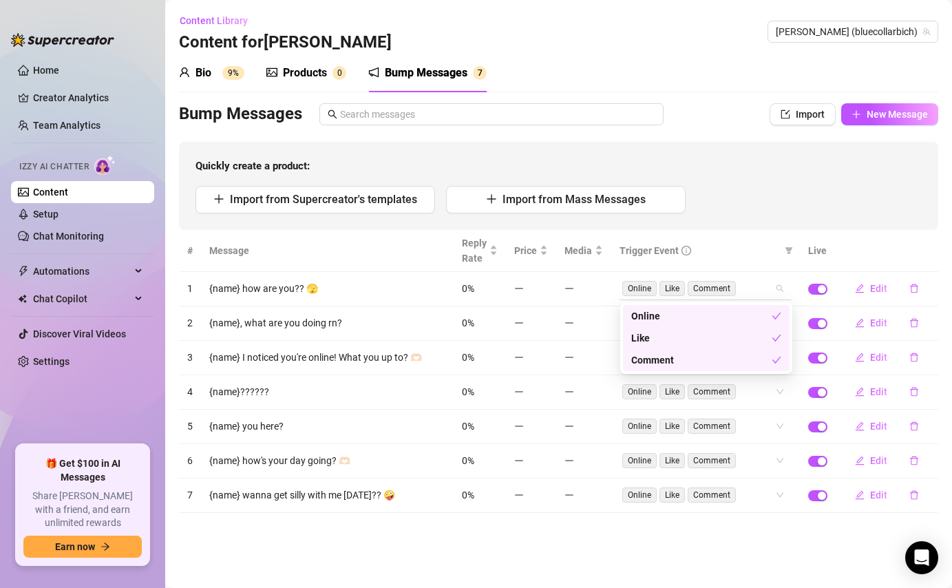
click at [777, 290] on div "Online Like Comment" at bounding box center [705, 288] width 172 height 22
click at [771, 336] on icon "check" at bounding box center [776, 338] width 10 height 10
click at [769, 358] on div "Comment" at bounding box center [701, 359] width 140 height 15
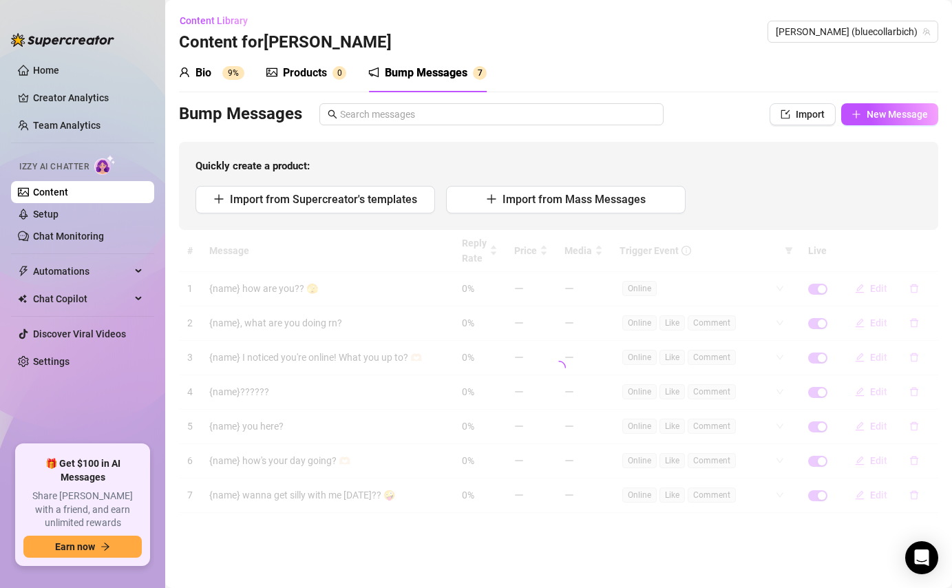
click at [764, 197] on div "Import from Supercreator's templates Import from Mass Messages" at bounding box center [558, 200] width 726 height 28
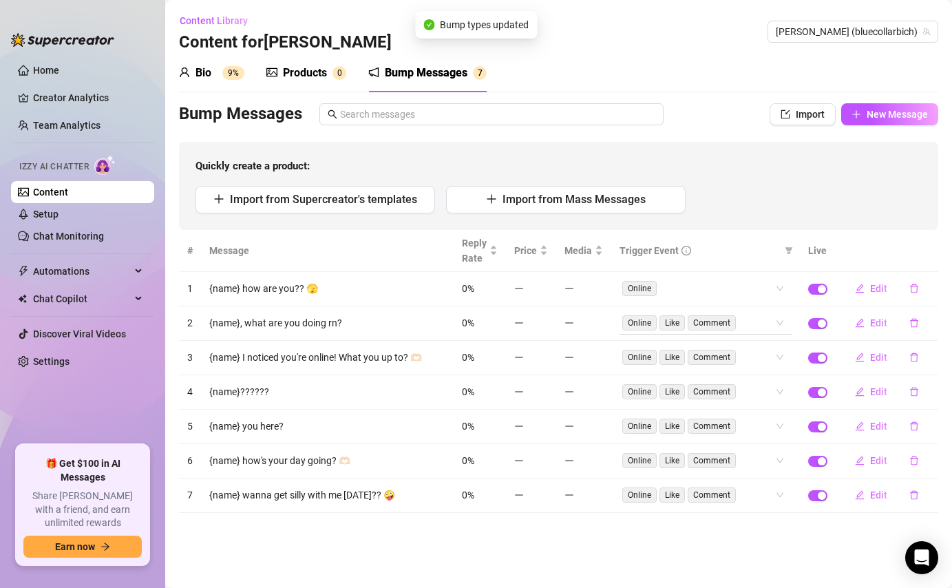
click at [775, 321] on div "Online Like Comment" at bounding box center [705, 323] width 172 height 22
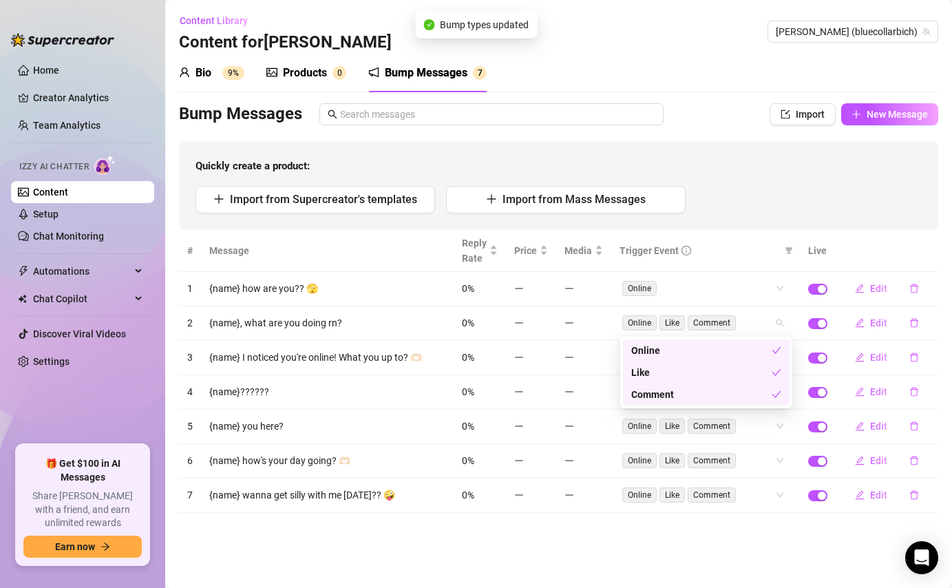
click at [762, 376] on div "Like" at bounding box center [701, 372] width 140 height 15
click at [758, 393] on div "Comment" at bounding box center [701, 394] width 140 height 15
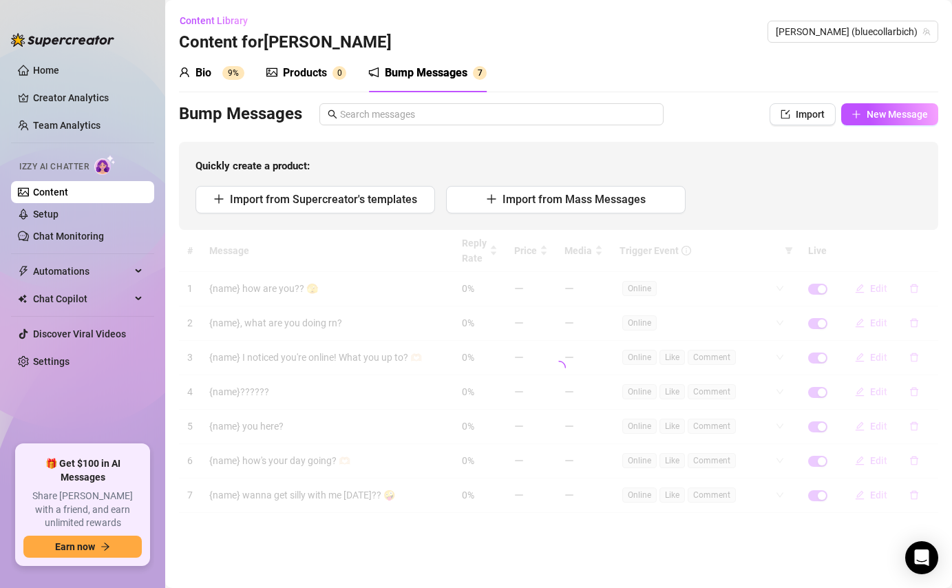
click at [763, 211] on div "Import from Supercreator's templates Import from Mass Messages" at bounding box center [558, 200] width 726 height 28
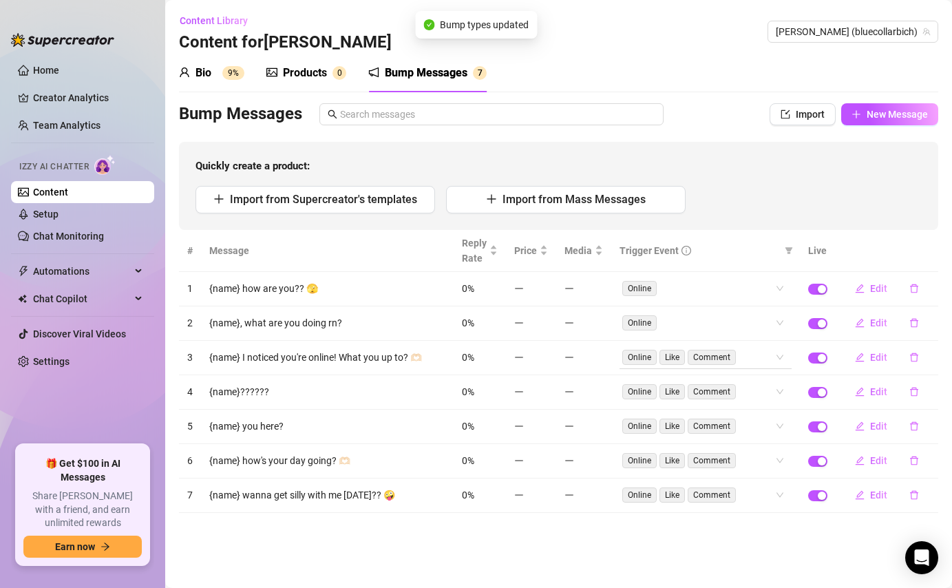
click at [783, 358] on div "Online Like Comment" at bounding box center [705, 357] width 172 height 22
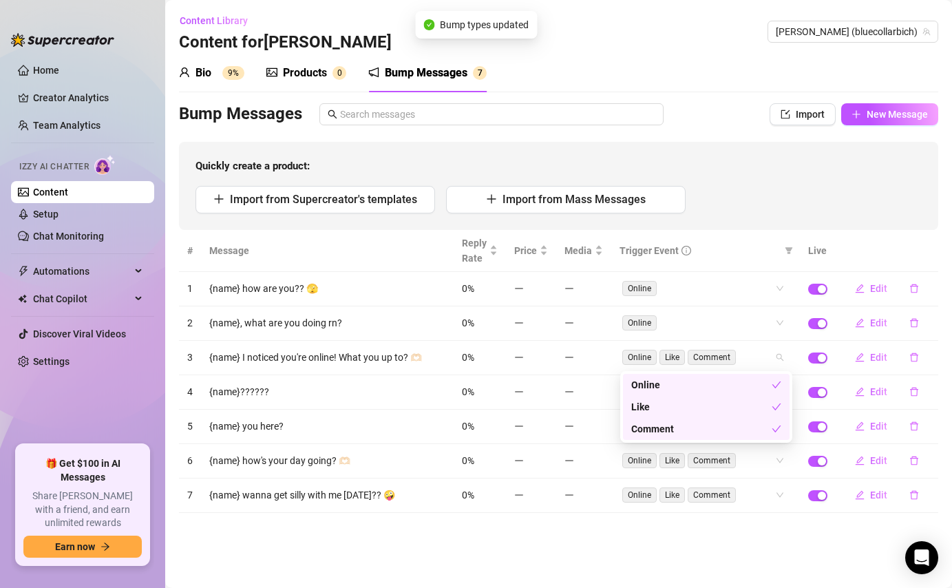
click at [736, 403] on div "Like" at bounding box center [701, 406] width 140 height 15
click at [736, 421] on div "Comment" at bounding box center [701, 428] width 140 height 15
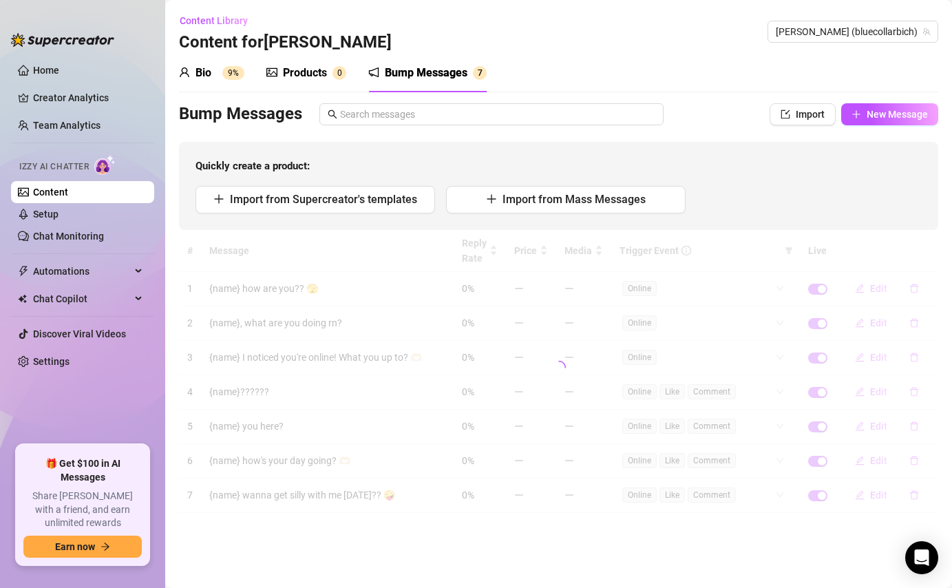
click at [788, 206] on div "Import from Supercreator's templates Import from Mass Messages" at bounding box center [558, 200] width 726 height 28
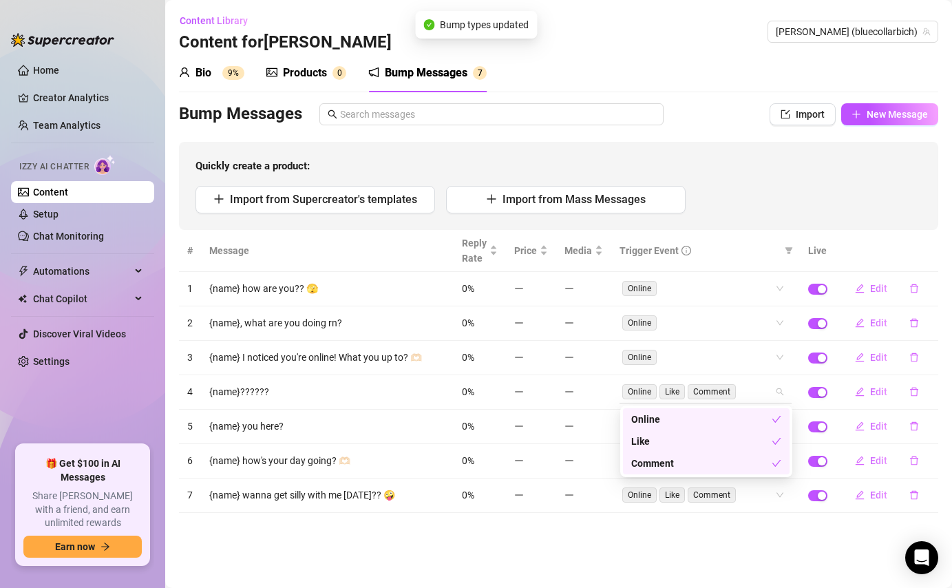
click at [779, 398] on div "Online Like Comment" at bounding box center [705, 391] width 172 height 22
click at [743, 448] on div "Like" at bounding box center [701, 440] width 140 height 15
click at [739, 464] on div "Comment" at bounding box center [701, 462] width 140 height 15
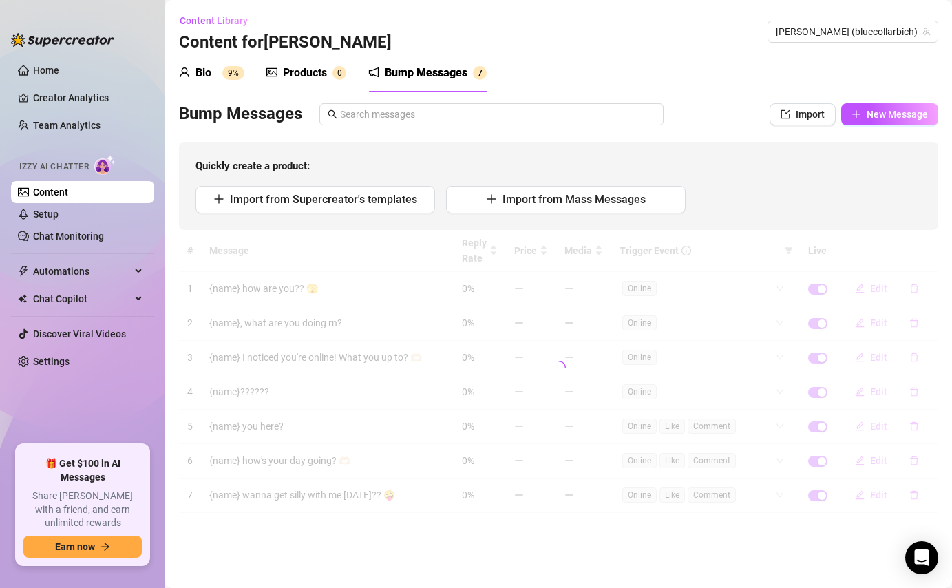
click at [777, 237] on div "# Message Reply Rate Price Media Trigger Event Live 1 {name} how are you?? 🫣 0%…" at bounding box center [558, 371] width 759 height 283
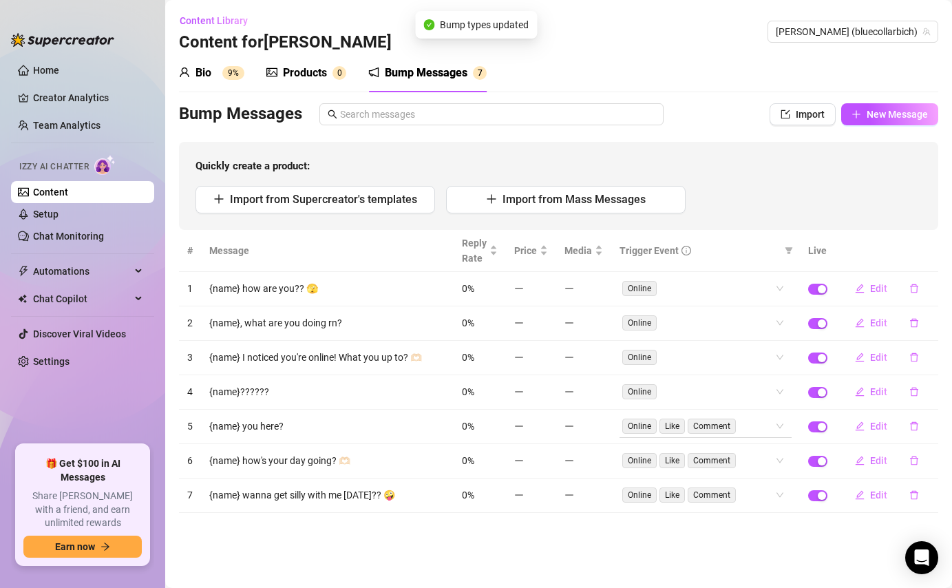
click at [780, 433] on div "Online Like Comment" at bounding box center [705, 426] width 172 height 22
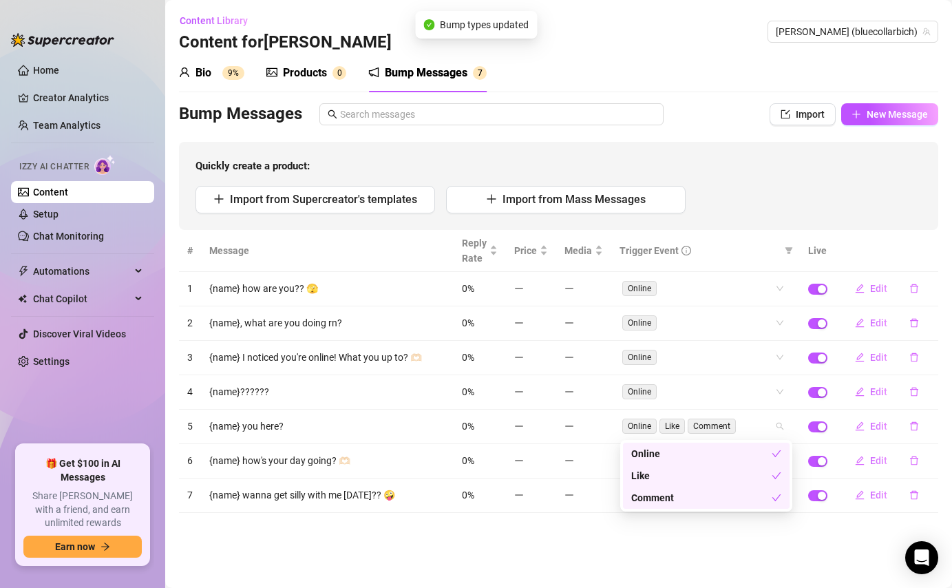
click at [742, 475] on div "Like" at bounding box center [701, 475] width 140 height 15
click at [743, 498] on div "Comment" at bounding box center [701, 497] width 140 height 15
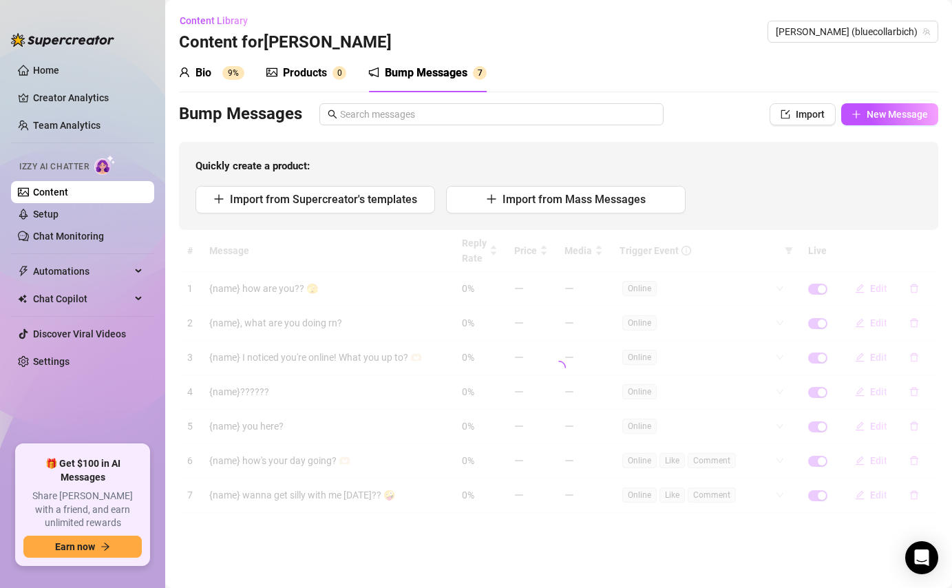
click at [790, 177] on div "Quickly create a product: Import from Supercreator's templates Import from Mass…" at bounding box center [558, 186] width 759 height 88
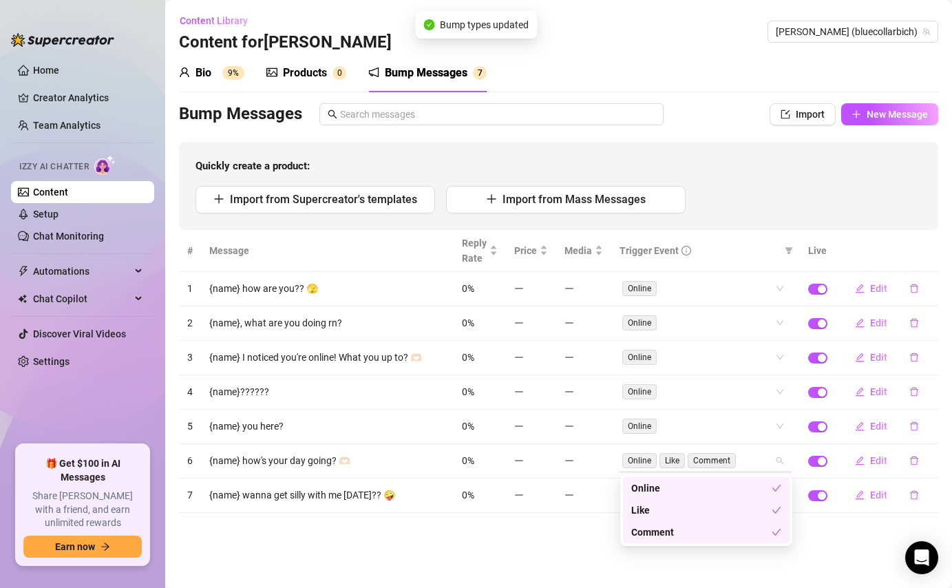
click at [774, 460] on div "Online Like Comment" at bounding box center [698, 460] width 152 height 19
click at [733, 504] on div "Like" at bounding box center [701, 509] width 140 height 15
click at [731, 533] on div "Comment" at bounding box center [701, 531] width 140 height 15
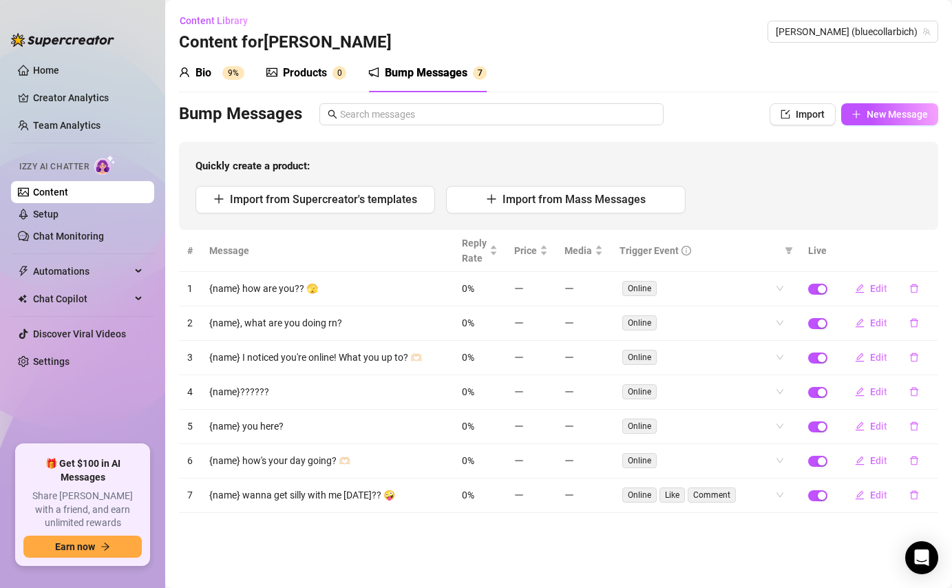
click at [795, 213] on div "Import from Supercreator's templates Import from Mass Messages" at bounding box center [558, 200] width 726 height 28
click at [774, 493] on div "Online Like Comment" at bounding box center [698, 494] width 152 height 19
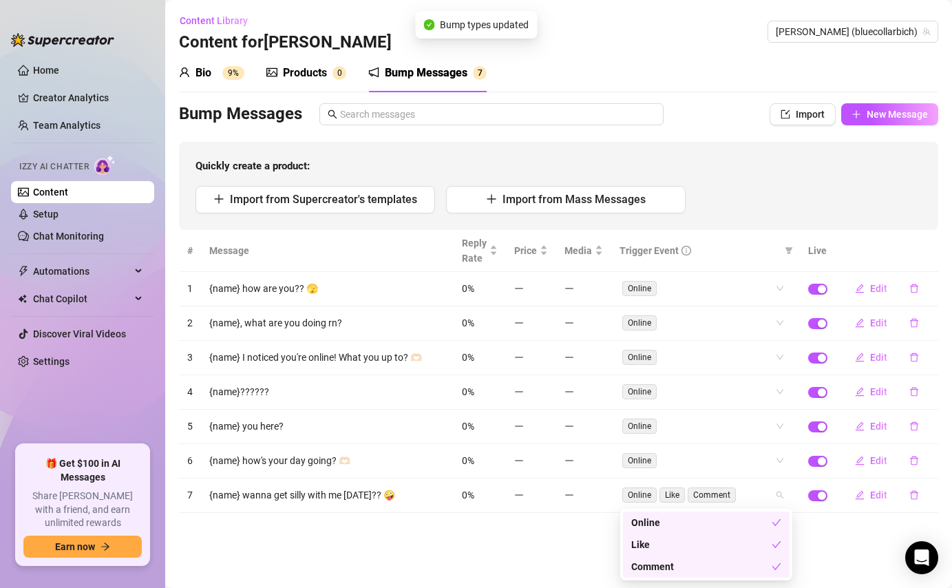
click at [698, 553] on div "Like" at bounding box center [706, 544] width 166 height 22
click at [702, 565] on div "Comment" at bounding box center [701, 566] width 140 height 15
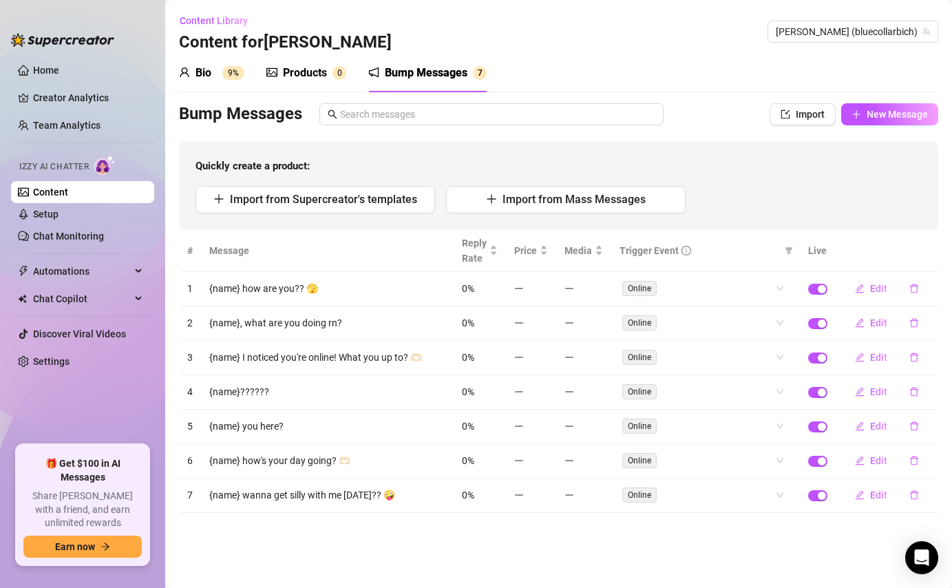
click at [760, 242] on div "# Message Reply Rate Price Media Trigger Event Live 1 {name} how are you?? 🫣 0%…" at bounding box center [558, 371] width 759 height 283
click at [58, 209] on link "Setup" at bounding box center [45, 213] width 25 height 11
